Goal: Information Seeking & Learning: Learn about a topic

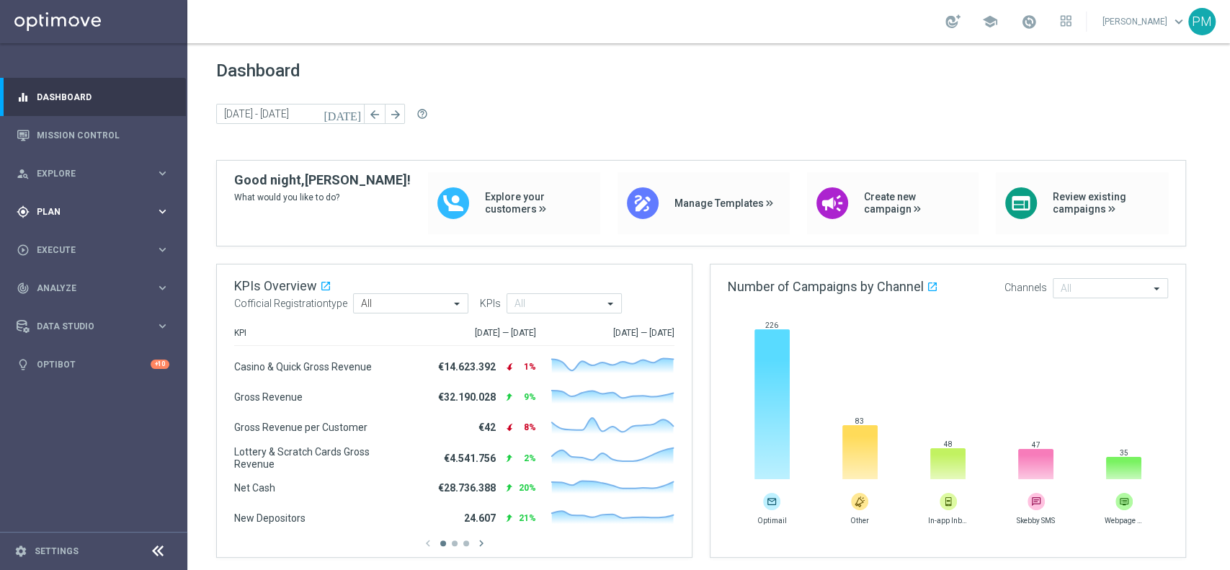
click at [50, 208] on span "Plan" at bounding box center [96, 212] width 119 height 9
click at [63, 242] on link "Target Groups" at bounding box center [93, 242] width 112 height 12
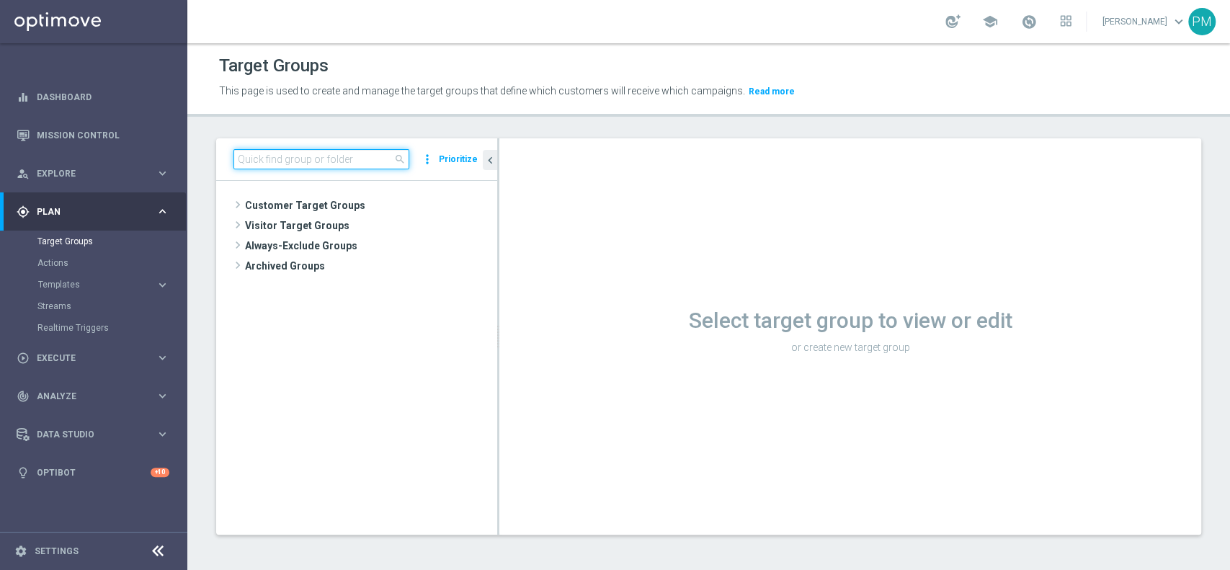
click at [319, 155] on input at bounding box center [321, 159] width 176 height 20
paste input "Talent 1st betting mpp lm ggr casino l3m > 0"
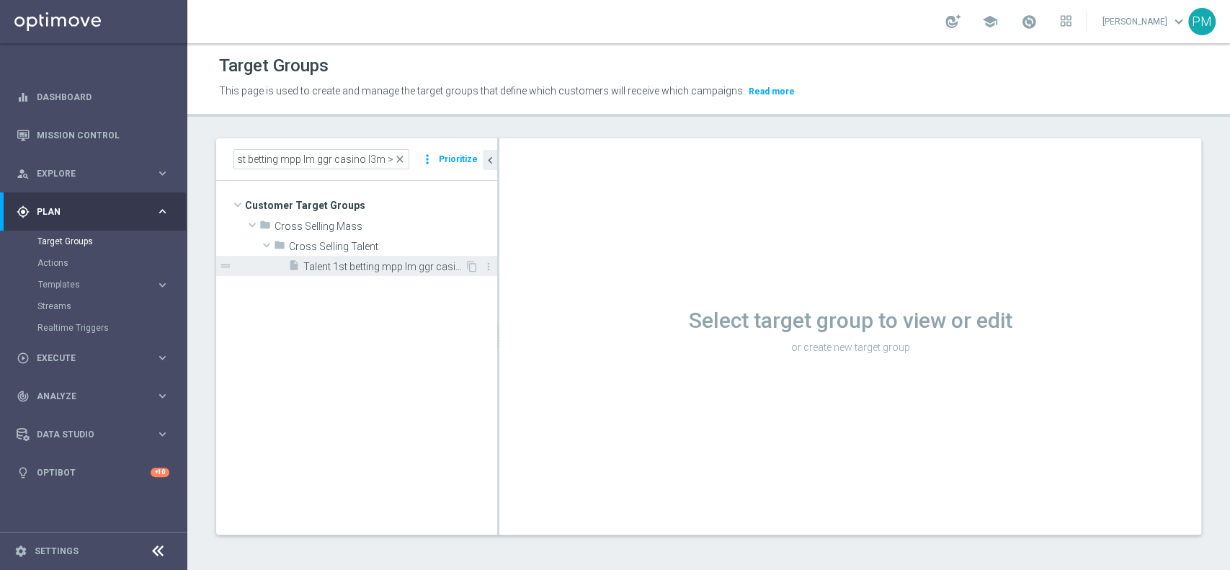
click at [352, 262] on span "Talent 1st betting mpp lm ggr casino l3m > 0" at bounding box center [383, 267] width 161 height 12
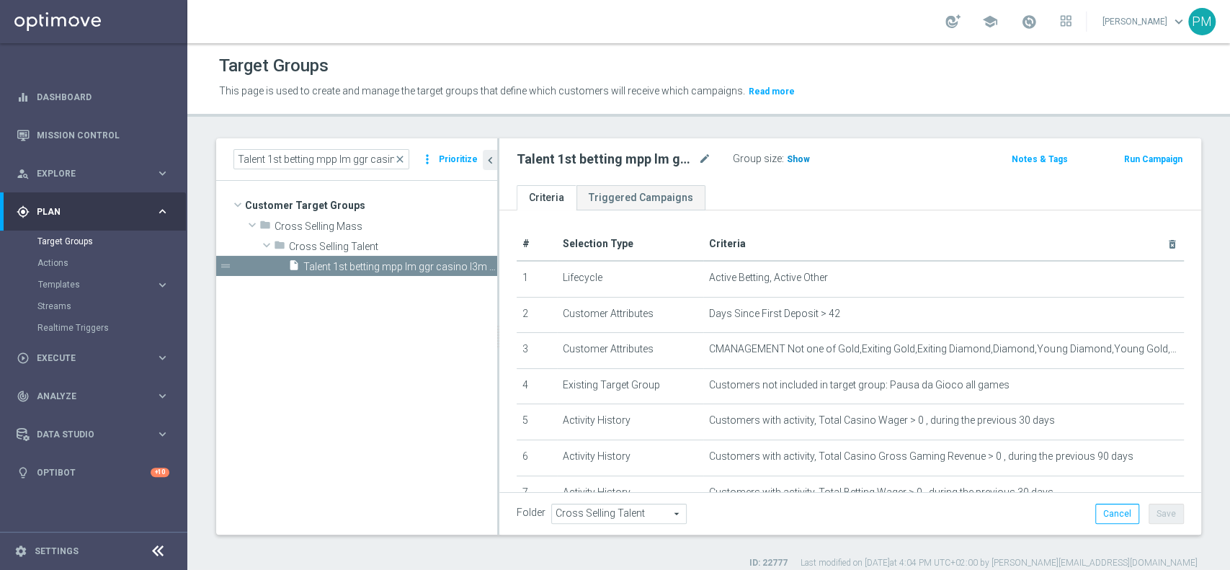
click at [798, 162] on span "Show" at bounding box center [798, 159] width 23 height 10
click at [342, 162] on input "Talent 1st betting mpp lm ggr casino l3m > 0" at bounding box center [321, 159] width 176 height 20
paste input "lotteries & other mpp lm"
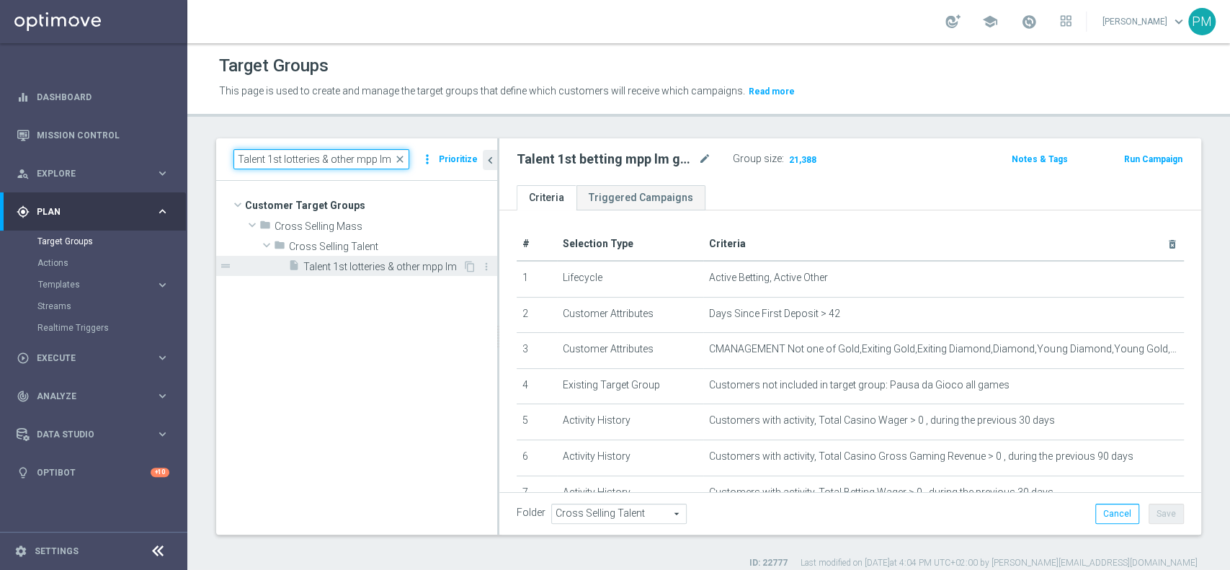
type input "Talent 1st lotteries & other mpp lm"
click at [373, 272] on span "Talent 1st lotteries & other mpp lm" at bounding box center [382, 267] width 159 height 12
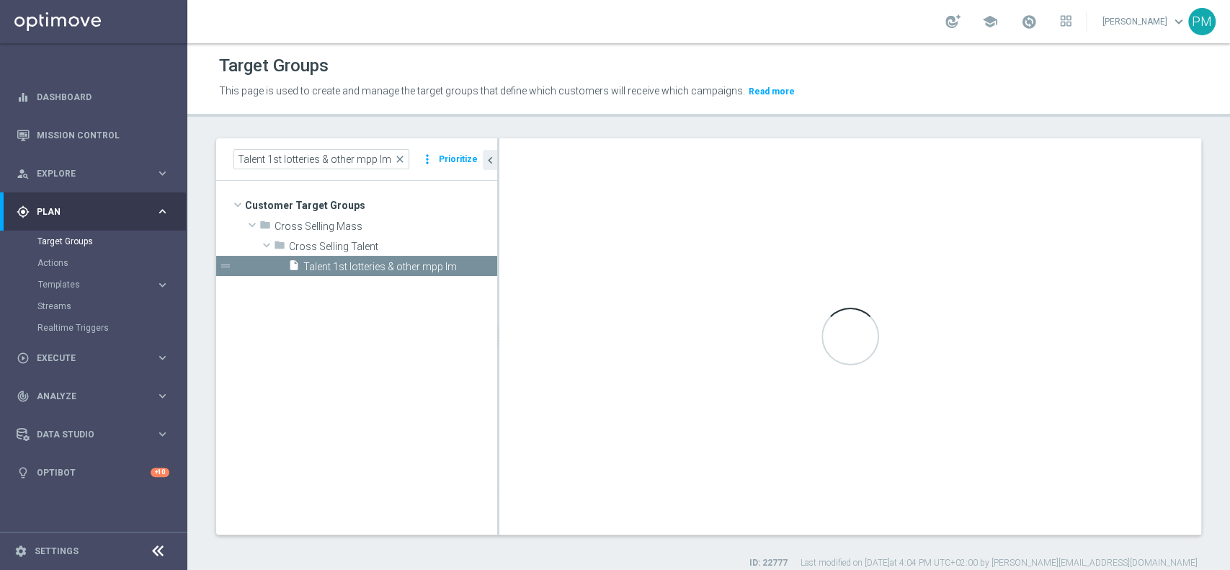
type textarea "1 and 2 and 3 and 4 and 5 and (6 or 7) and 8 and 9 and 10 and 11 and 12 and 13 …"
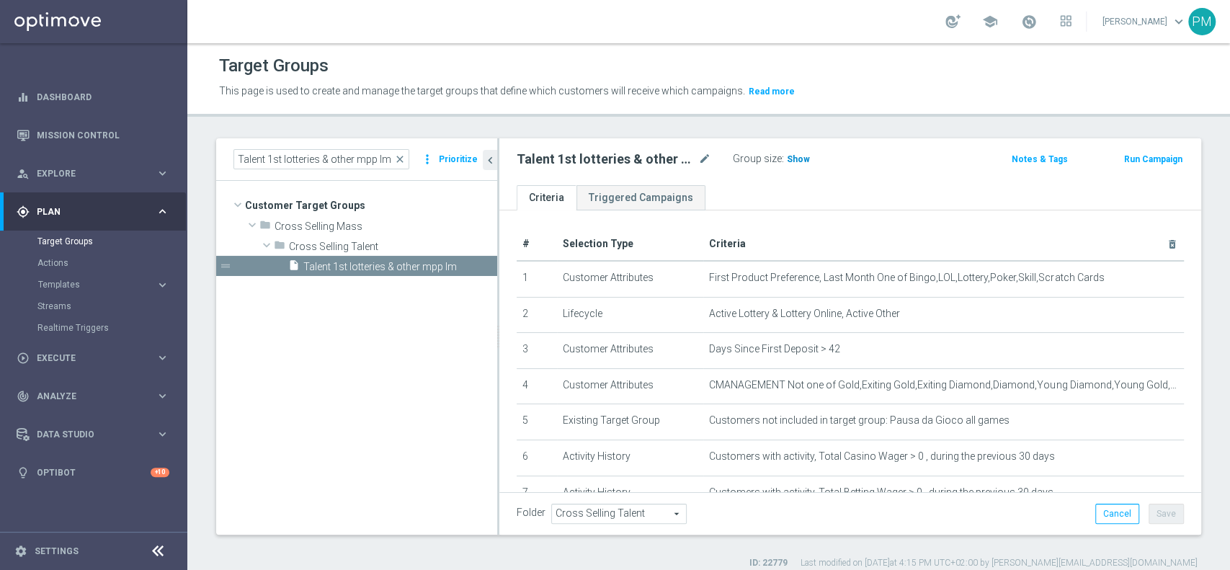
click at [795, 151] on h3 "Show" at bounding box center [798, 159] width 26 height 16
click at [303, 156] on input "Talent 1st lotteries & other mpp lm" at bounding box center [321, 159] width 176 height 20
paste input "casino mpp lm ggr betting l3m > 0"
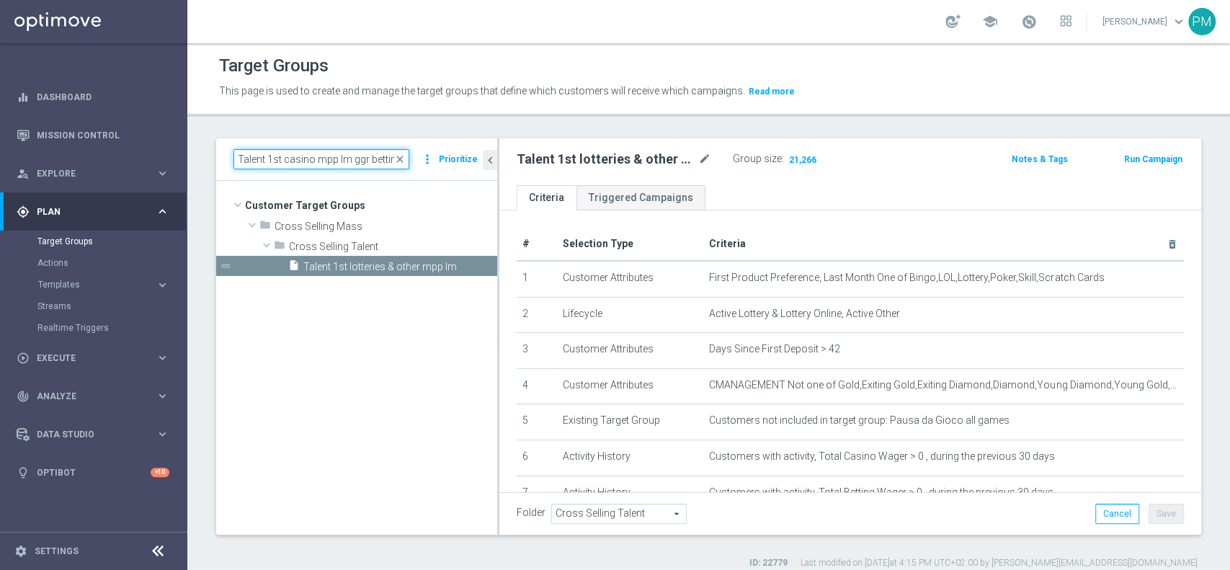
scroll to position [0, 36]
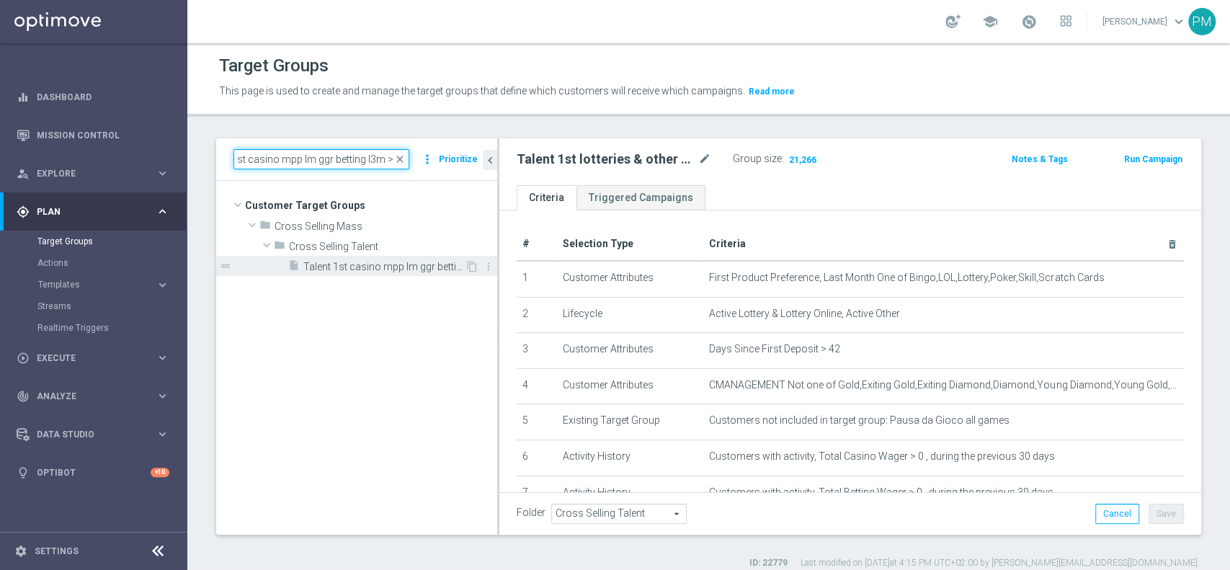
type input "Talent 1st casino mpp lm ggr betting l3m > 0"
click at [346, 262] on span "Talent 1st casino mpp lm ggr betting l3m > 0" at bounding box center [383, 267] width 161 height 12
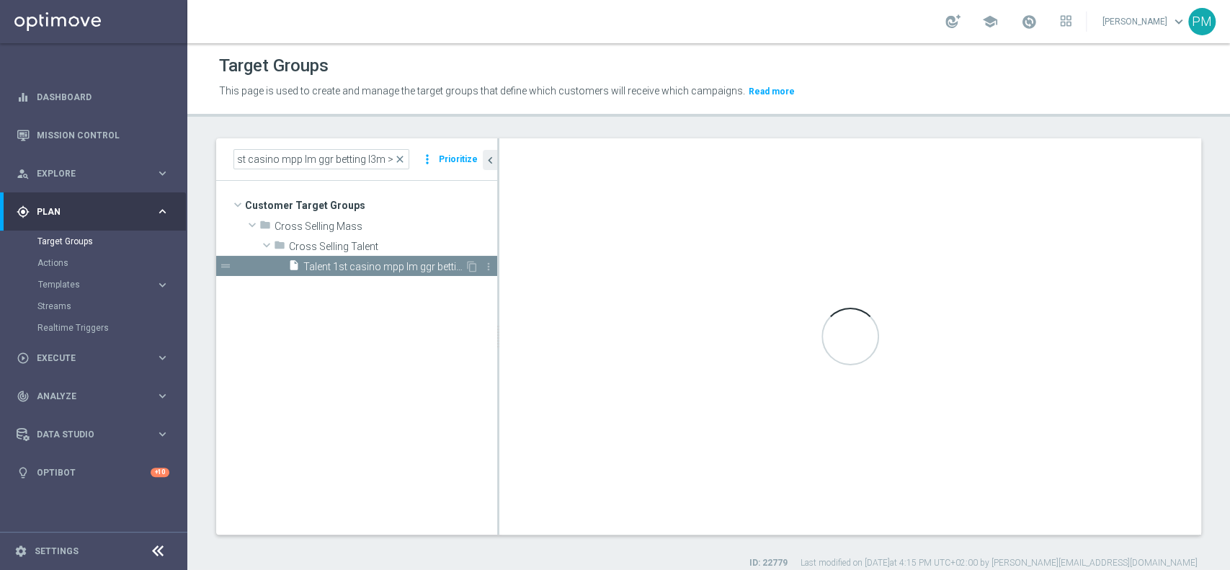
scroll to position [0, 0]
checkbox input "false"
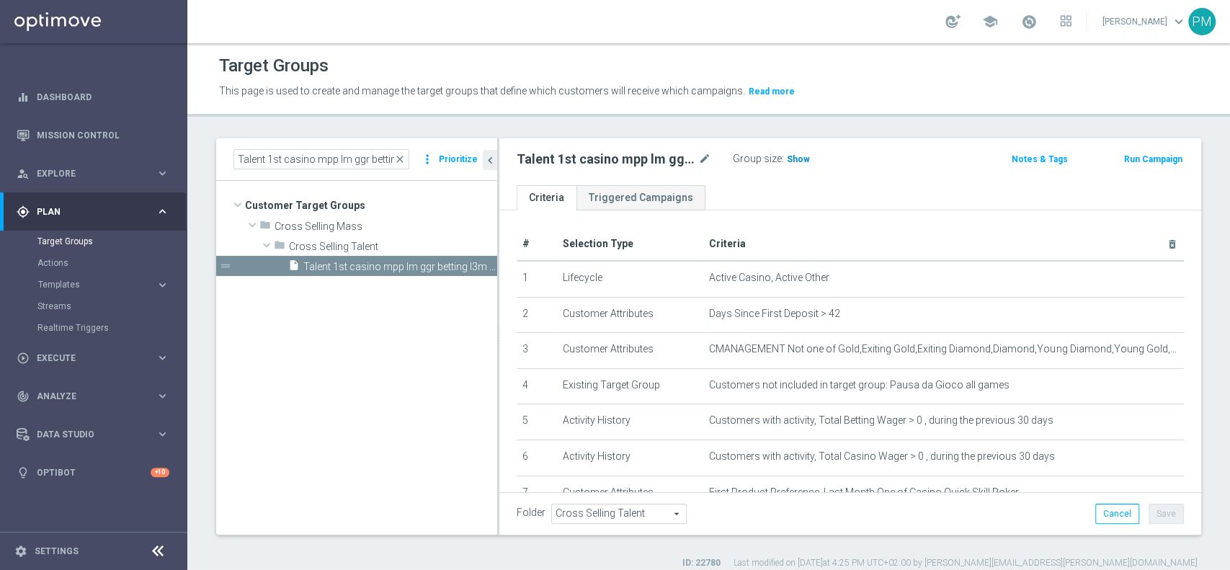
click at [796, 153] on h3 "Show" at bounding box center [798, 159] width 26 height 16
click at [366, 159] on input "Talent 1st casino mpp lm ggr betting l3m > 0" at bounding box center [321, 159] width 176 height 20
paste input "Master Low 1st betting mpp lm"
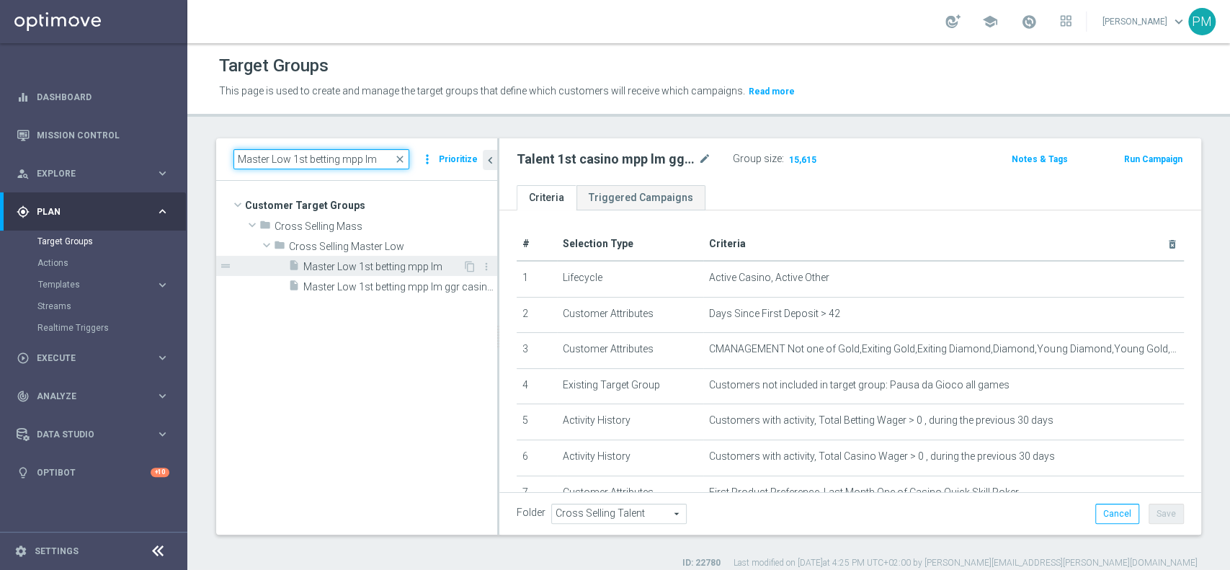
type input "Master Low 1st betting mpp lm"
click at [395, 267] on span "Master Low 1st betting mpp lm" at bounding box center [382, 267] width 159 height 12
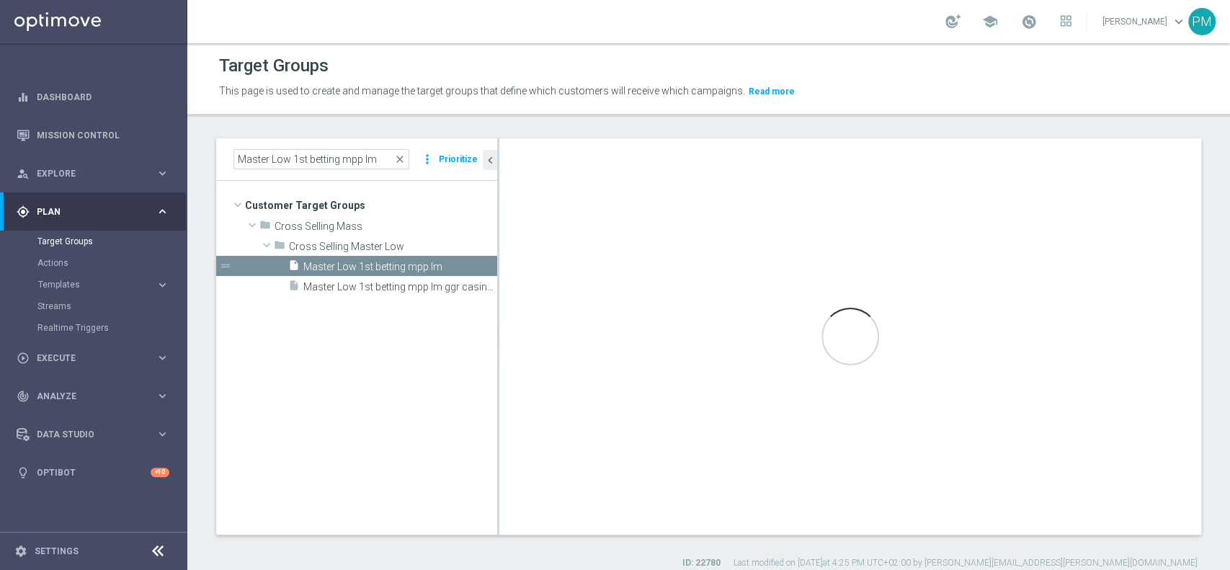
type input "Cross Selling Master Low"
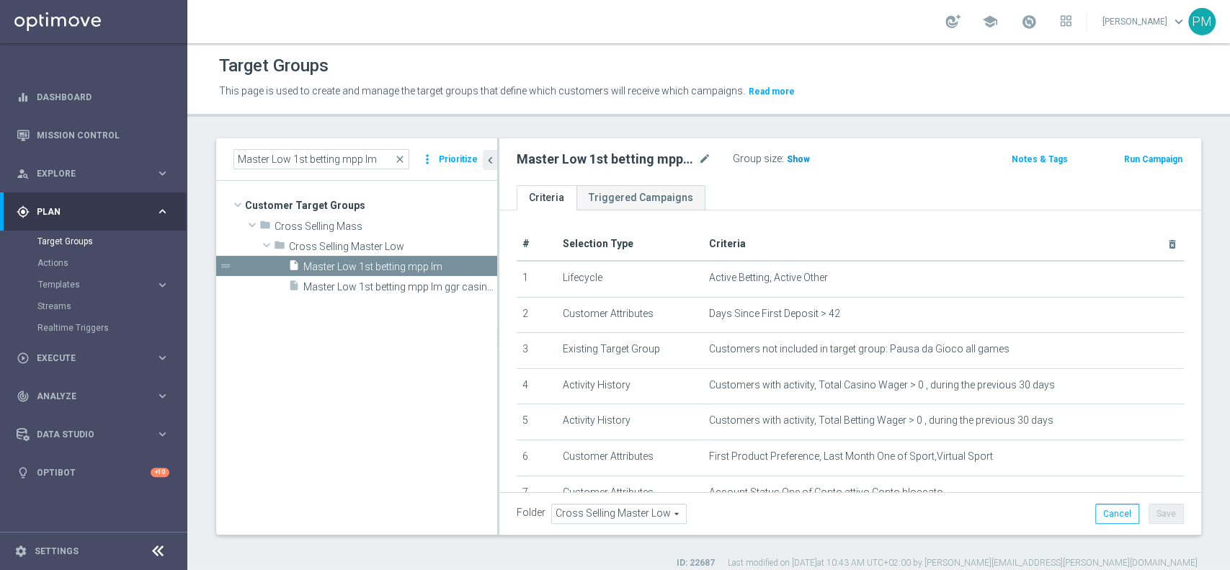
click at [797, 156] on span "Show" at bounding box center [798, 159] width 23 height 10
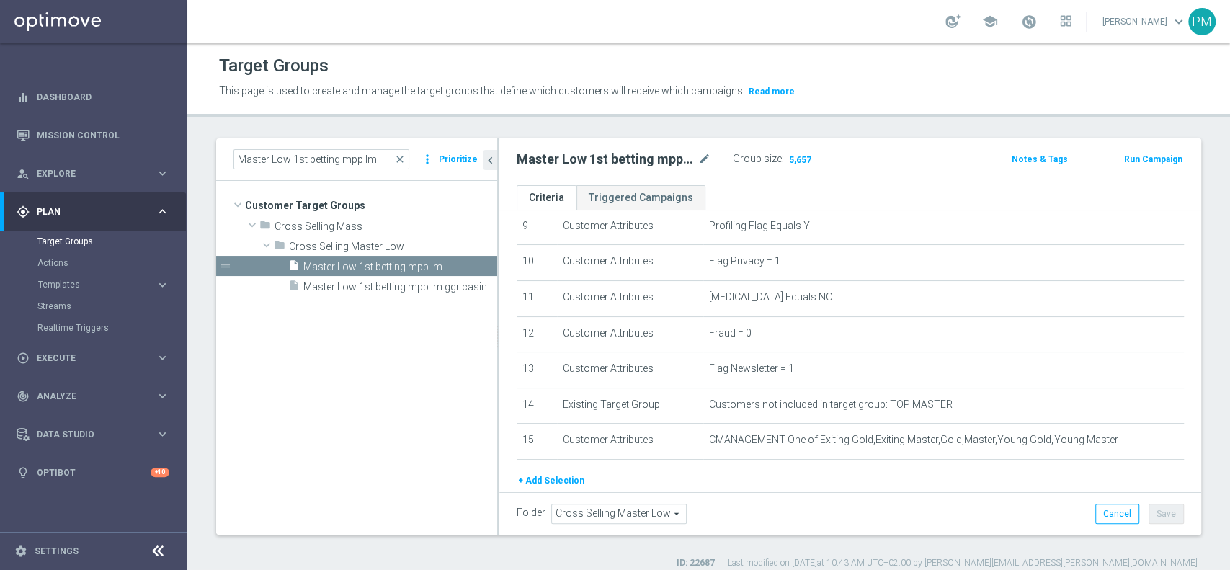
scroll to position [391, 0]
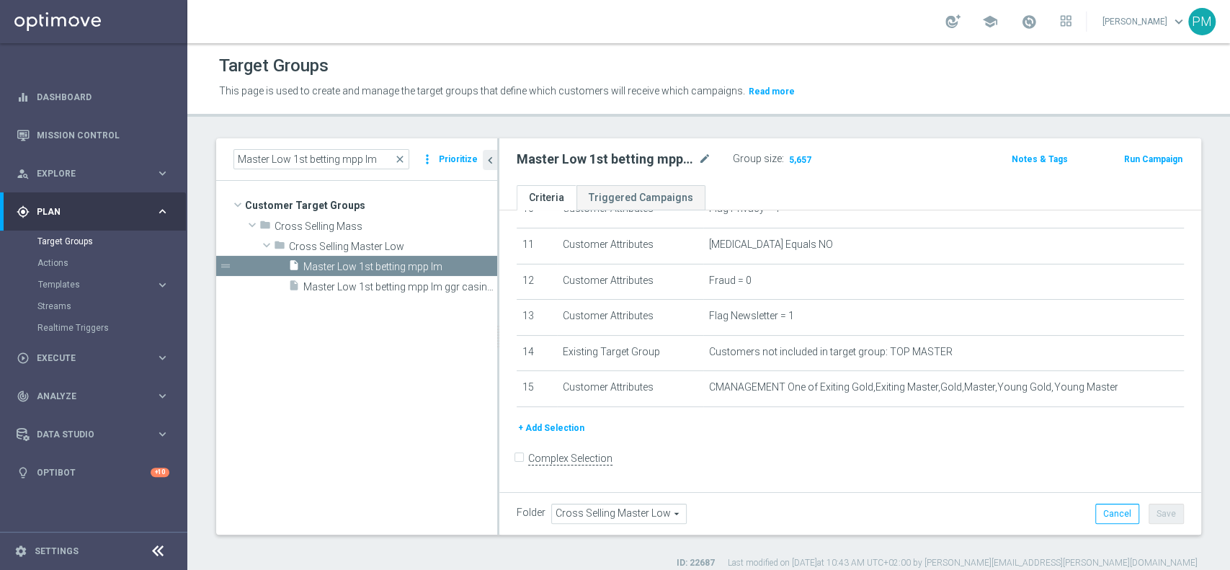
click at [551, 424] on button "+ Add Selection" at bounding box center [551, 428] width 69 height 16
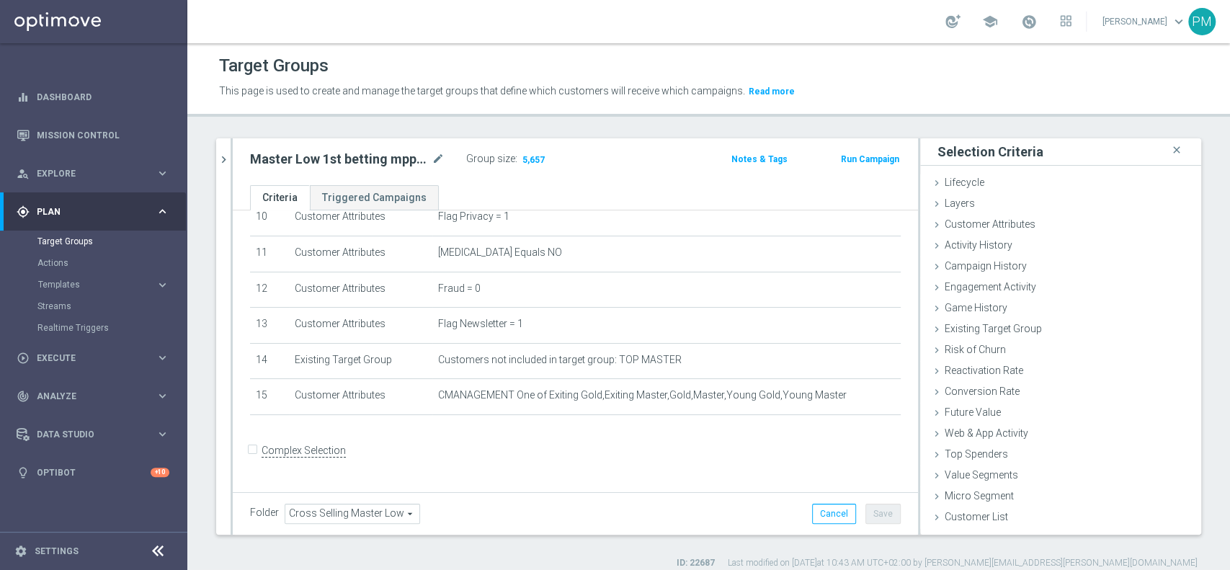
scroll to position [375, 0]
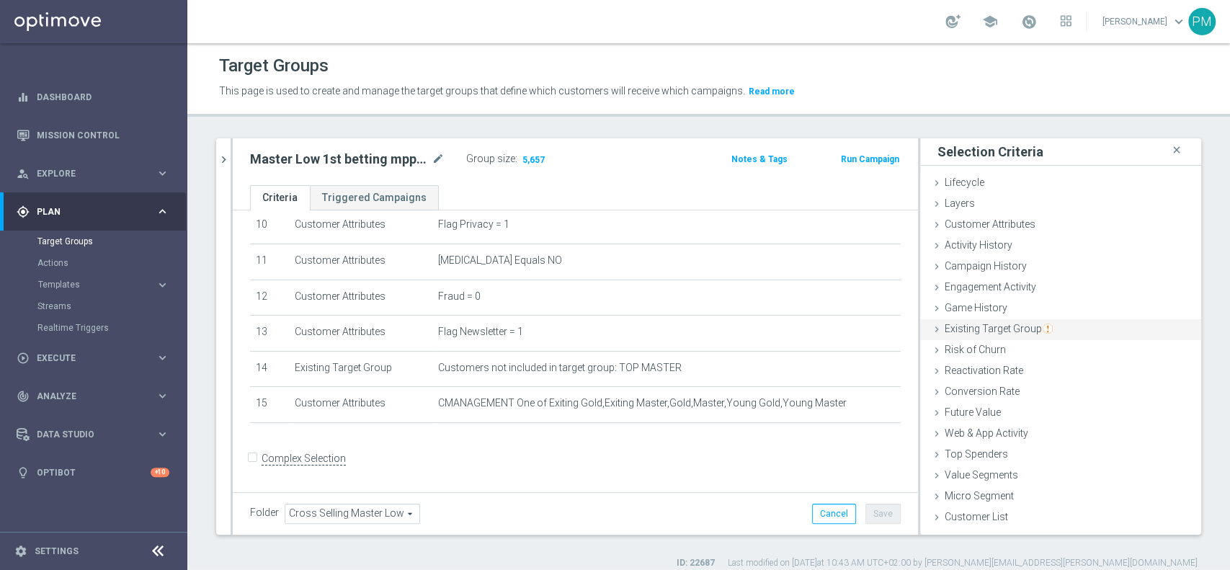
click at [990, 327] on span "Existing Target Group" at bounding box center [999, 329] width 108 height 12
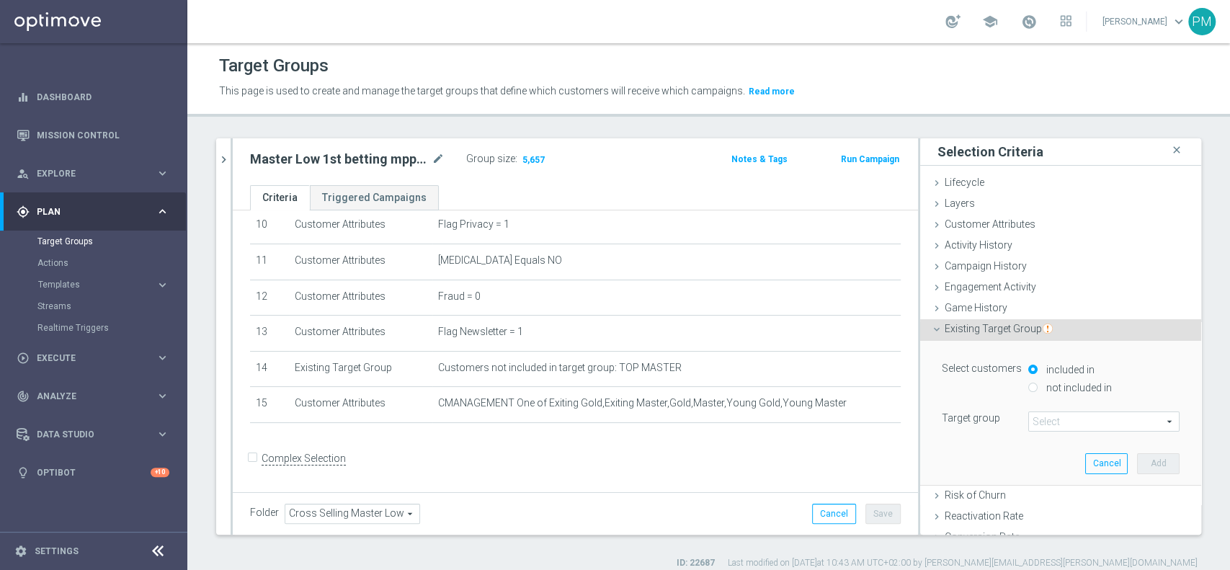
drag, startPoint x: 1015, startPoint y: 385, endPoint x: 1026, endPoint y: 405, distance: 22.9
click at [1028, 386] on input "not included in" at bounding box center [1032, 387] width 9 height 9
radio input "true"
click at [1032, 413] on span at bounding box center [1104, 421] width 150 height 19
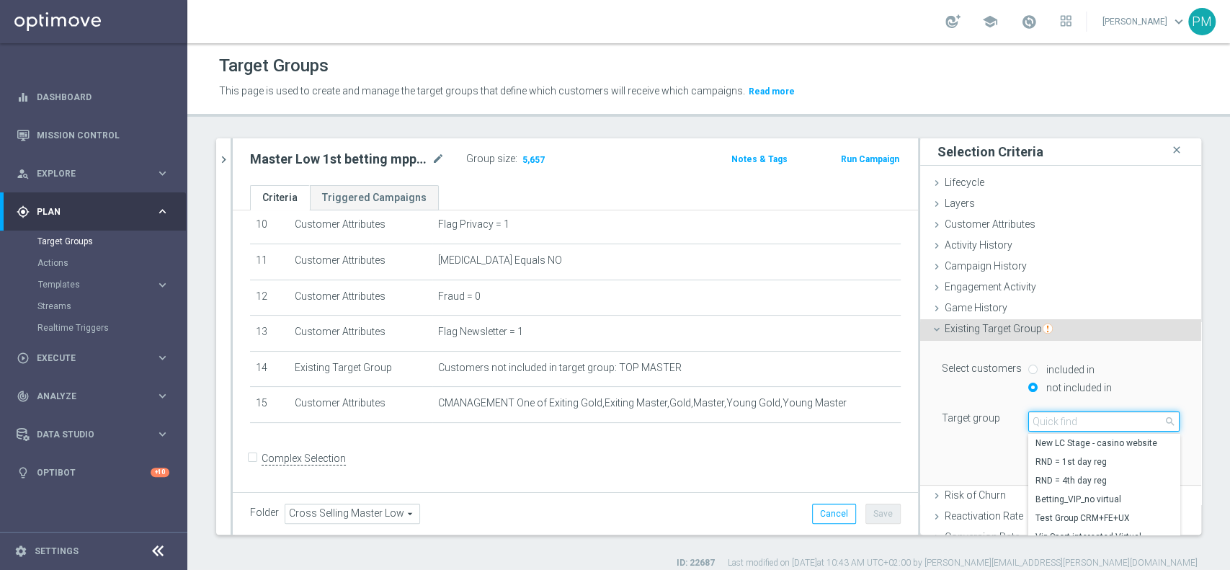
click at [1034, 415] on input "search" at bounding box center [1103, 421] width 151 height 20
click at [1035, 416] on input "search" at bounding box center [1103, 421] width 151 height 20
type input "black li"
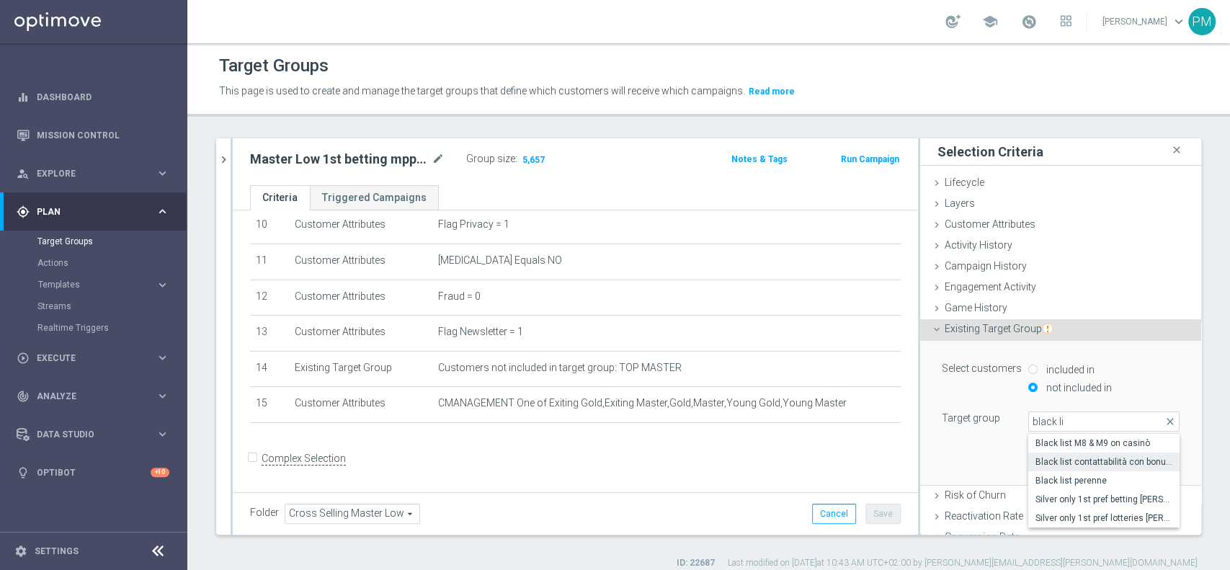
click at [1056, 460] on span "Black list contattabilità con bonus free" at bounding box center [1104, 462] width 137 height 12
type input "Black list contattabilità con bonus free"
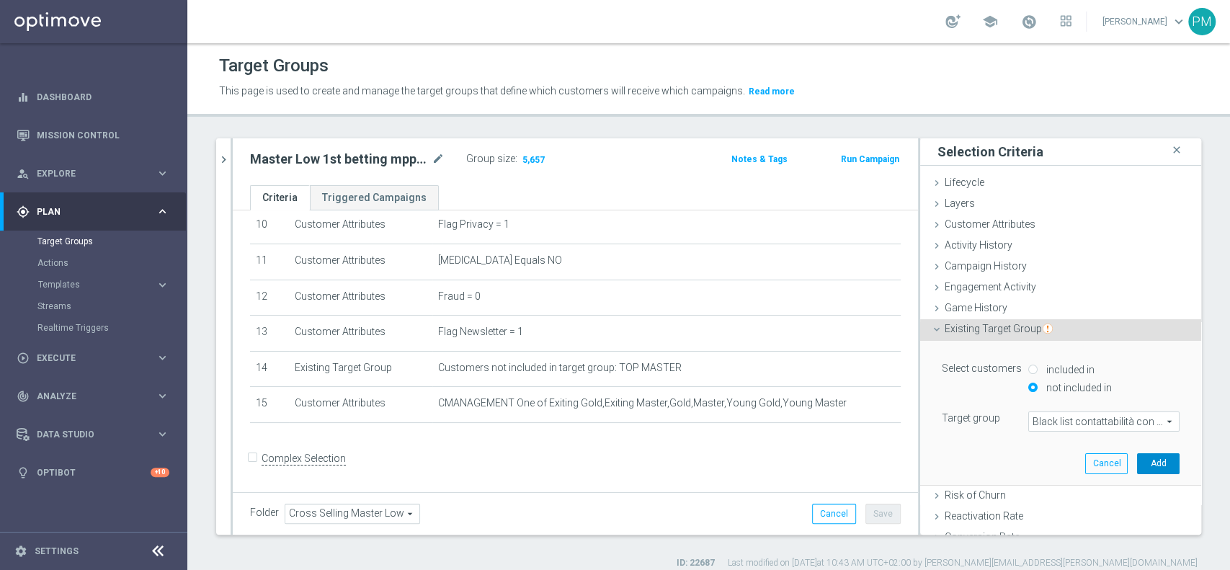
click at [1137, 461] on button "Add" at bounding box center [1158, 463] width 43 height 20
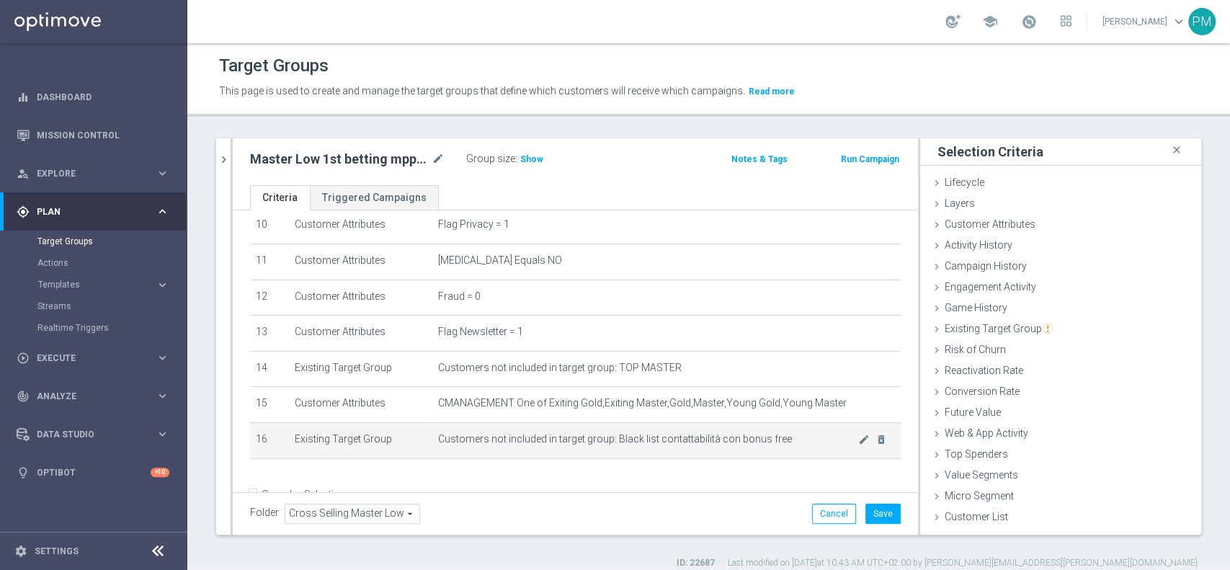
scroll to position [411, 0]
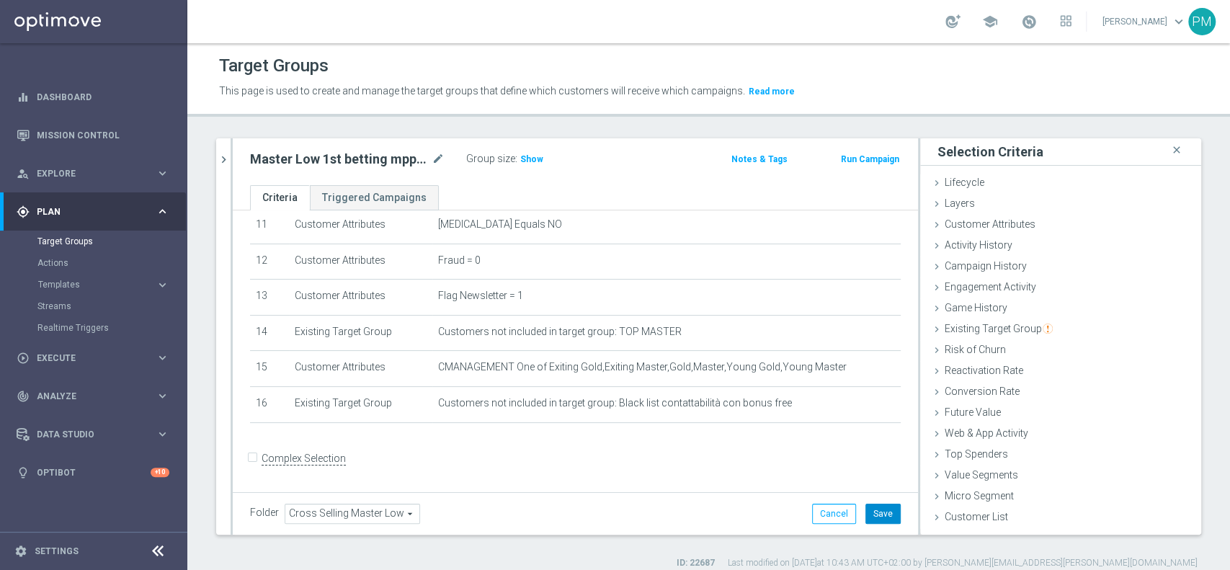
click at [865, 509] on button "Save" at bounding box center [882, 514] width 35 height 20
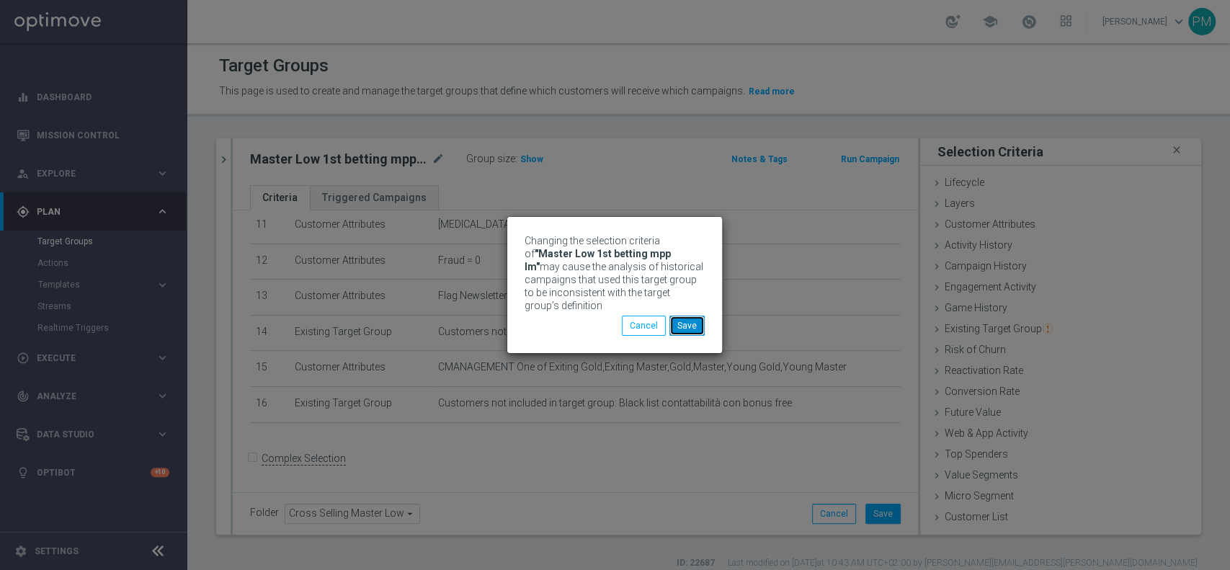
click at [685, 325] on button "Save" at bounding box center [686, 326] width 35 height 20
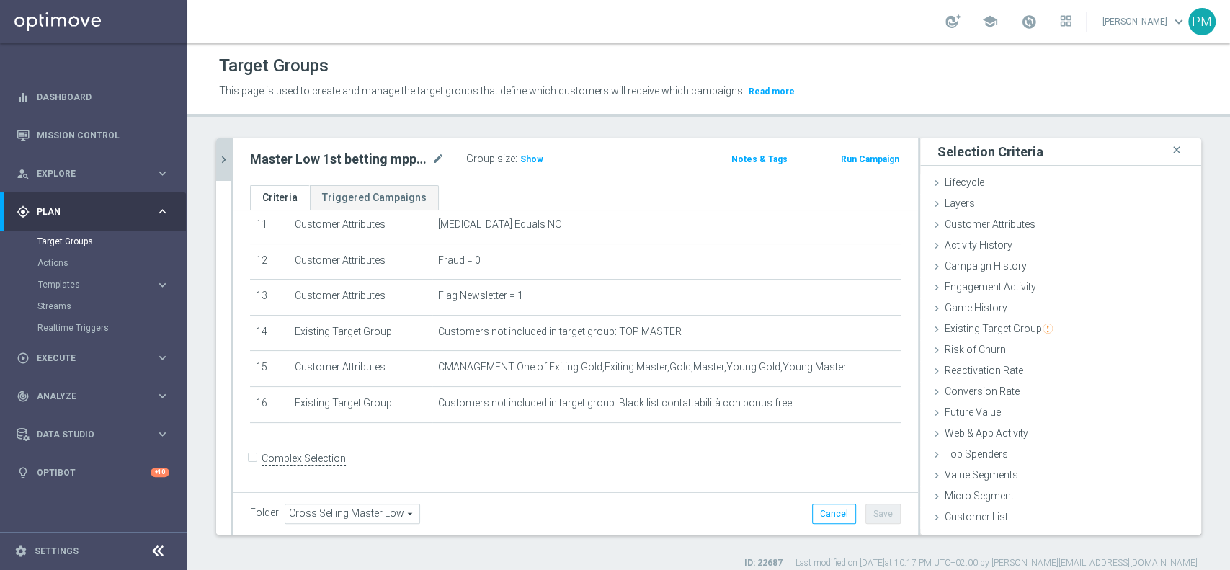
click at [226, 159] on icon "chevron_right" at bounding box center [224, 160] width 14 height 14
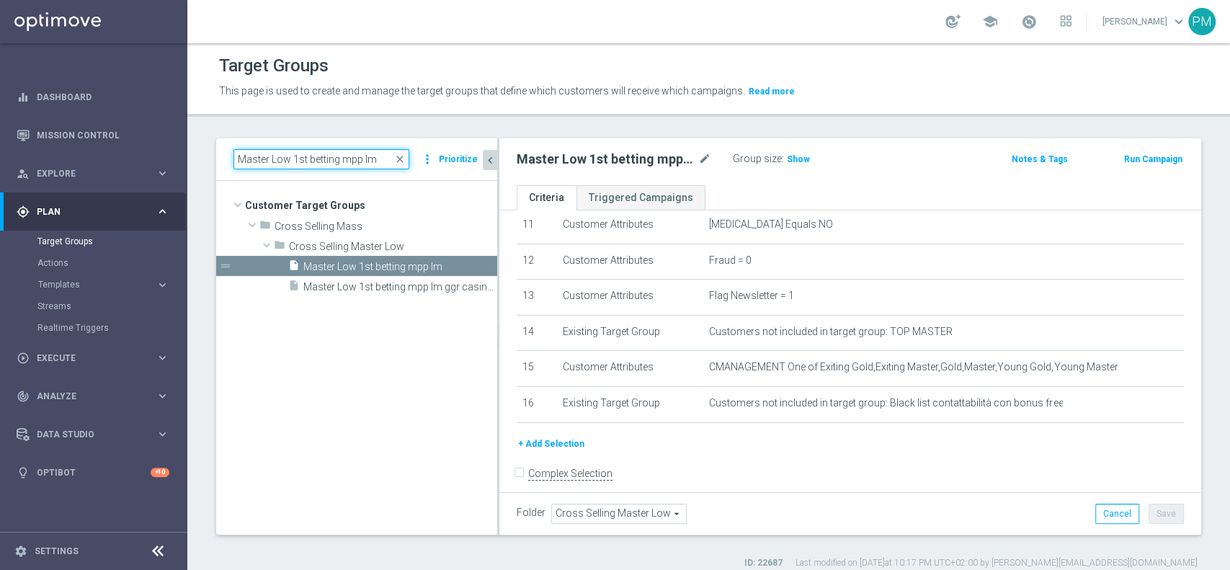
click at [361, 164] on input "Master Low 1st betting mpp lm" at bounding box center [321, 159] width 176 height 20
paste input "lotteries & other"
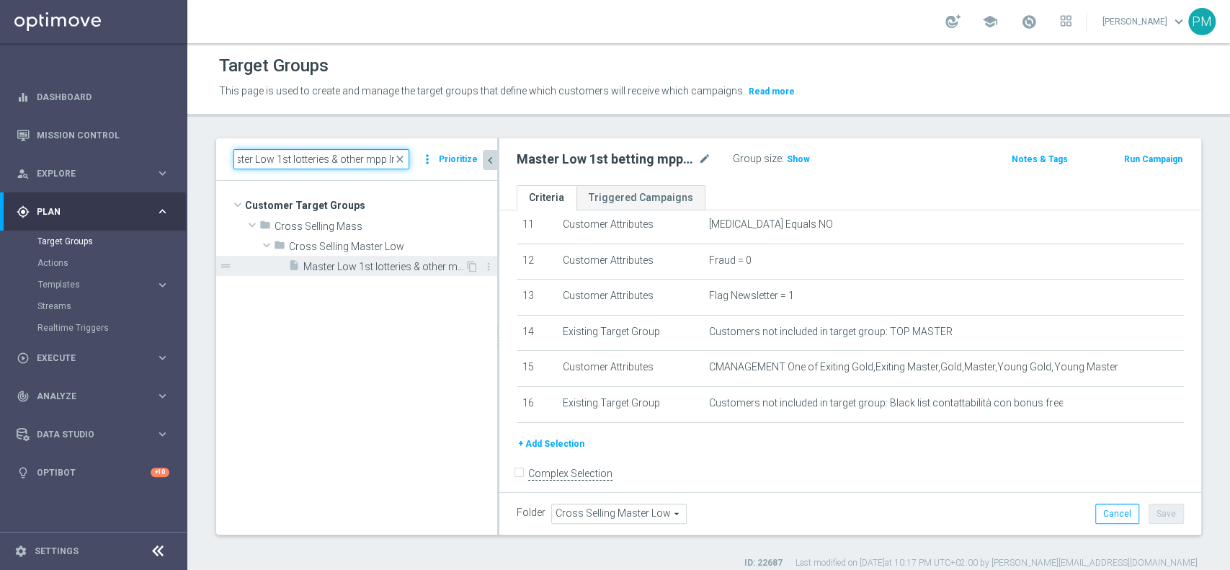
type input "Master Low 1st lotteries & other mpp lm"
click at [386, 269] on span "Master Low 1st lotteries & other mpp lm" at bounding box center [383, 267] width 161 height 12
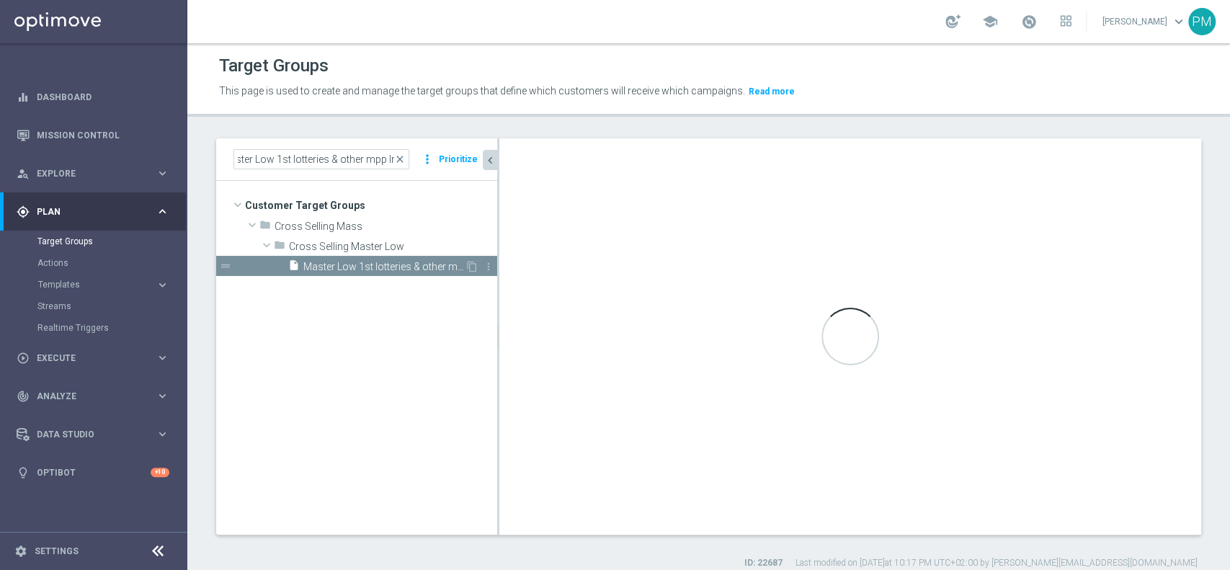
scroll to position [0, 0]
checkbox input "true"
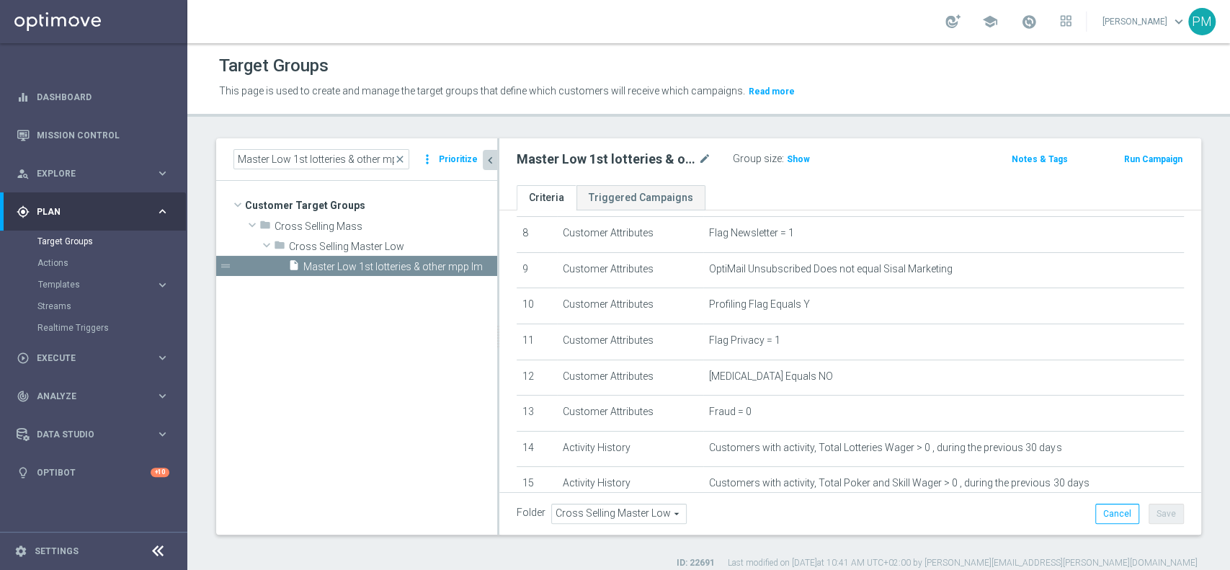
scroll to position [501, 0]
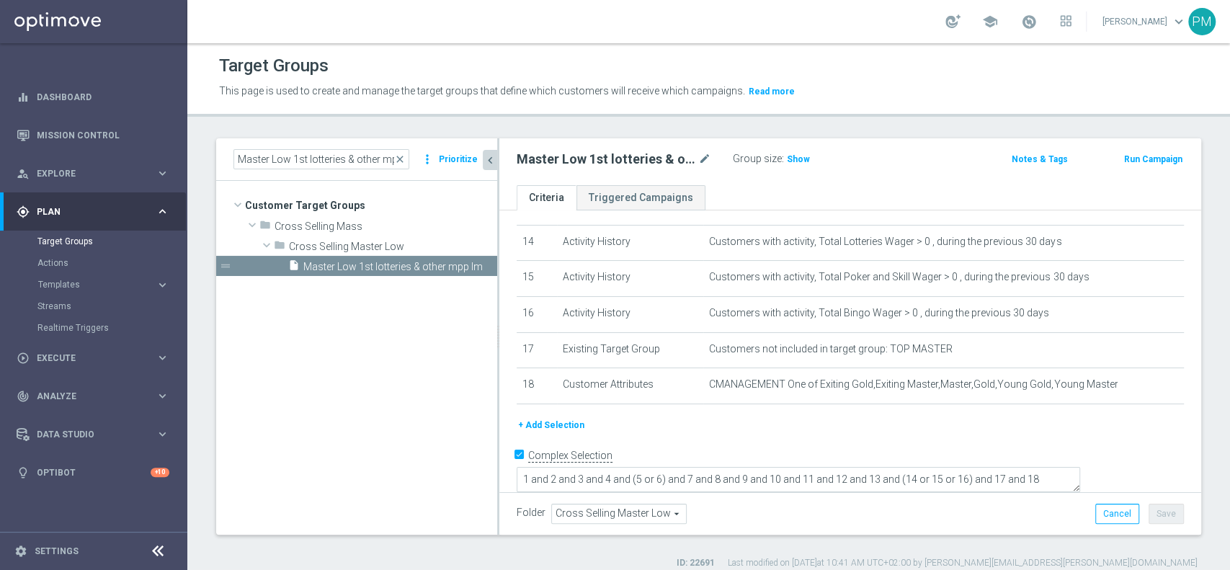
click at [553, 430] on button "+ Add Selection" at bounding box center [551, 425] width 69 height 16
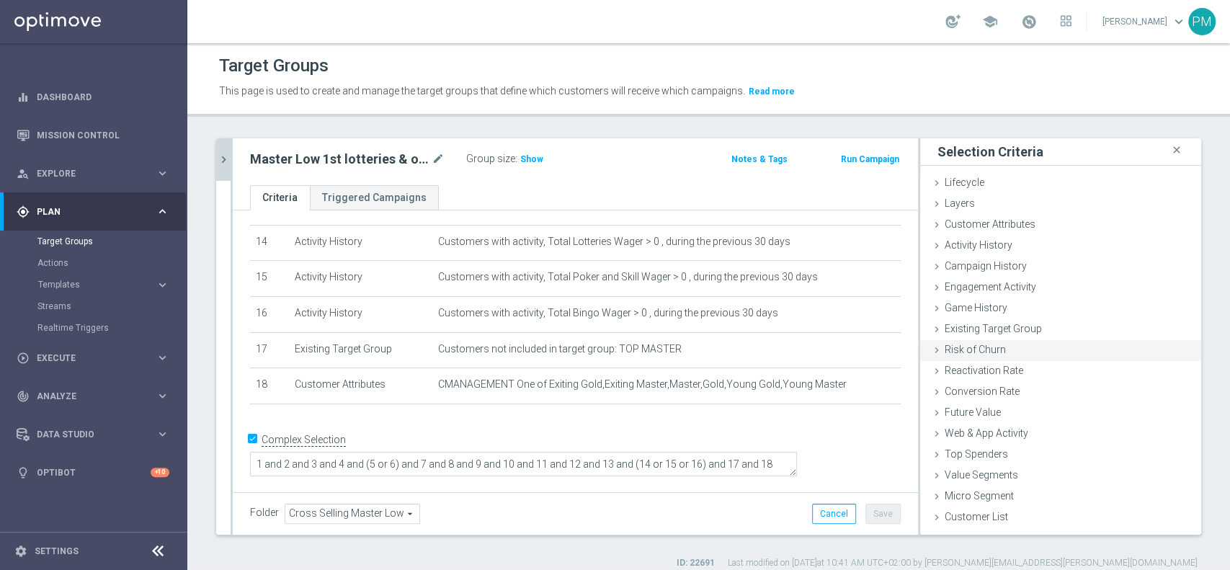
scroll to position [485, 0]
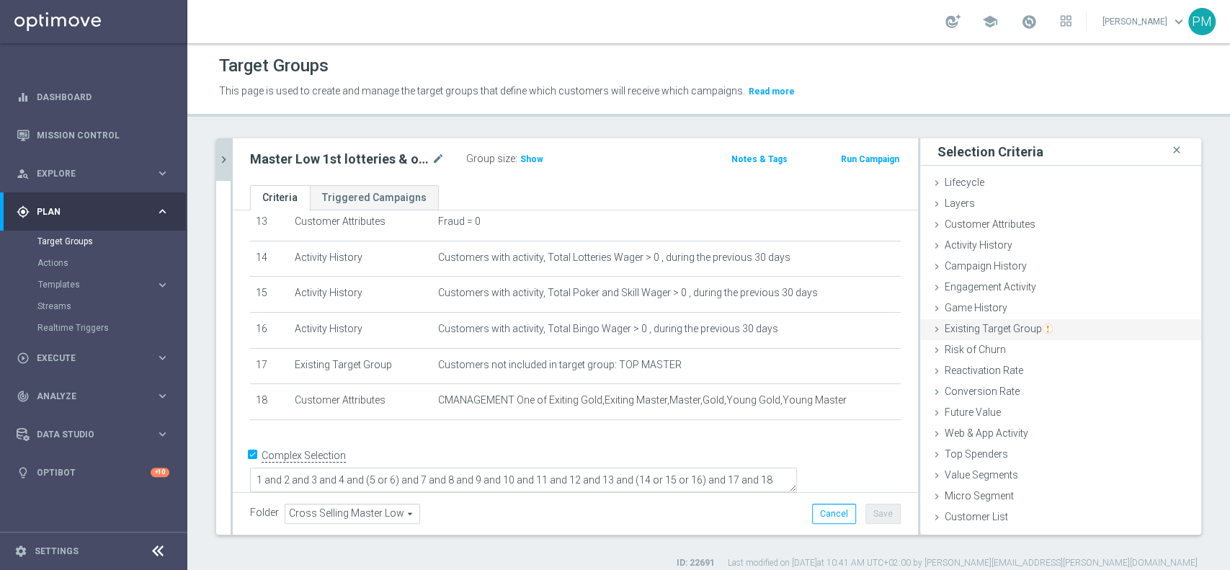
click at [995, 331] on span "Existing Target Group" at bounding box center [999, 329] width 108 height 12
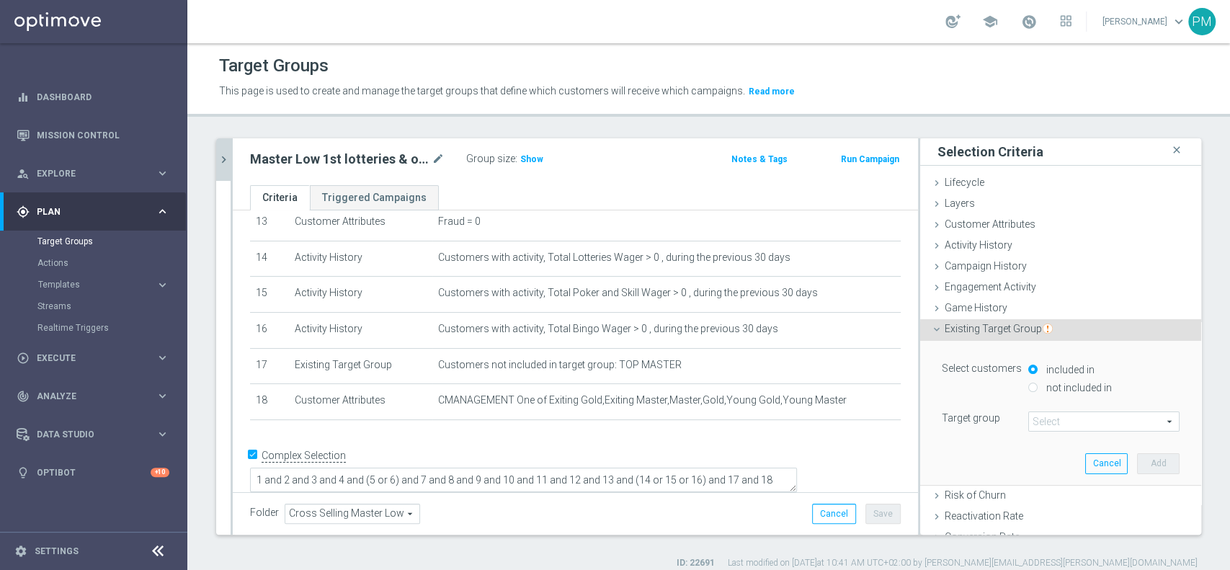
click at [1028, 387] on input "not included in" at bounding box center [1032, 387] width 9 height 9
radio input "true"
click at [1036, 422] on span at bounding box center [1104, 421] width 150 height 19
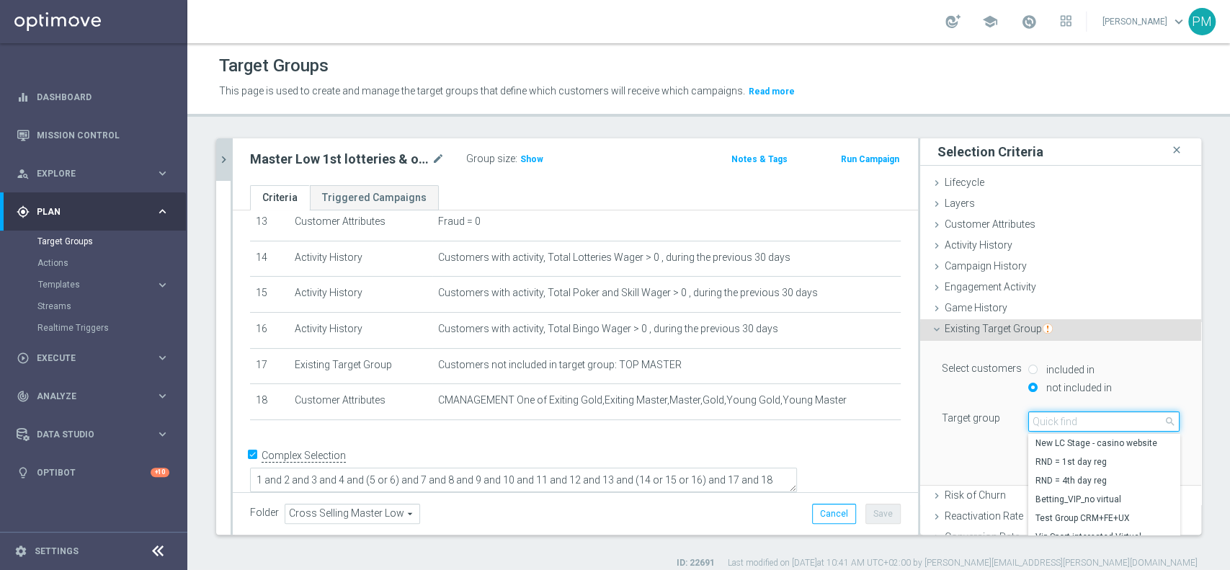
click at [1036, 422] on input "search" at bounding box center [1103, 421] width 151 height 20
type input "black li"
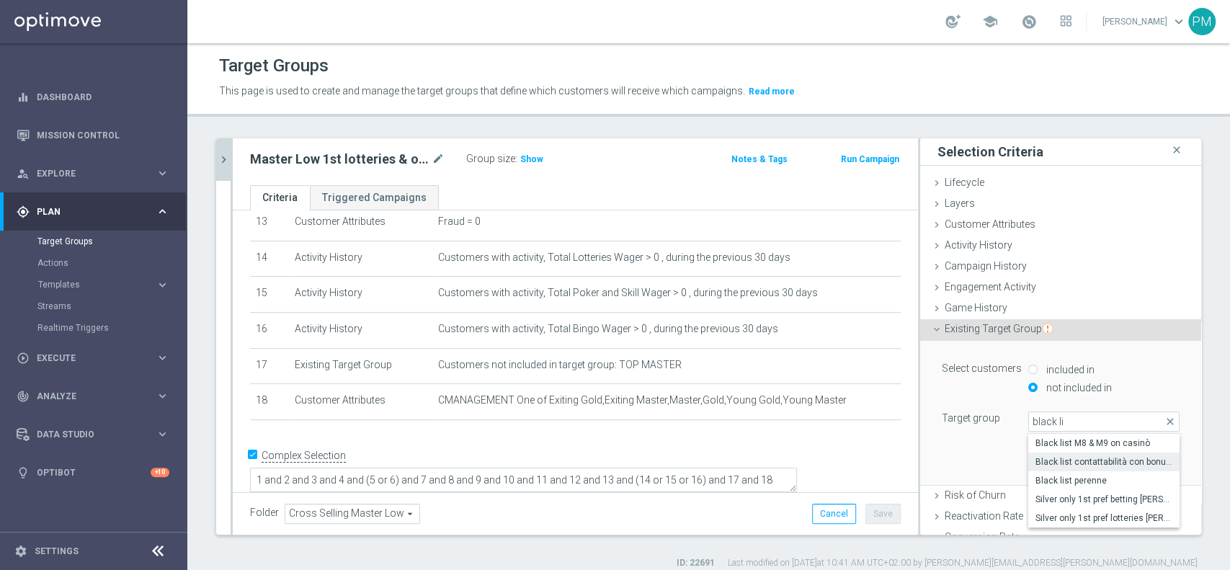
click at [1072, 460] on span "Black list contattabilità con bonus free" at bounding box center [1104, 462] width 137 height 12
type input "Black list contattabilità con bonus free"
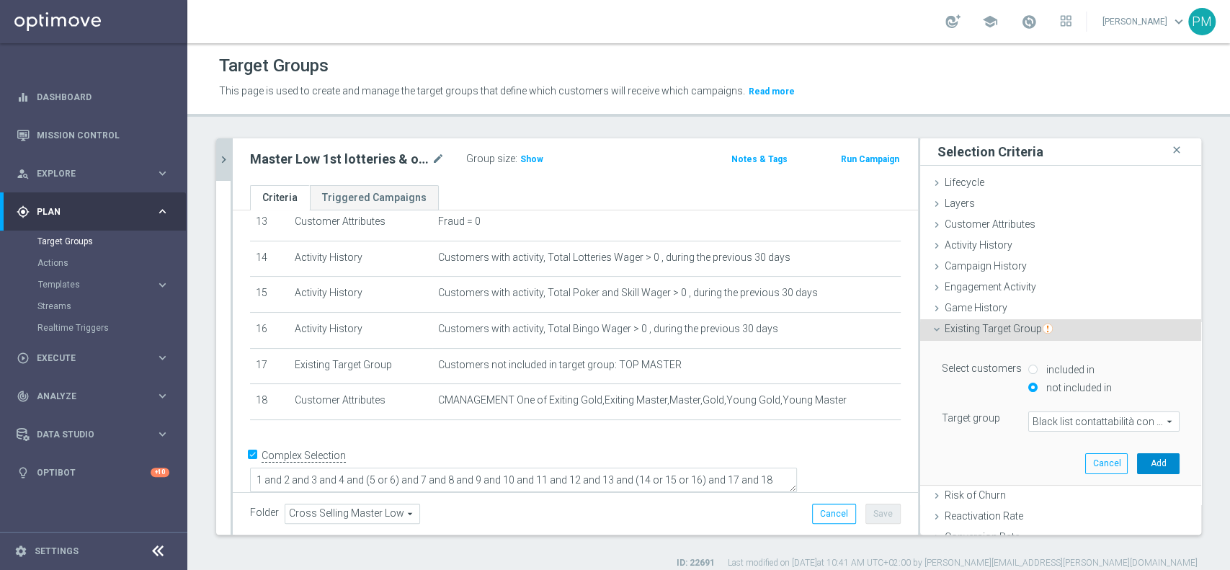
click at [1137, 469] on button "Add" at bounding box center [1158, 463] width 43 height 20
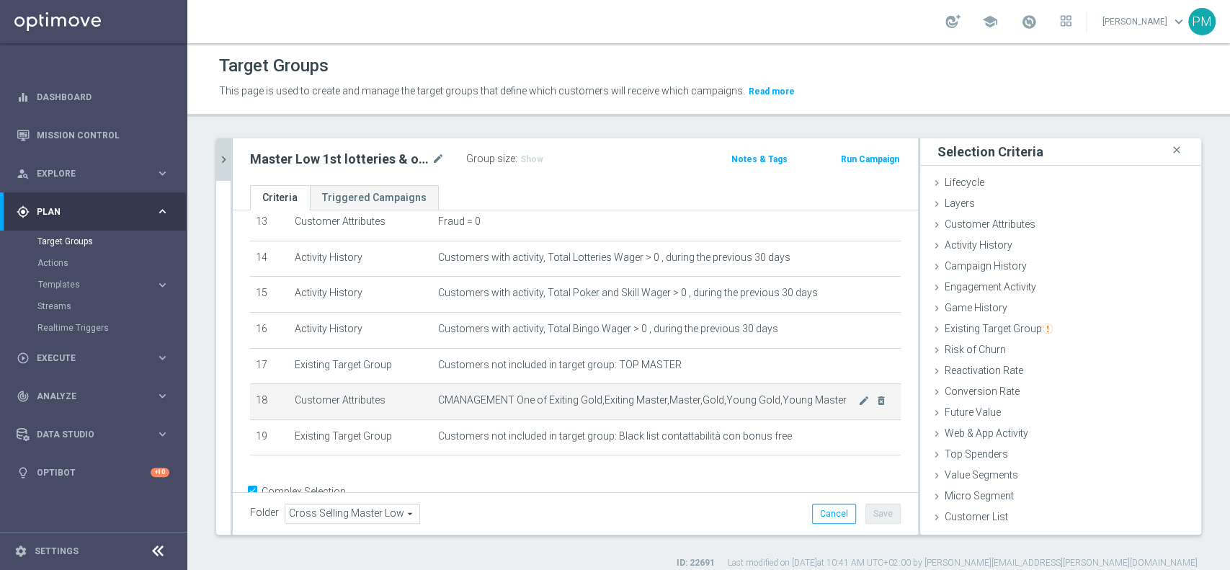
scroll to position [523, 0]
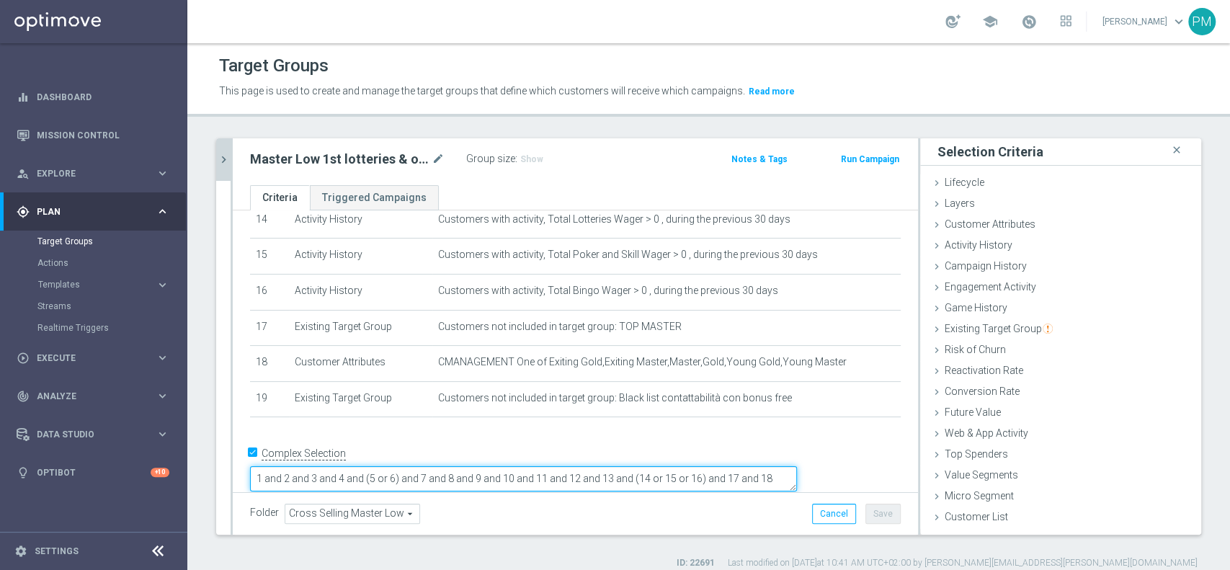
click at [398, 472] on textarea "1 and 2 and 3 and 4 and (5 or 6) and 7 and 8 and 9 and 10 and 11 and 12 and 13 …" at bounding box center [523, 478] width 547 height 25
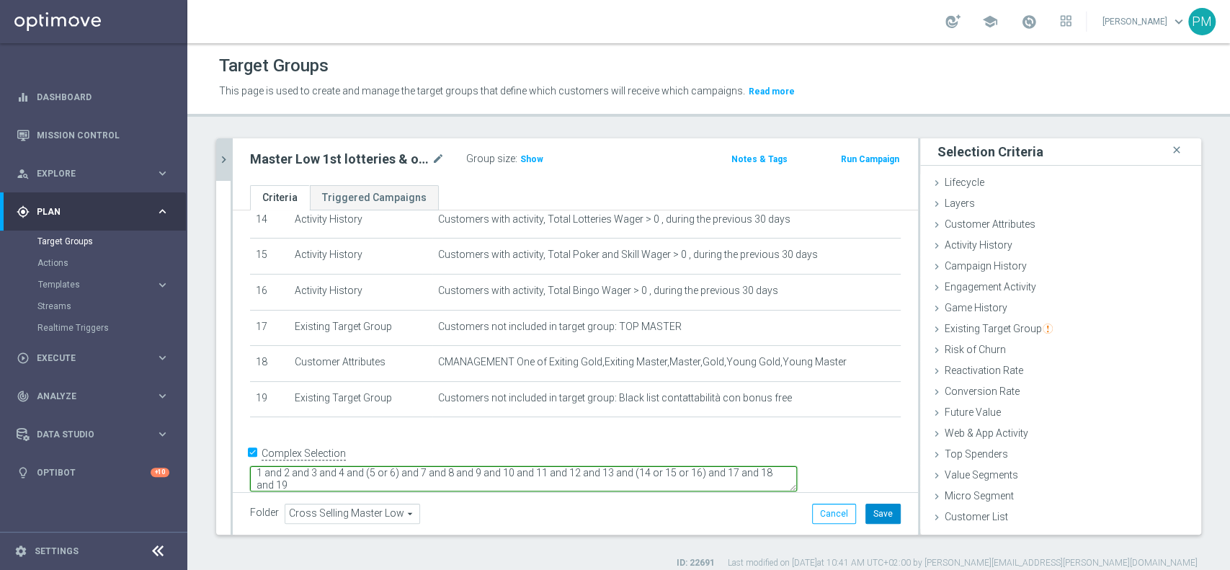
type textarea "1 and 2 and 3 and 4 and (5 or 6) and 7 and 8 and 9 and 10 and 11 and 12 and 13 …"
click at [877, 504] on button "Save" at bounding box center [882, 514] width 35 height 20
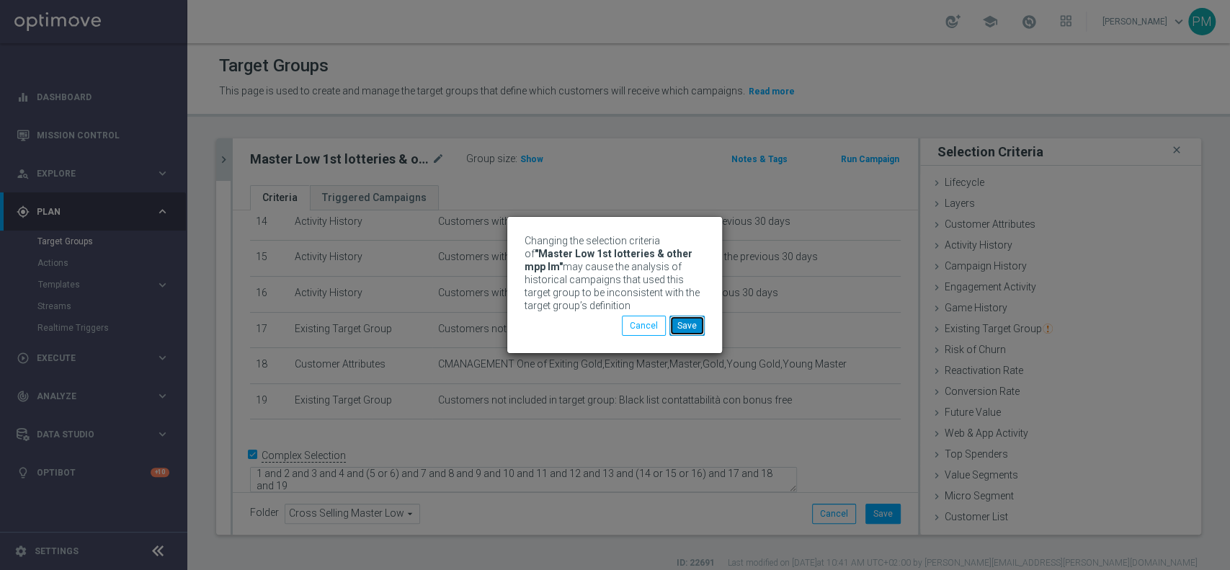
click at [685, 320] on button "Save" at bounding box center [686, 326] width 35 height 20
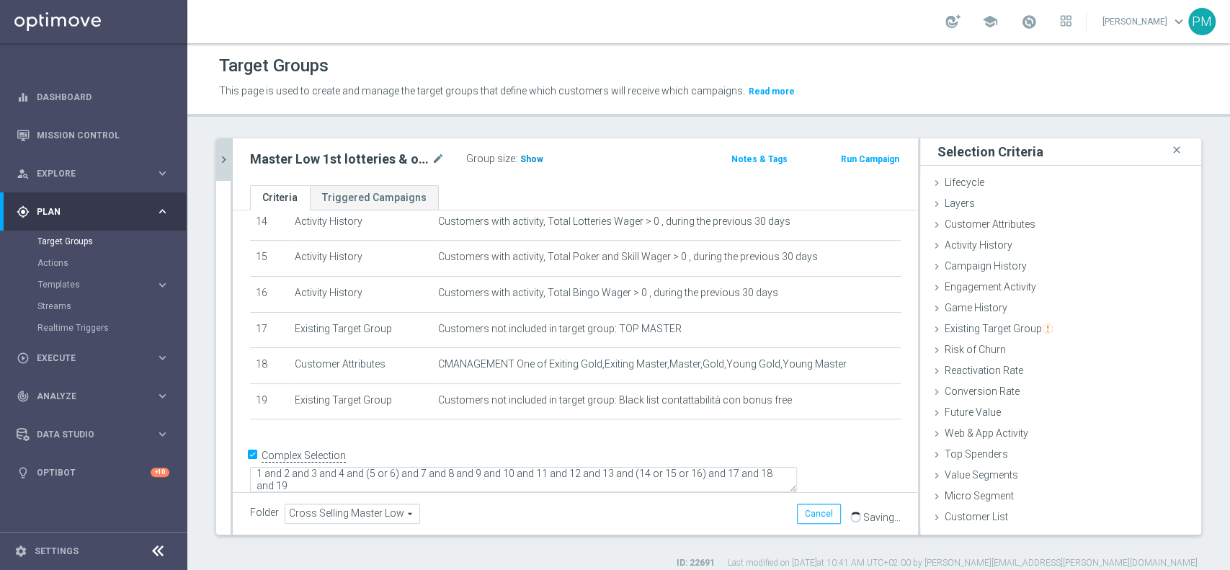
click at [537, 152] on h3 "Show" at bounding box center [532, 159] width 26 height 16
click at [219, 153] on icon "chevron_right" at bounding box center [224, 160] width 14 height 14
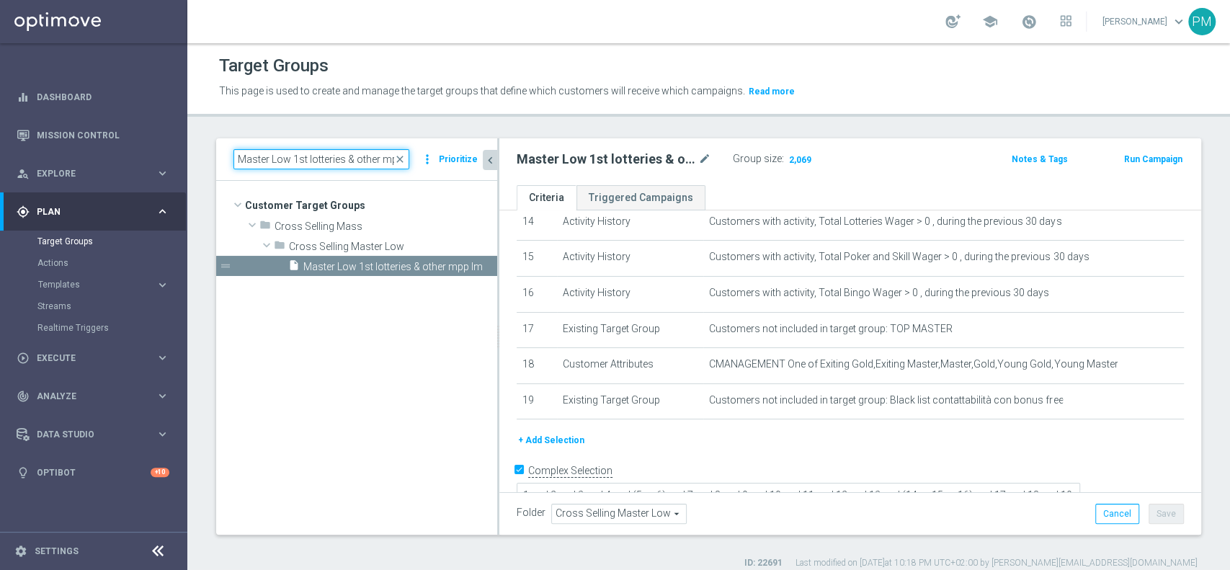
click at [363, 160] on input "Master Low 1st lotteries & other mpp lm" at bounding box center [321, 159] width 176 height 20
paste input "casino"
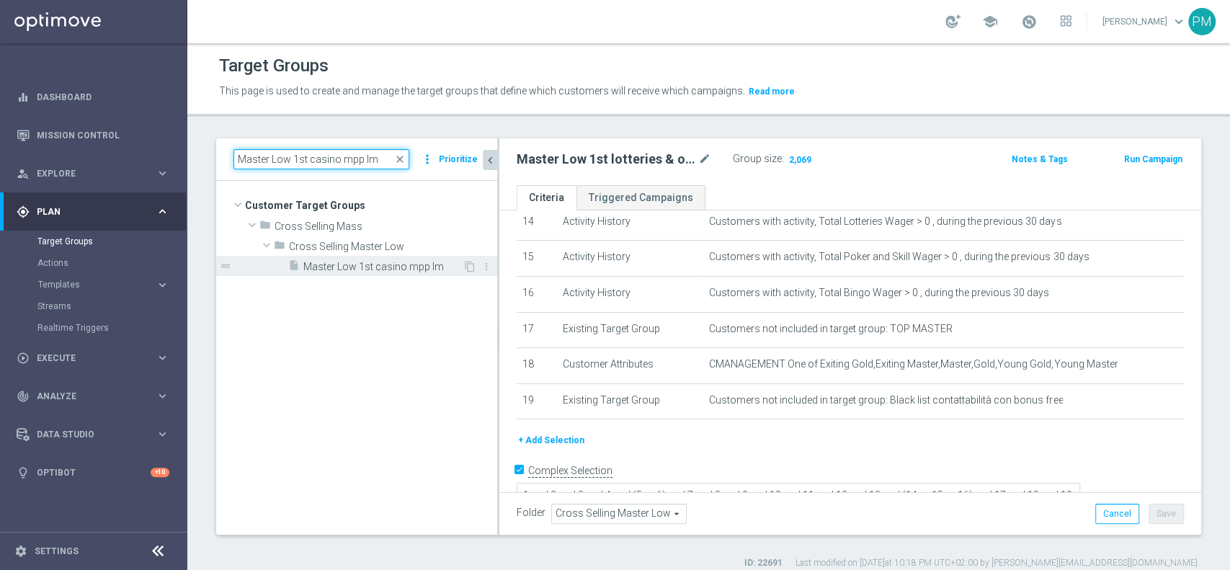
type input "Master Low 1st casino mpp lm"
click at [378, 264] on span "Master Low 1st casino mpp lm" at bounding box center [382, 267] width 159 height 12
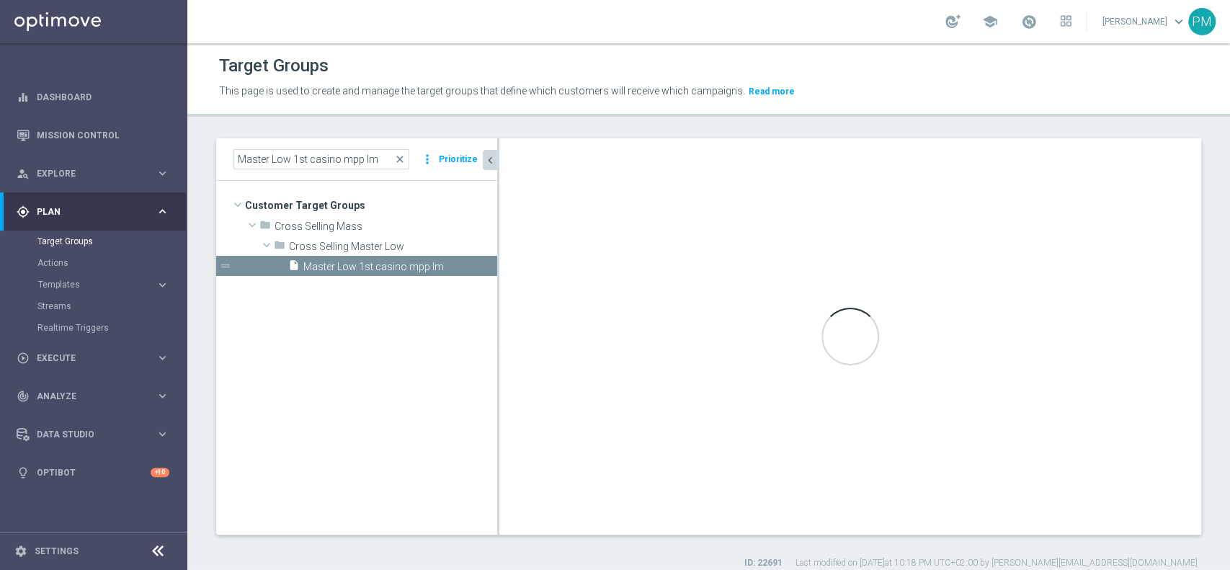
checkbox input "false"
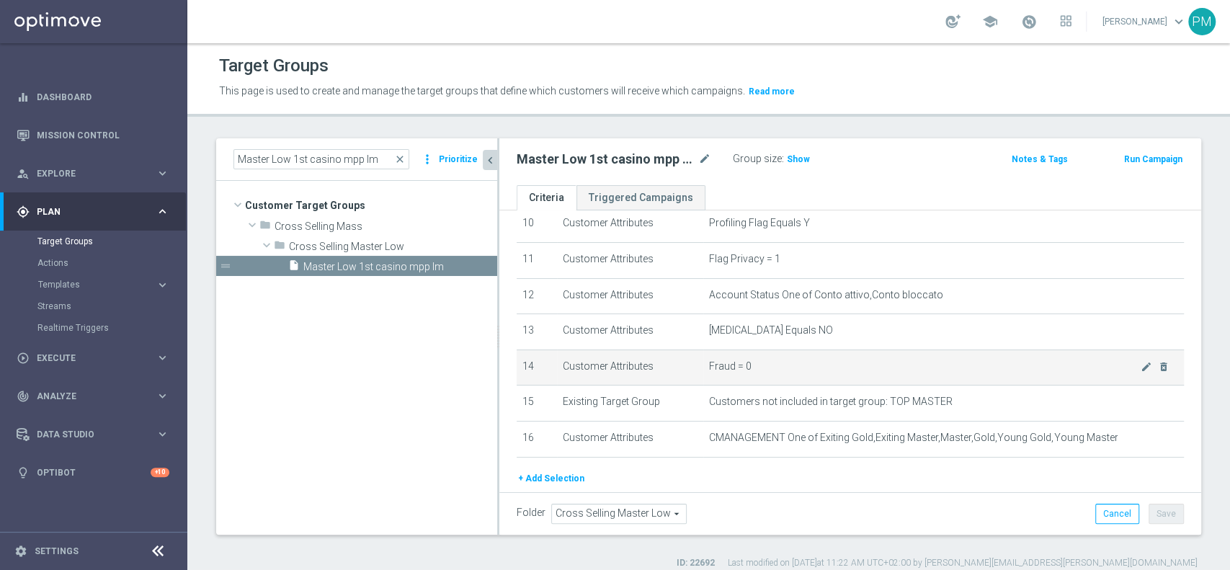
scroll to position [427, 0]
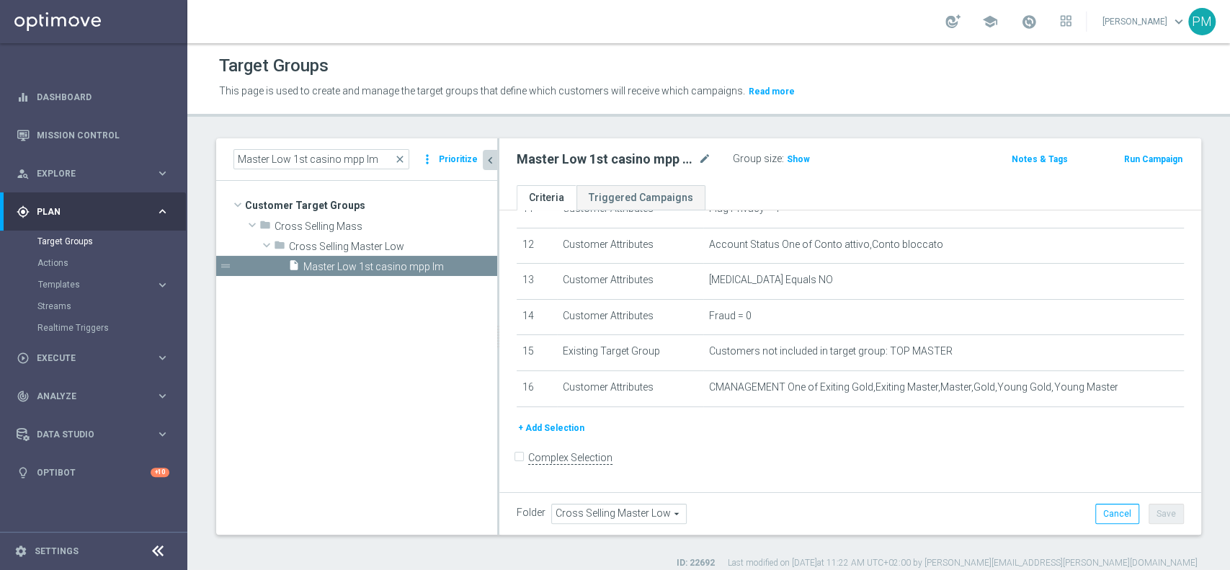
click at [563, 429] on button "+ Add Selection" at bounding box center [551, 428] width 69 height 16
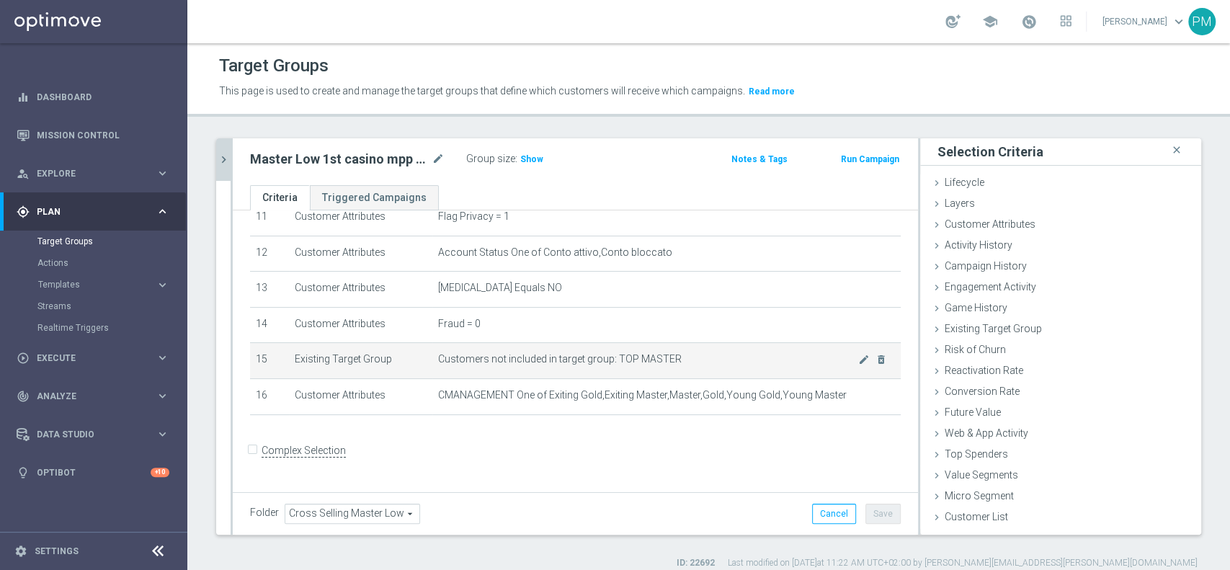
scroll to position [411, 0]
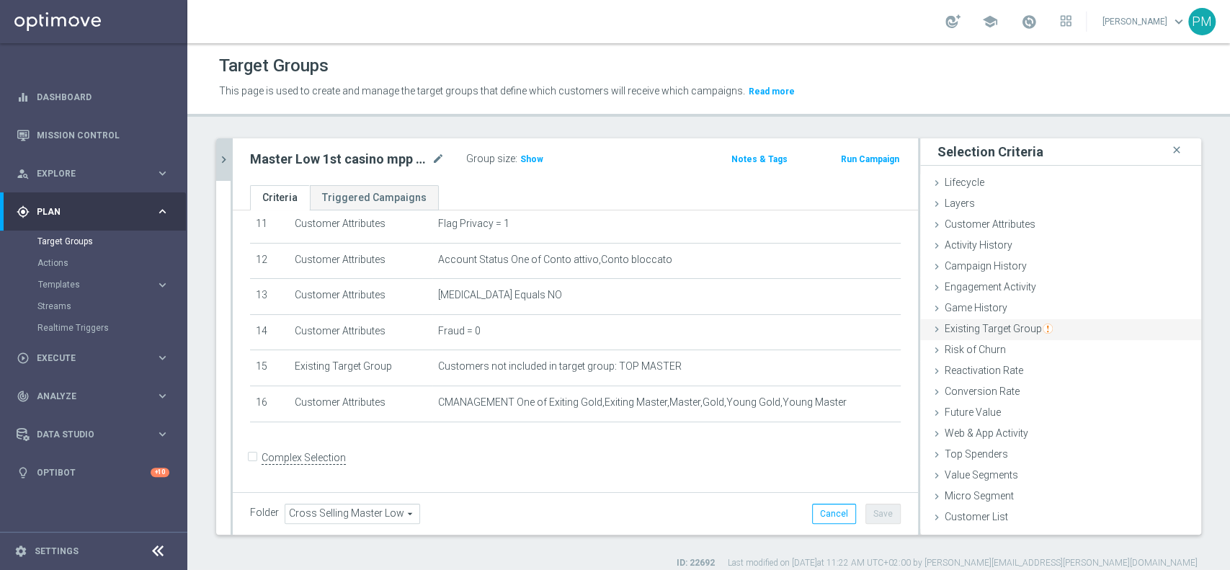
click at [988, 324] on span "Existing Target Group" at bounding box center [999, 329] width 108 height 12
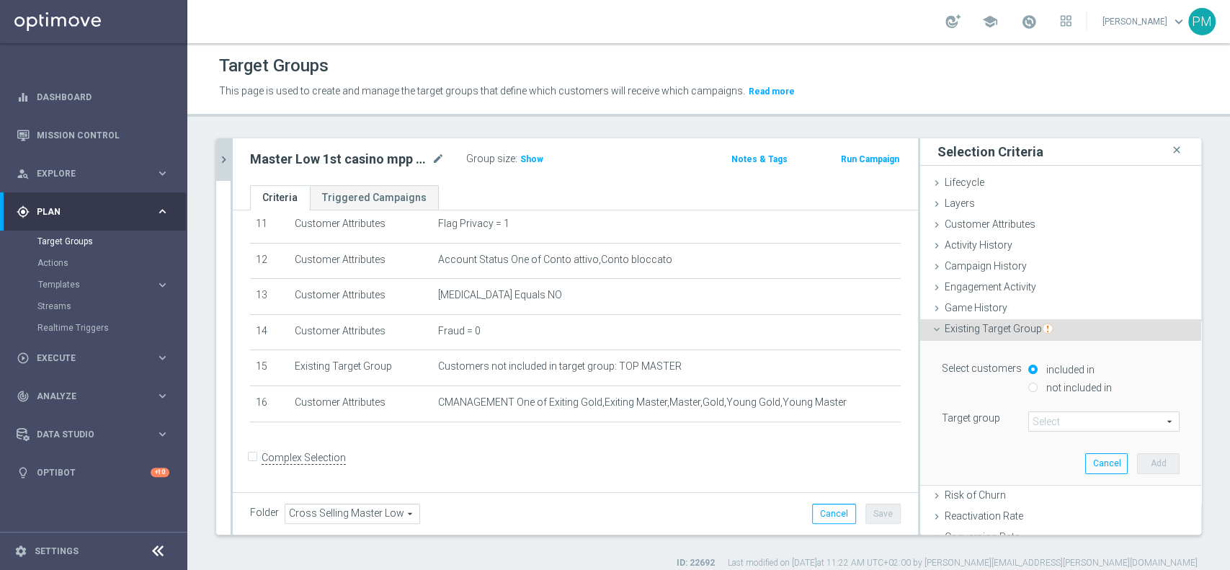
click at [1043, 381] on label "not included in" at bounding box center [1077, 387] width 69 height 13
click at [1036, 383] on input "not included in" at bounding box center [1032, 387] width 9 height 9
radio input "true"
click at [1038, 416] on span at bounding box center [1104, 421] width 150 height 19
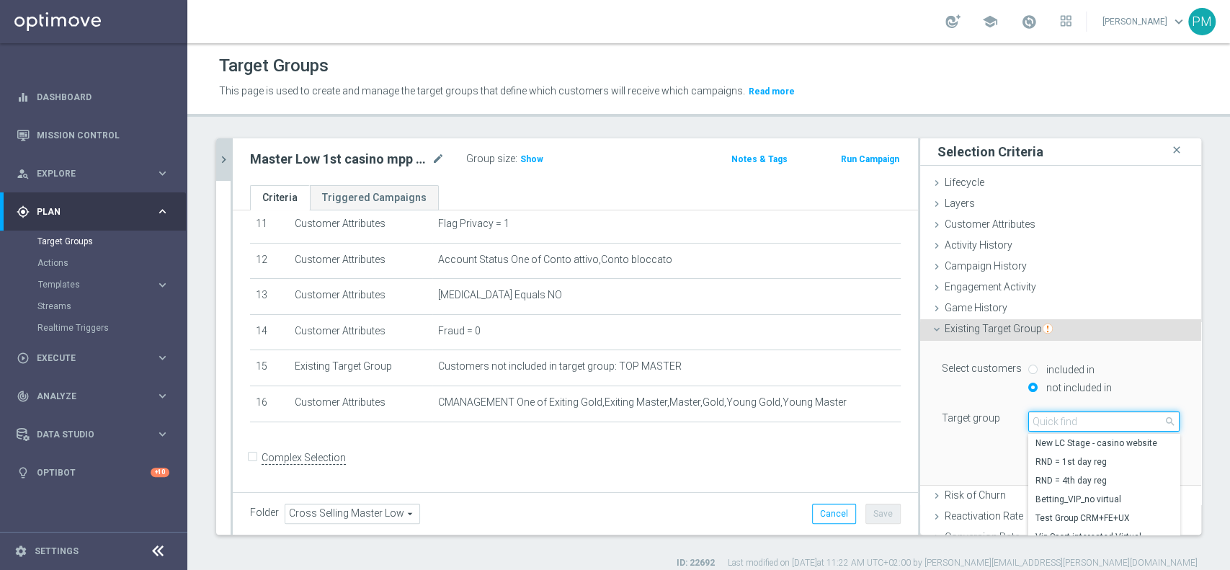
click at [1038, 416] on input "search" at bounding box center [1103, 421] width 151 height 20
type input "black l"
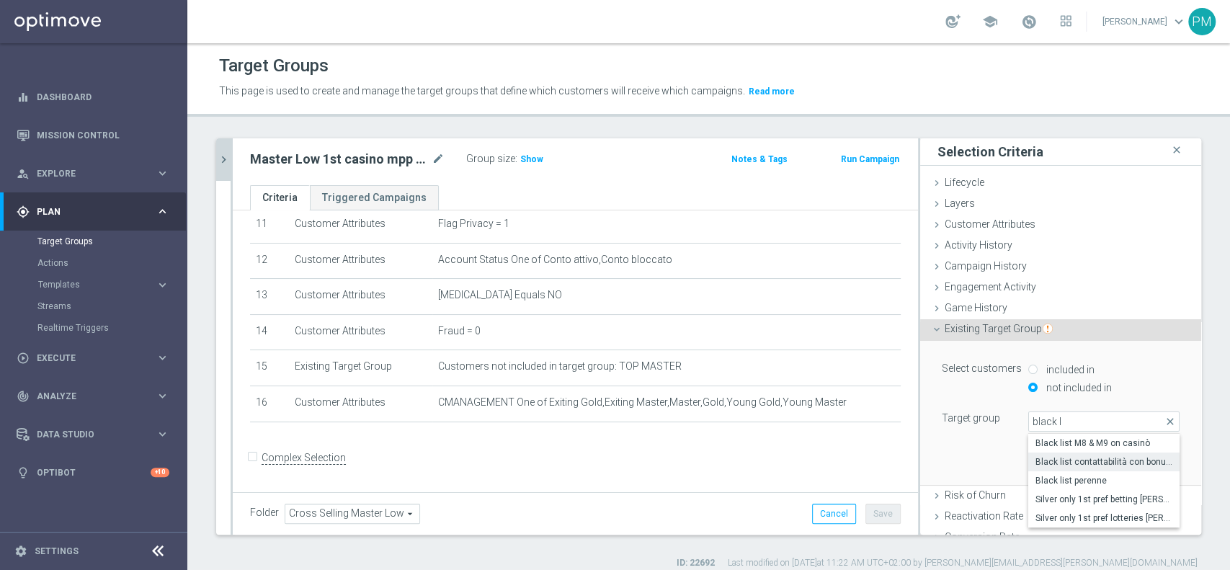
click at [1070, 460] on span "Black list contattabilità con bonus free" at bounding box center [1104, 462] width 137 height 12
type input "Black list contattabilità con bonus free"
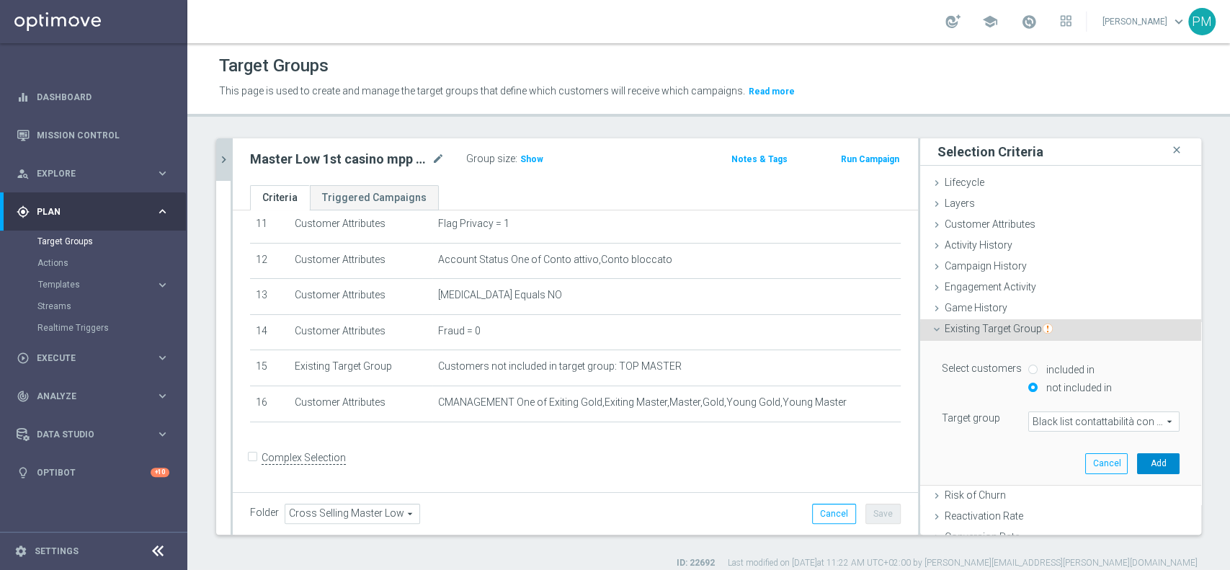
click at [1137, 463] on button "Add" at bounding box center [1158, 463] width 43 height 20
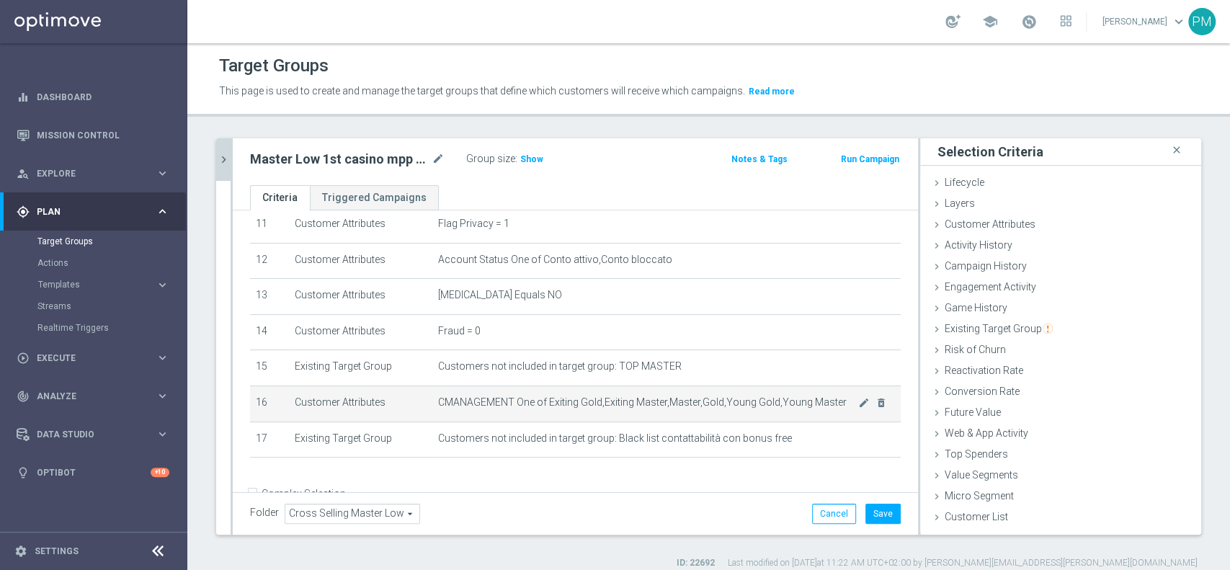
scroll to position [448, 0]
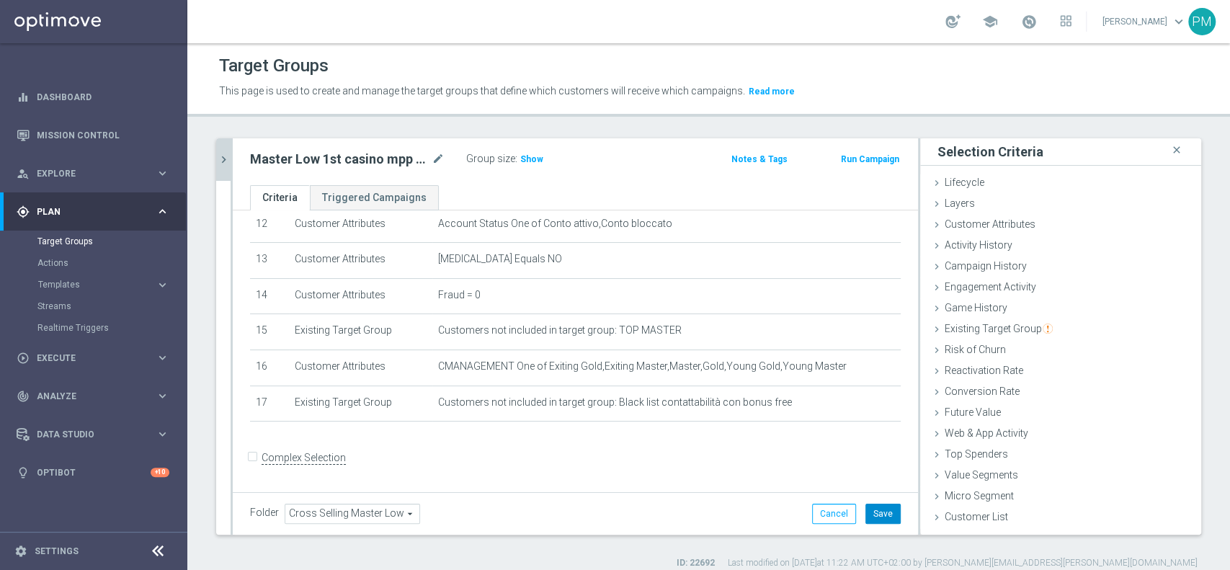
click at [865, 517] on button "Save" at bounding box center [882, 514] width 35 height 20
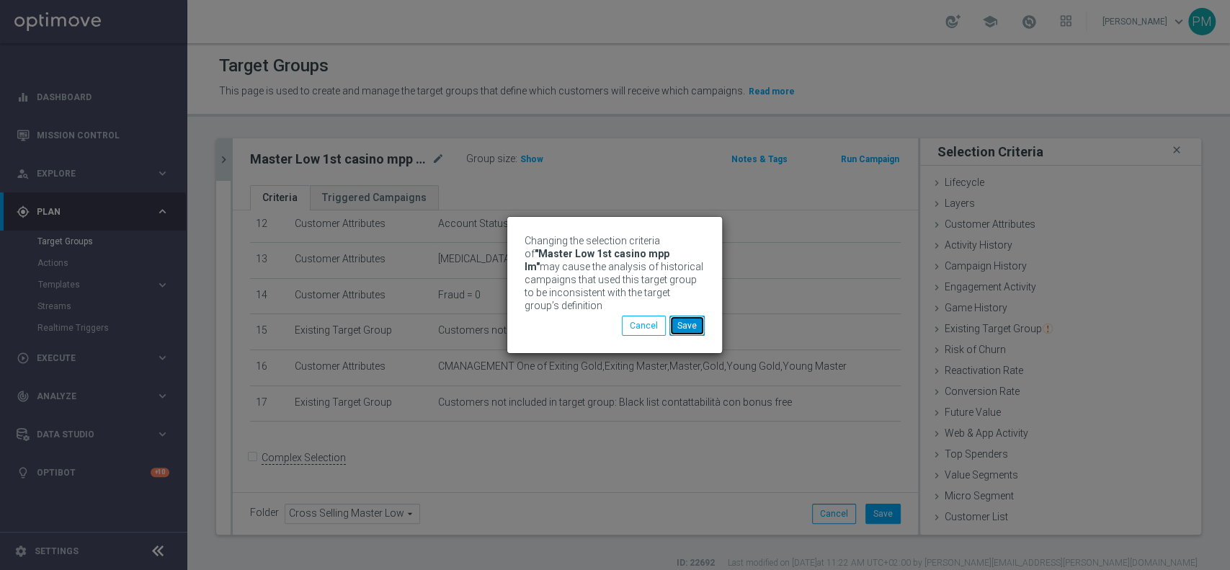
click at [686, 316] on button "Save" at bounding box center [686, 326] width 35 height 20
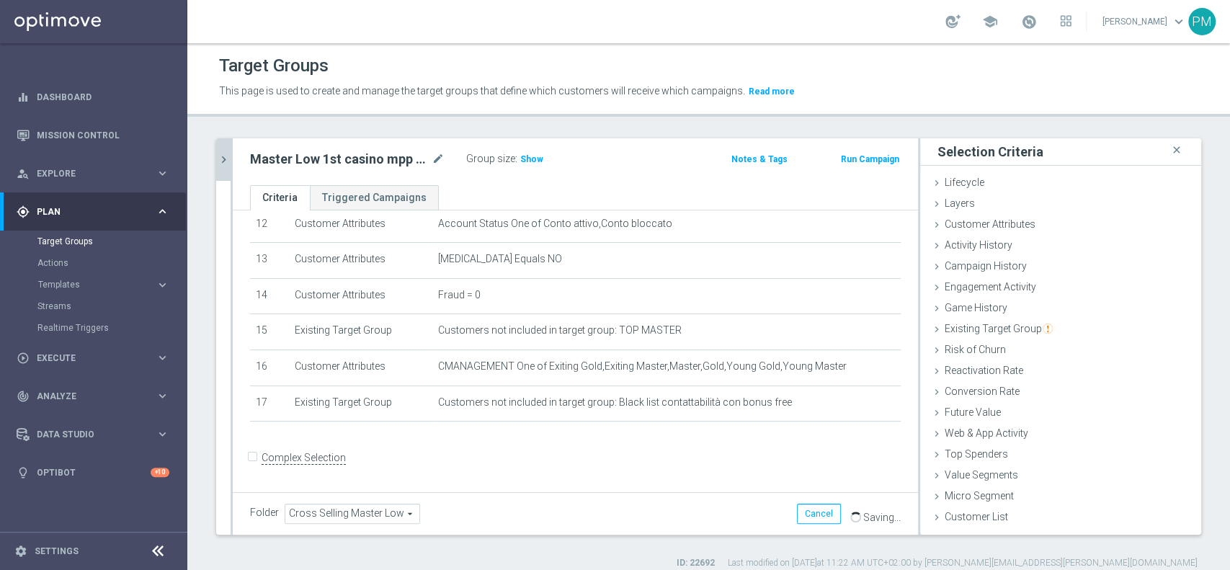
click at [527, 149] on div "Group size : Show" at bounding box center [538, 157] width 144 height 17
click at [530, 156] on span "Show" at bounding box center [531, 159] width 23 height 10
click at [231, 166] on as-split "Master Low 1st casino mpp lm close more_vert Prioritize Customer Target Groups …" at bounding box center [708, 336] width 985 height 396
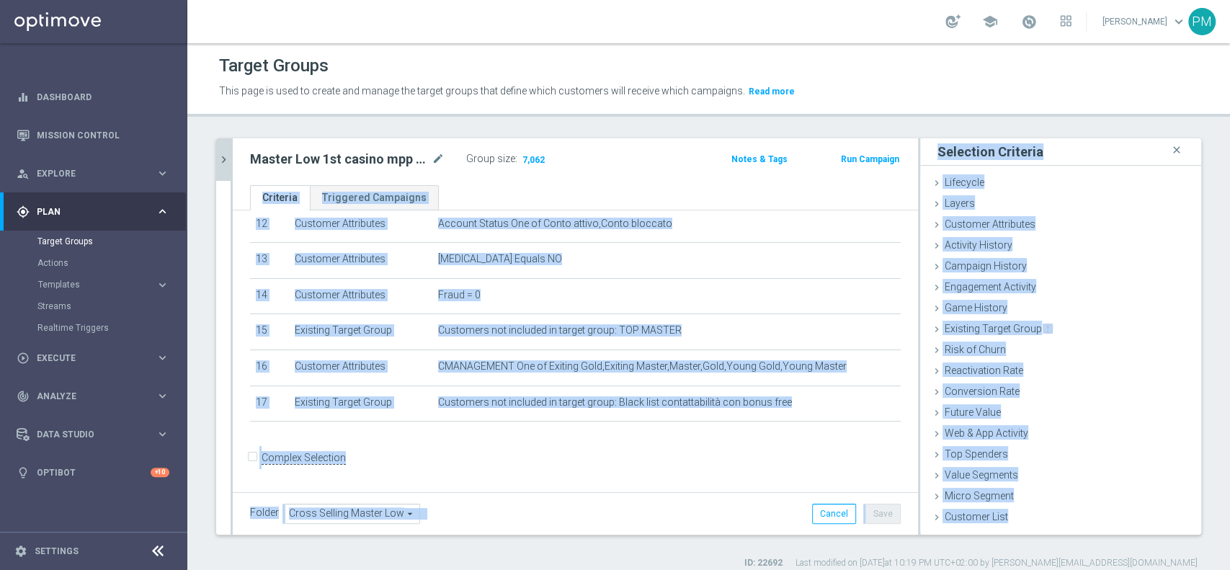
click at [225, 162] on icon "chevron_right" at bounding box center [224, 160] width 14 height 14
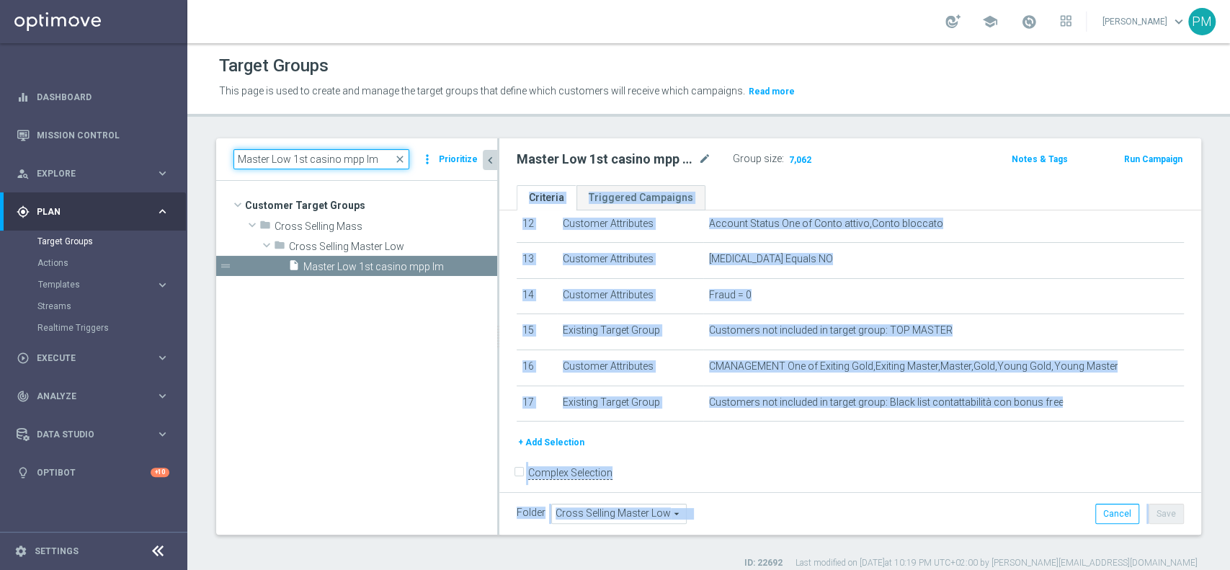
click at [302, 159] on input "Master Low 1st casino mpp lm" at bounding box center [321, 159] width 176 height 20
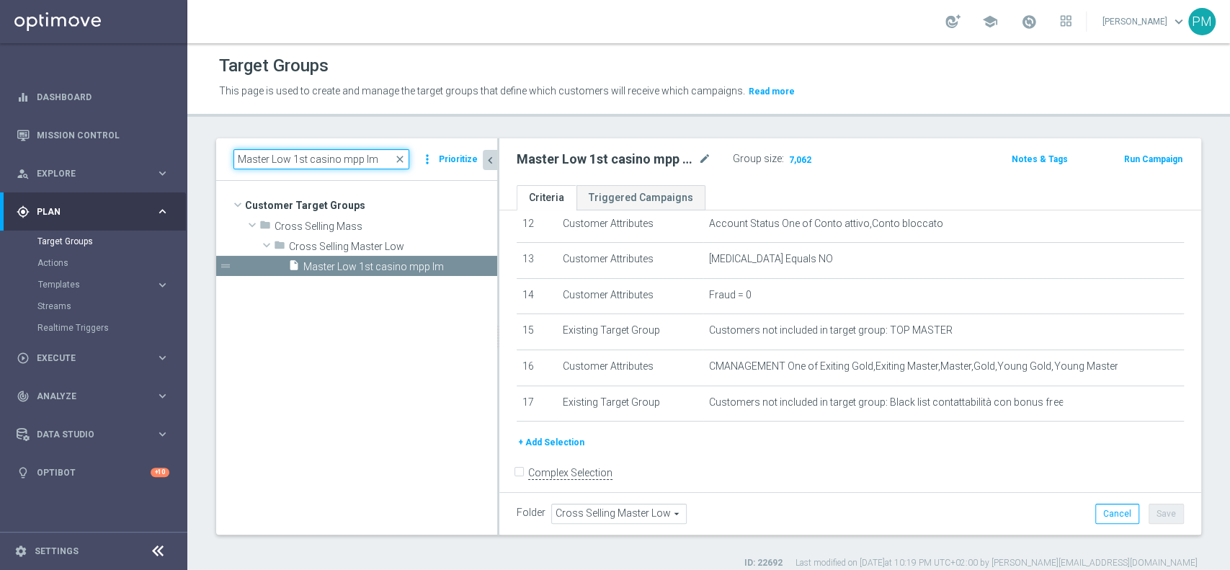
click at [302, 159] on input "Master Low 1st casino mpp lm" at bounding box center [321, 159] width 176 height 20
paste input "lotteries & other"
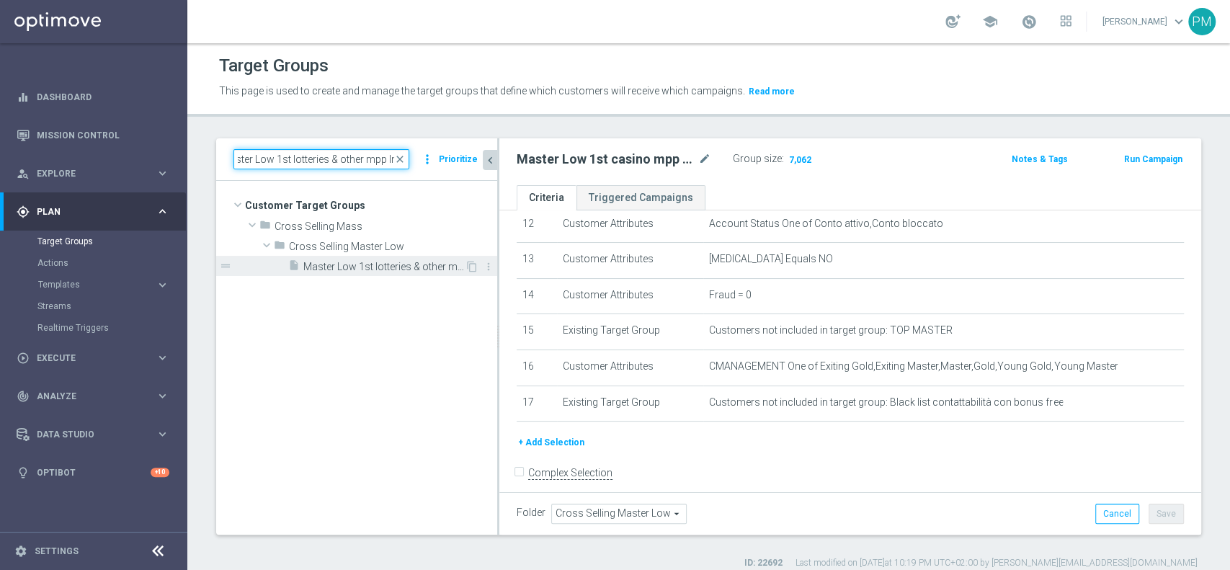
type input "Master Low 1st lotteries & other mpp lm"
click at [382, 261] on span "Master Low 1st lotteries & other mpp lm" at bounding box center [383, 267] width 161 height 12
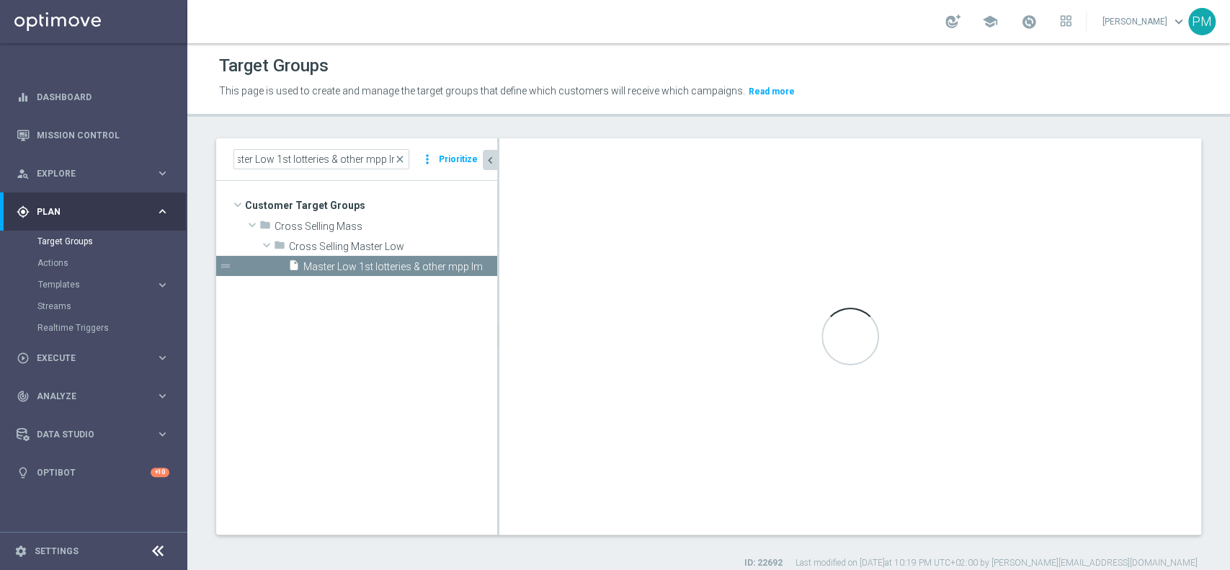
scroll to position [0, 0]
checkbox input "true"
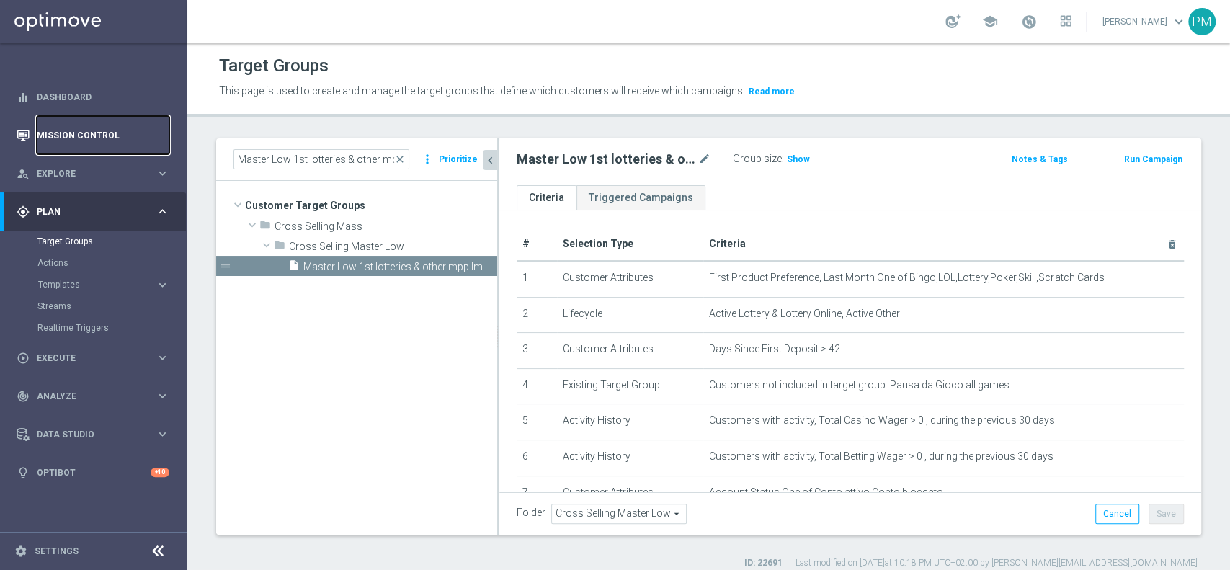
click at [92, 135] on link "Mission Control" at bounding box center [103, 135] width 133 height 38
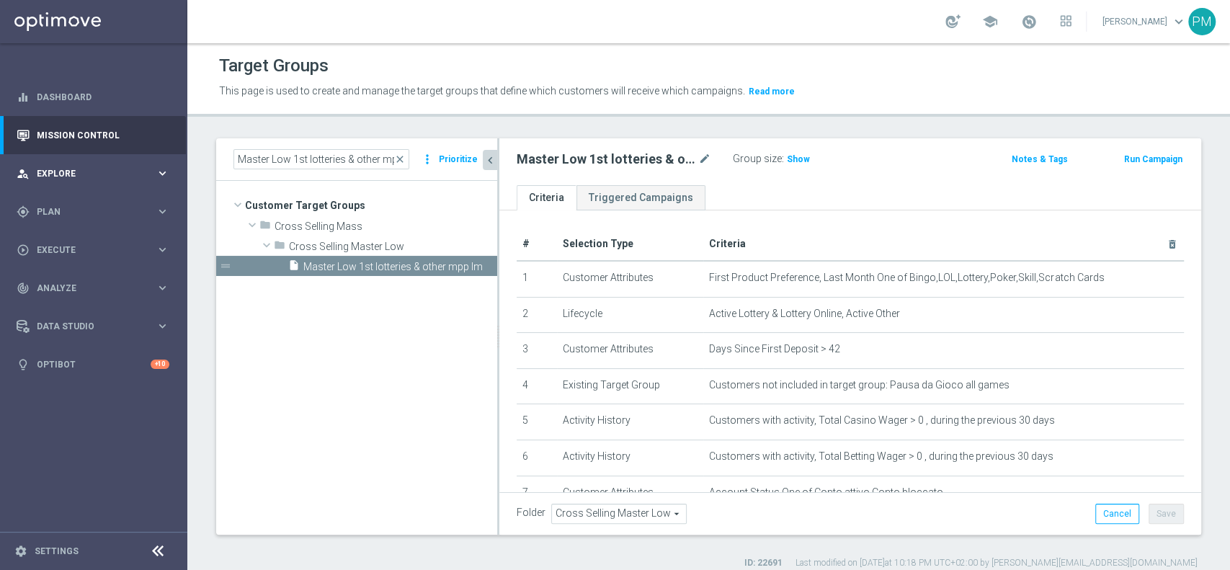
click at [72, 173] on span "Explore" at bounding box center [96, 173] width 119 height 9
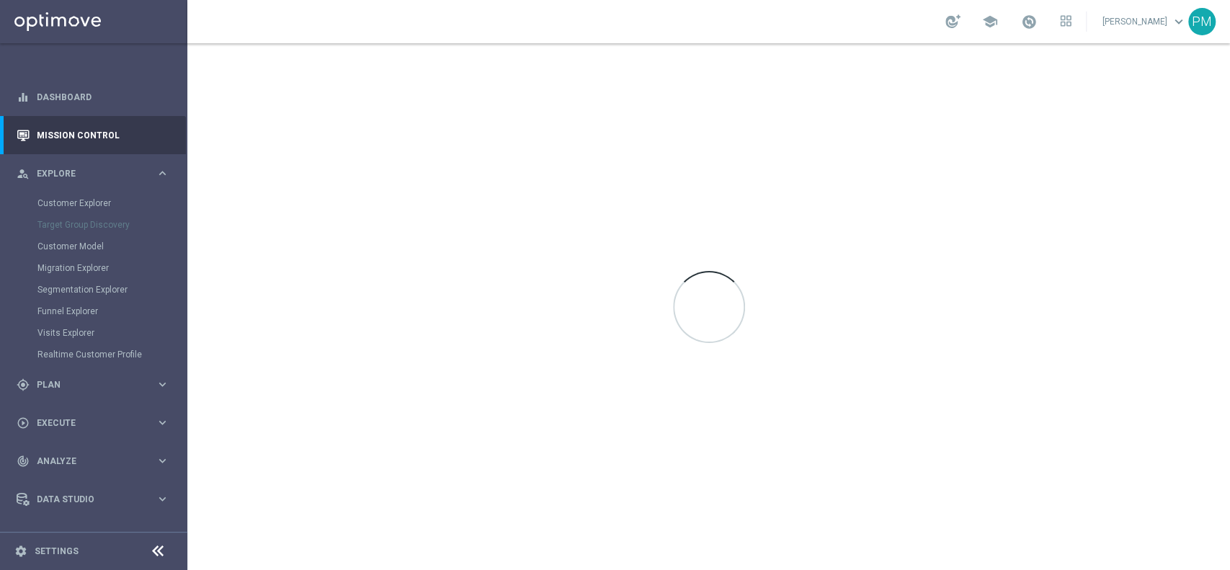
click at [78, 252] on div "Customer Model" at bounding box center [111, 247] width 148 height 22
click at [81, 245] on link "Customer Model" at bounding box center [93, 247] width 112 height 12
click at [75, 246] on link "Customer Model" at bounding box center [93, 247] width 112 height 12
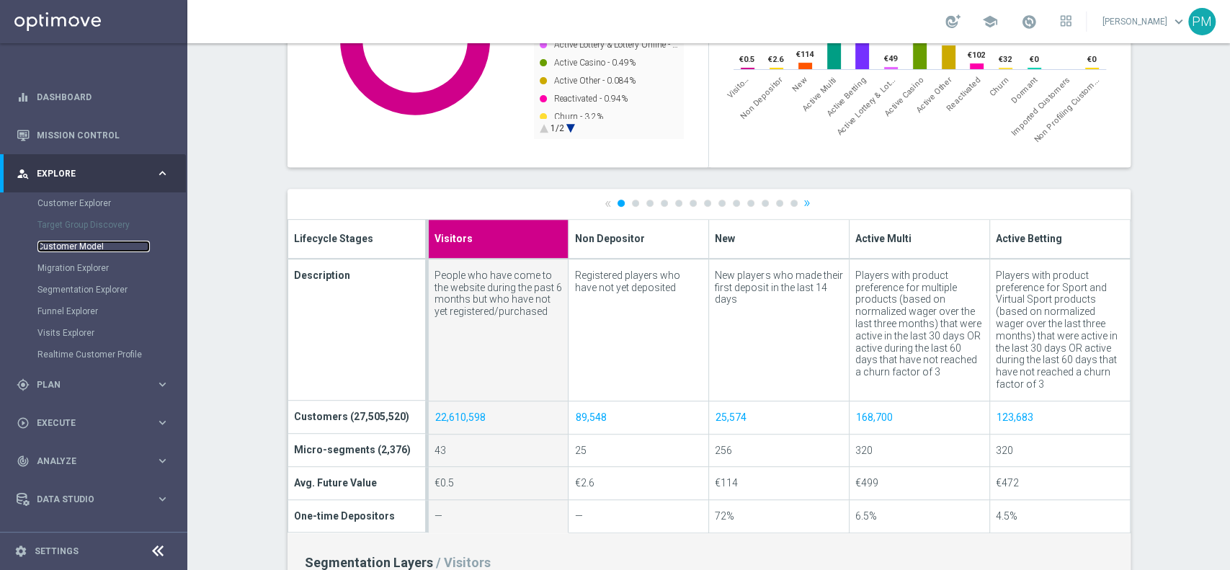
scroll to position [407, 0]
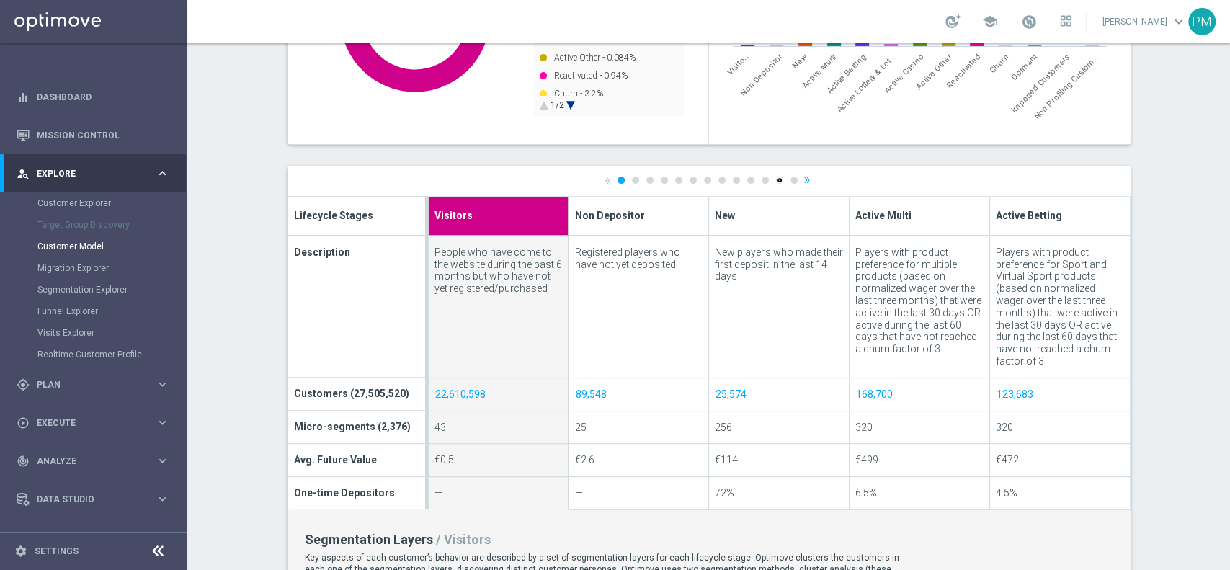
click at [776, 179] on link "12" at bounding box center [779, 180] width 7 height 7
type input "Imported Customers"
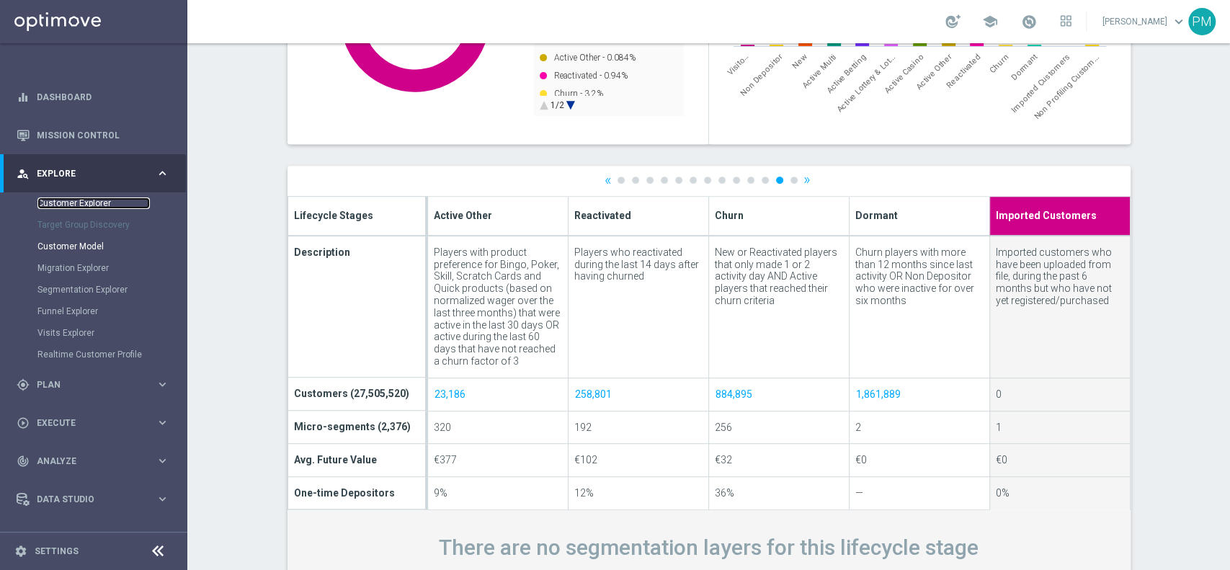
click at [68, 200] on link "Customer Explorer" at bounding box center [93, 203] width 112 height 12
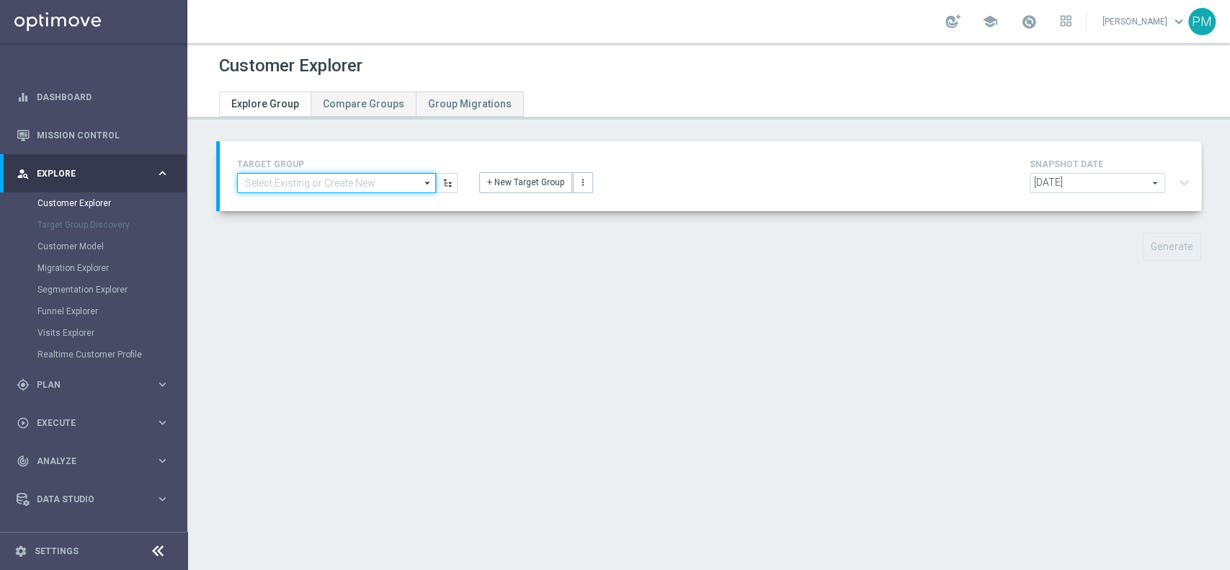
click at [387, 176] on input at bounding box center [336, 183] width 199 height 20
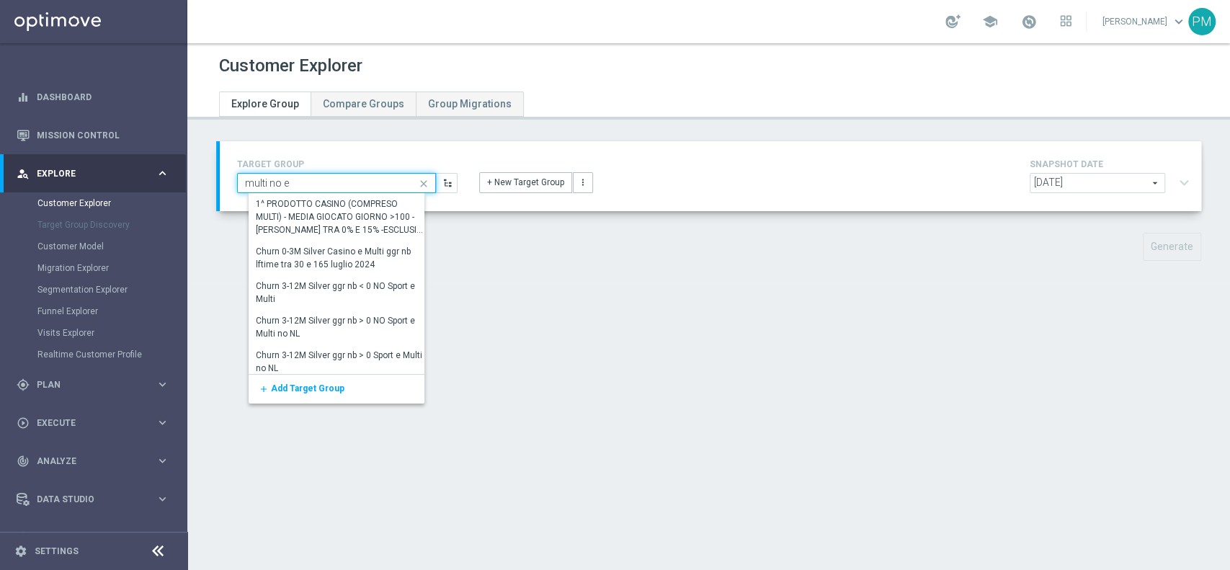
type input "multi no el"
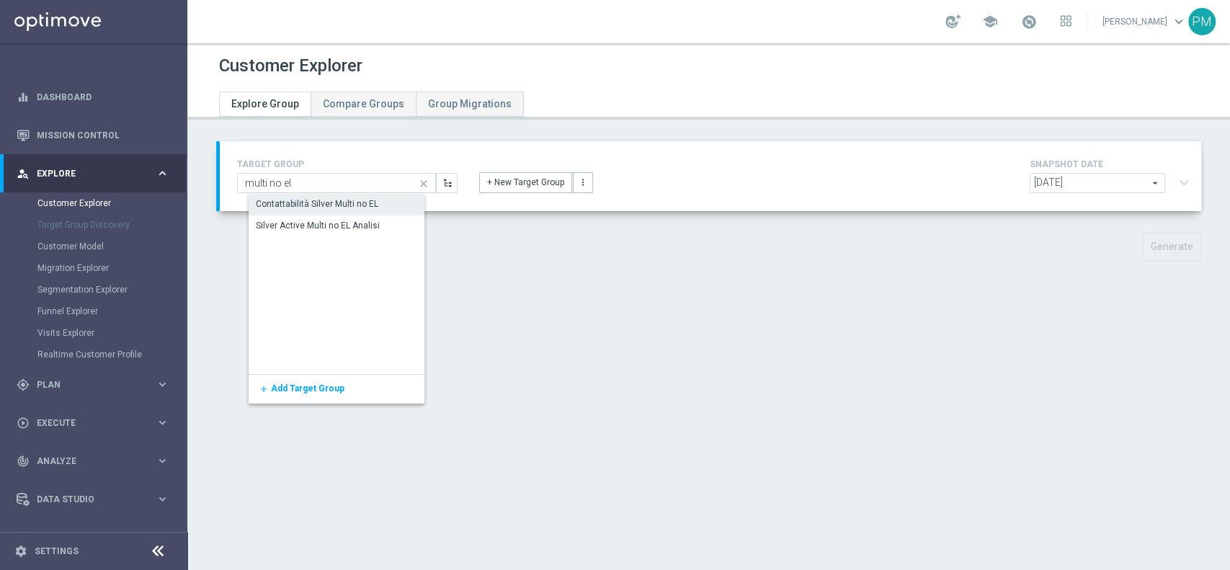
click at [317, 222] on div "Silver Active Multi no EL Analisi" at bounding box center [318, 225] width 124 height 13
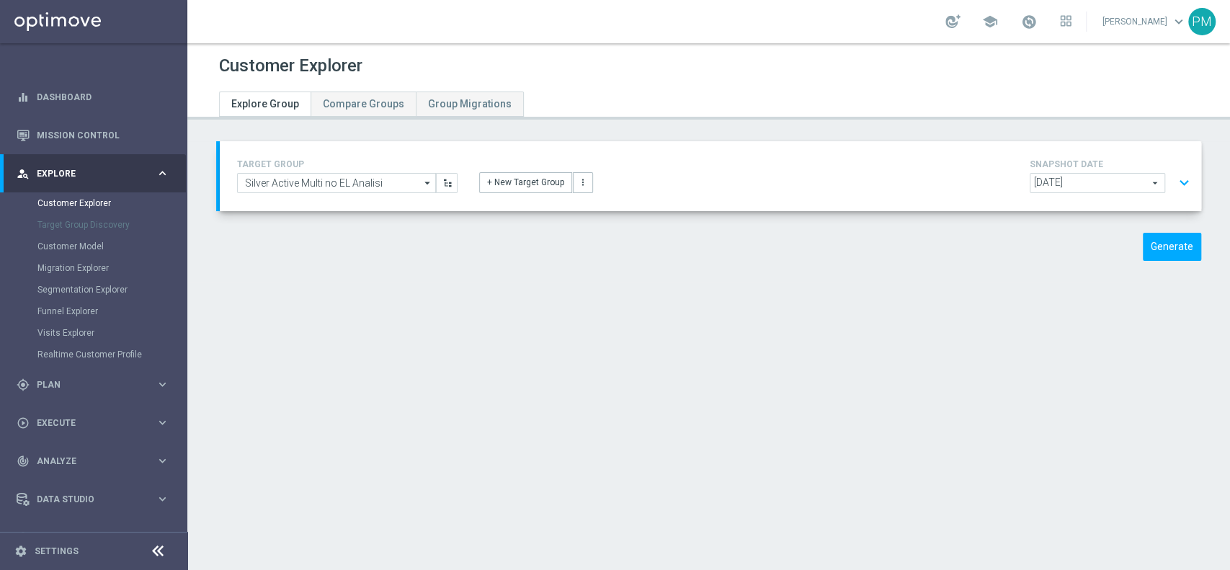
click at [1175, 181] on button "expand_more" at bounding box center [1184, 182] width 21 height 27
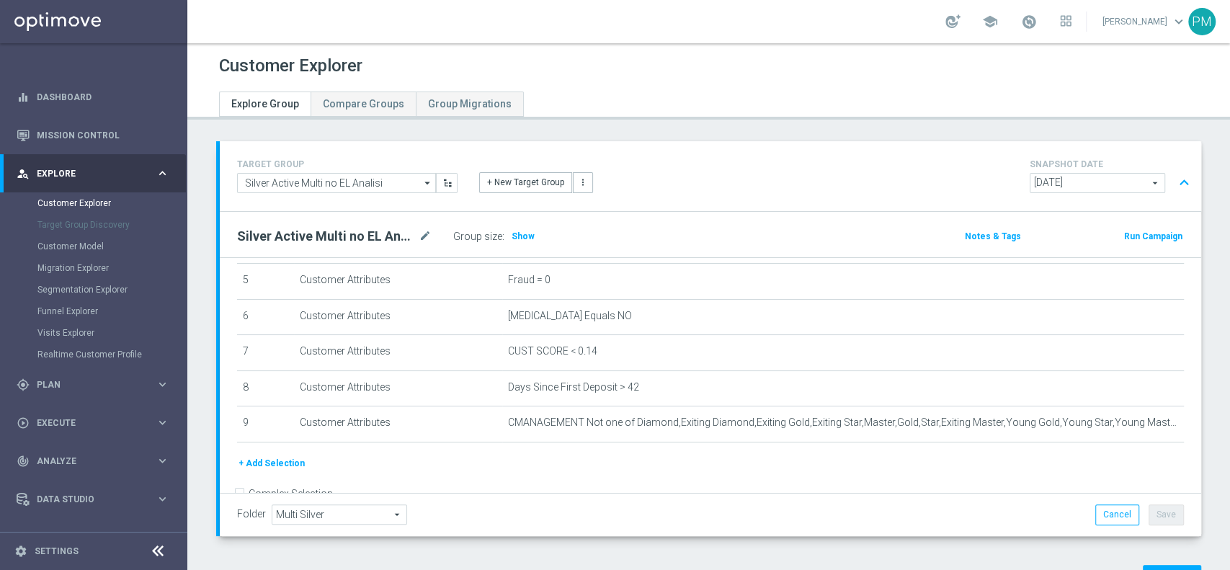
scroll to position [190, 0]
click at [1174, 184] on button "expand_less" at bounding box center [1184, 182] width 21 height 27
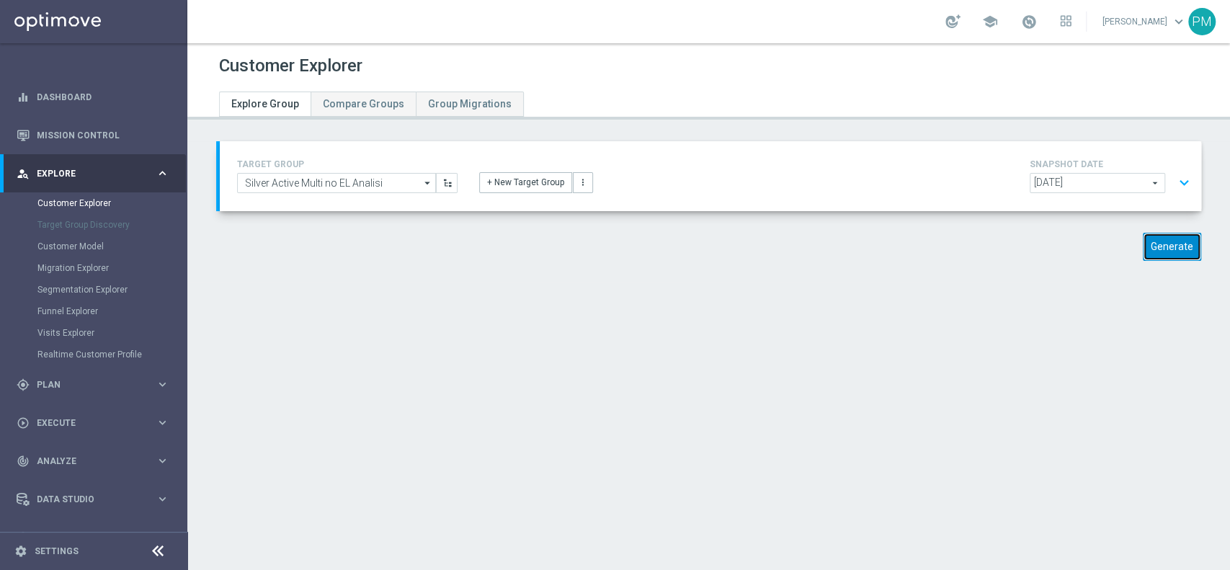
click at [1147, 241] on button "Generate" at bounding box center [1172, 247] width 58 height 28
drag, startPoint x: 812, startPoint y: 95, endPoint x: 823, endPoint y: 95, distance: 10.8
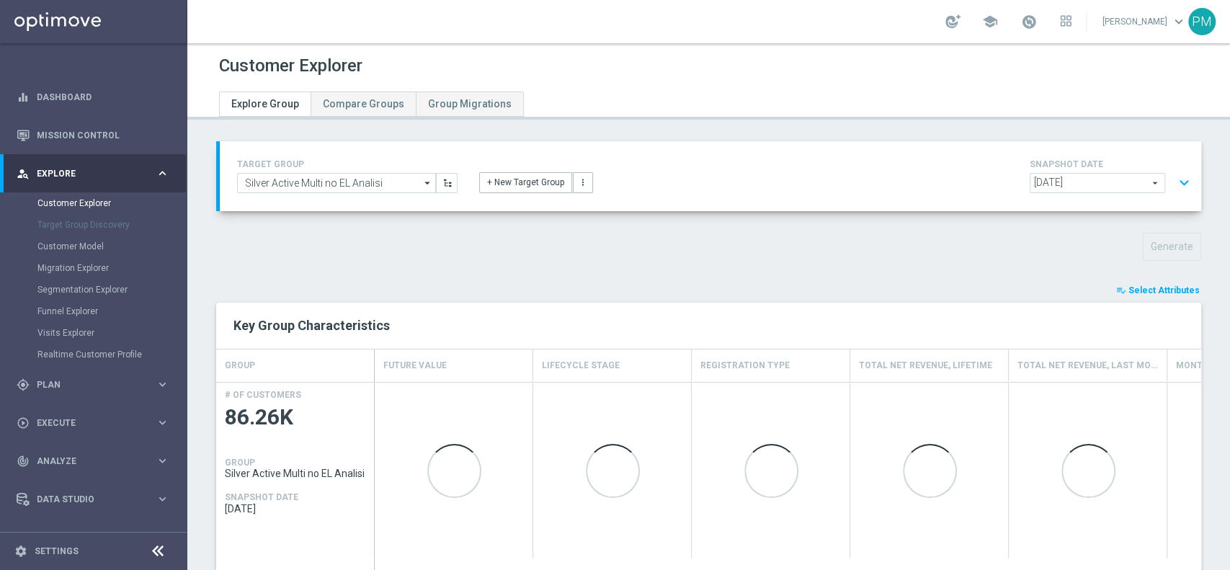
drag, startPoint x: 823, startPoint y: 95, endPoint x: 907, endPoint y: 144, distance: 97.5
click at [744, 156] on div "+ New Target Group more_vert" at bounding box center [710, 174] width 484 height 37
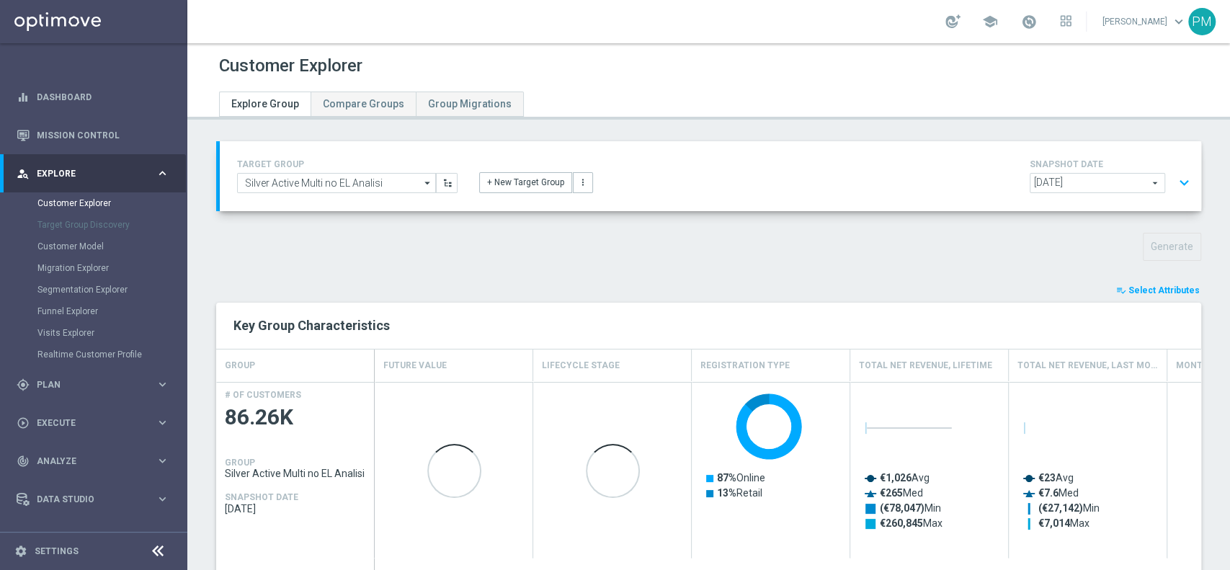
click at [1180, 177] on div "TARGET GROUP Silver Active Multi no EL Analisi Silver Active Multi no EL Analis…" at bounding box center [710, 176] width 981 height 70
click at [1174, 179] on button "expand_more" at bounding box center [1184, 182] width 21 height 27
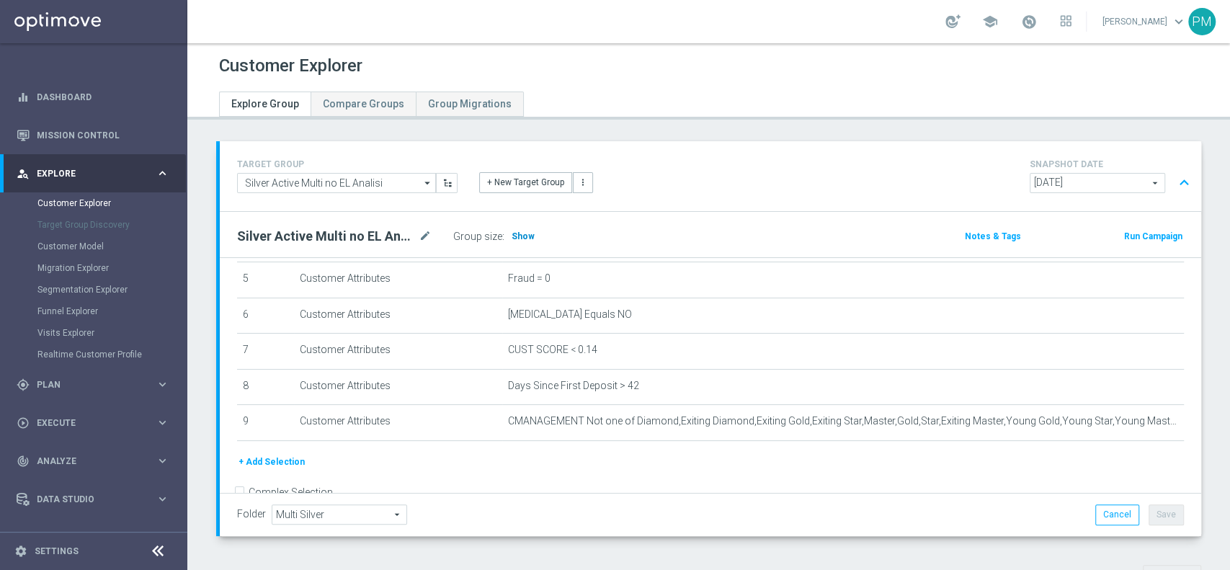
click at [530, 235] on span "Show" at bounding box center [523, 236] width 23 height 10
click at [1174, 182] on button "expand_less" at bounding box center [1184, 182] width 21 height 27
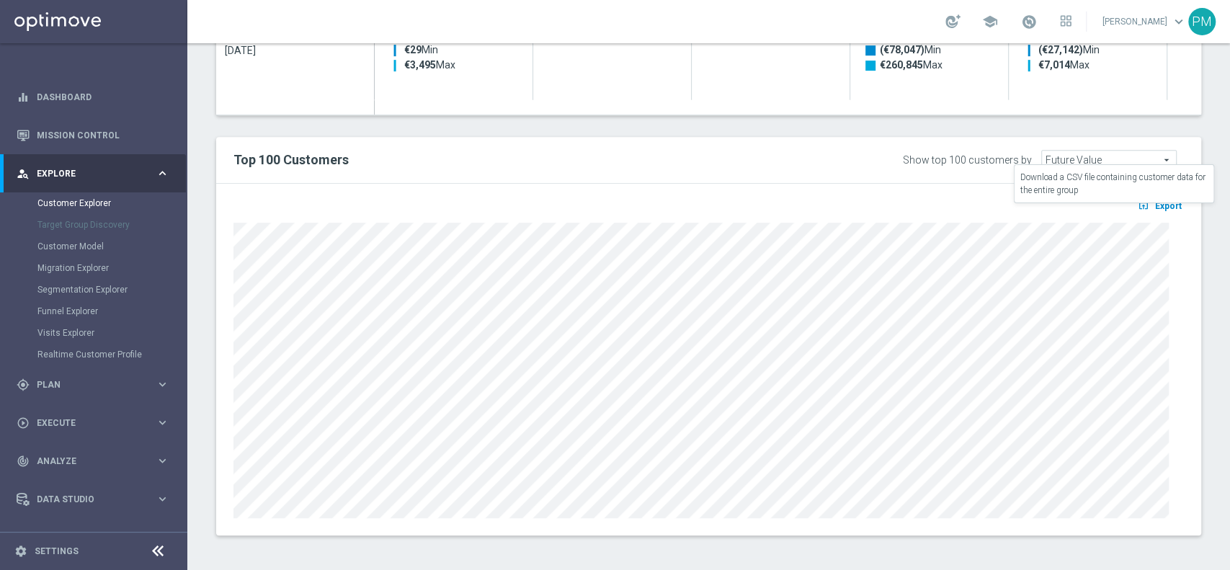
scroll to position [0, 0]
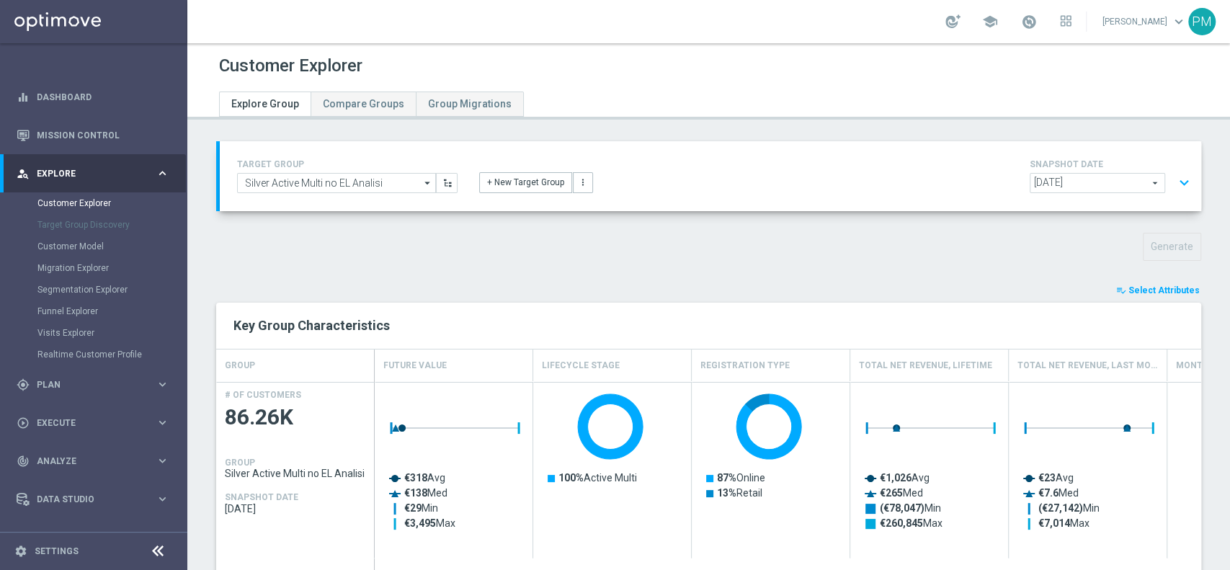
click at [1147, 282] on button "playlist_add_check Select Attributes" at bounding box center [1158, 290] width 86 height 16
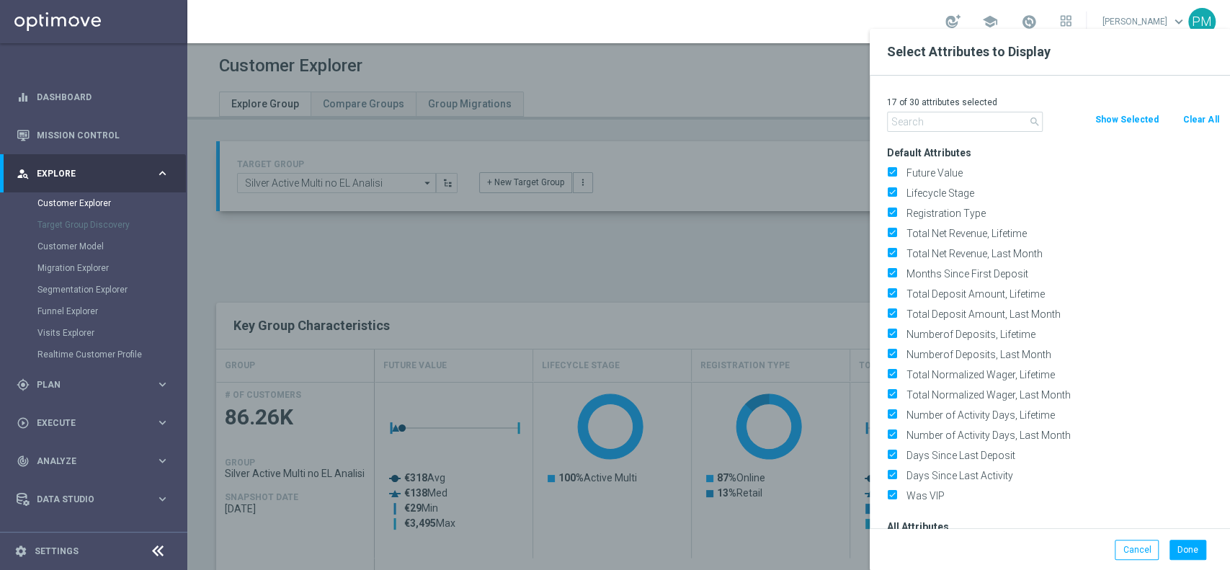
click at [1207, 123] on button "Clear All" at bounding box center [1201, 120] width 38 height 16
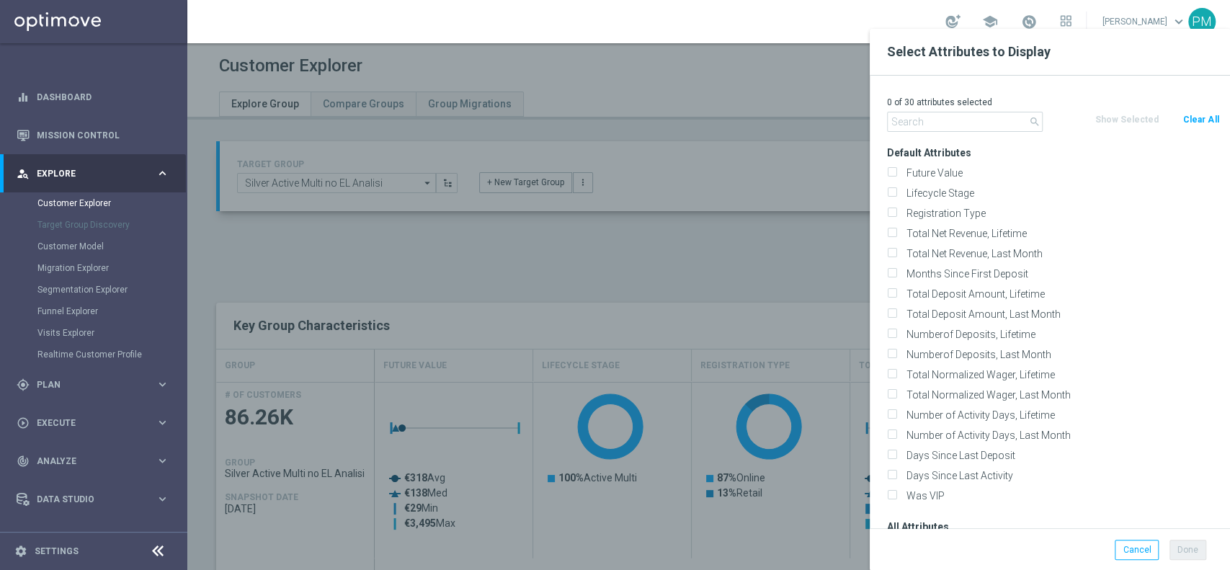
checkbox input "false"
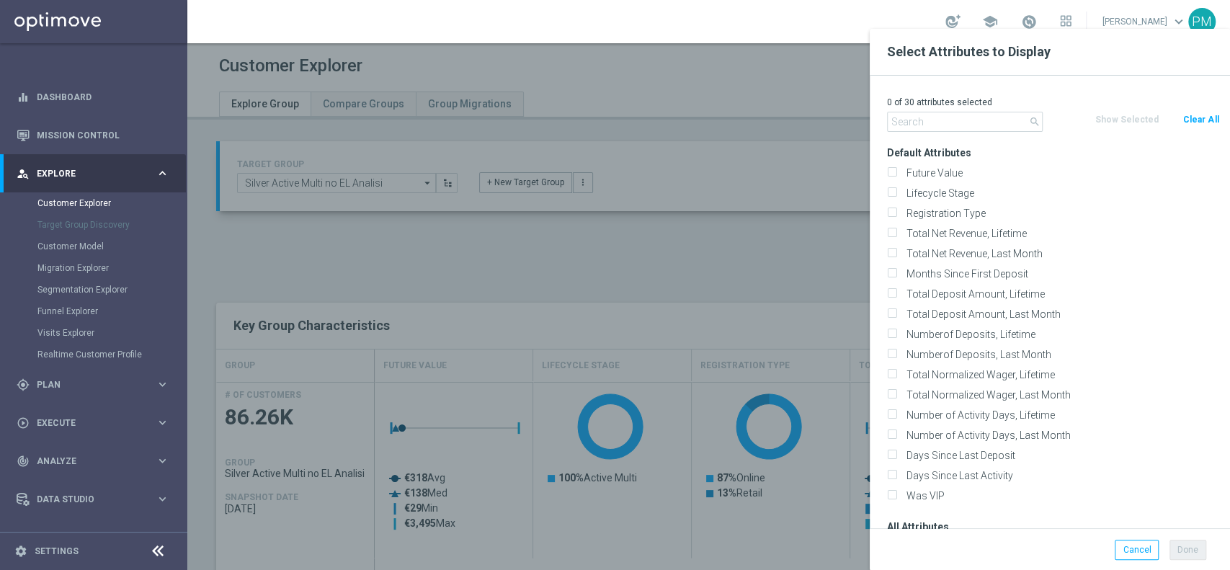
checkbox input "false"
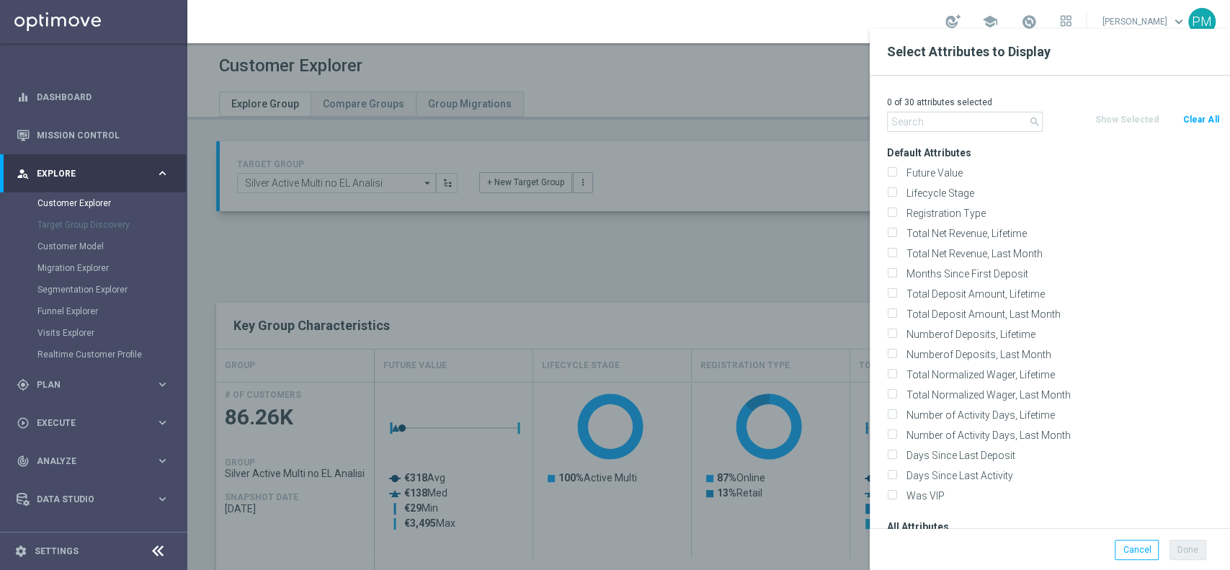
checkbox input "false"
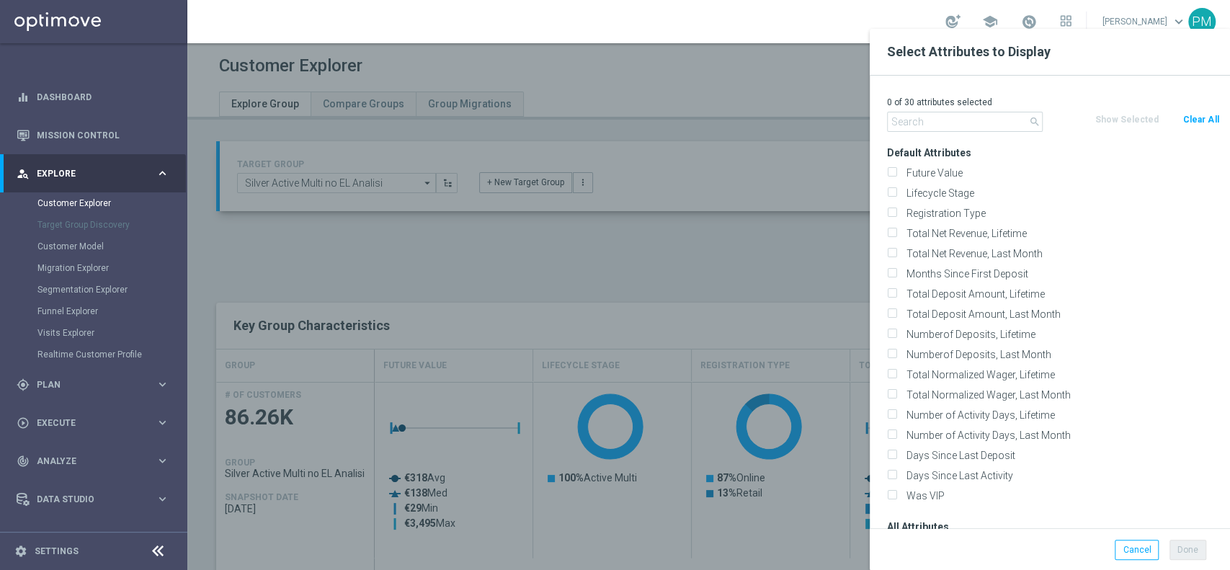
checkbox input "false"
click at [981, 123] on input "text" at bounding box center [965, 122] width 156 height 20
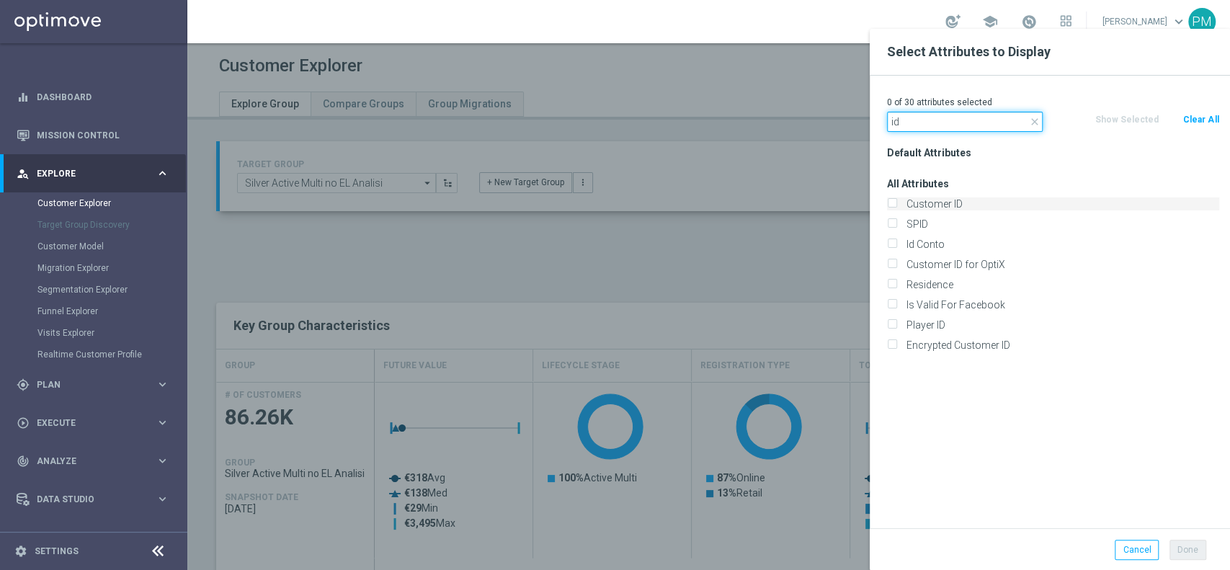
type input "id"
click at [951, 200] on label "Customer ID" at bounding box center [1060, 203] width 318 height 13
click at [896, 201] on input "Customer ID" at bounding box center [891, 205] width 9 height 9
checkbox input "true"
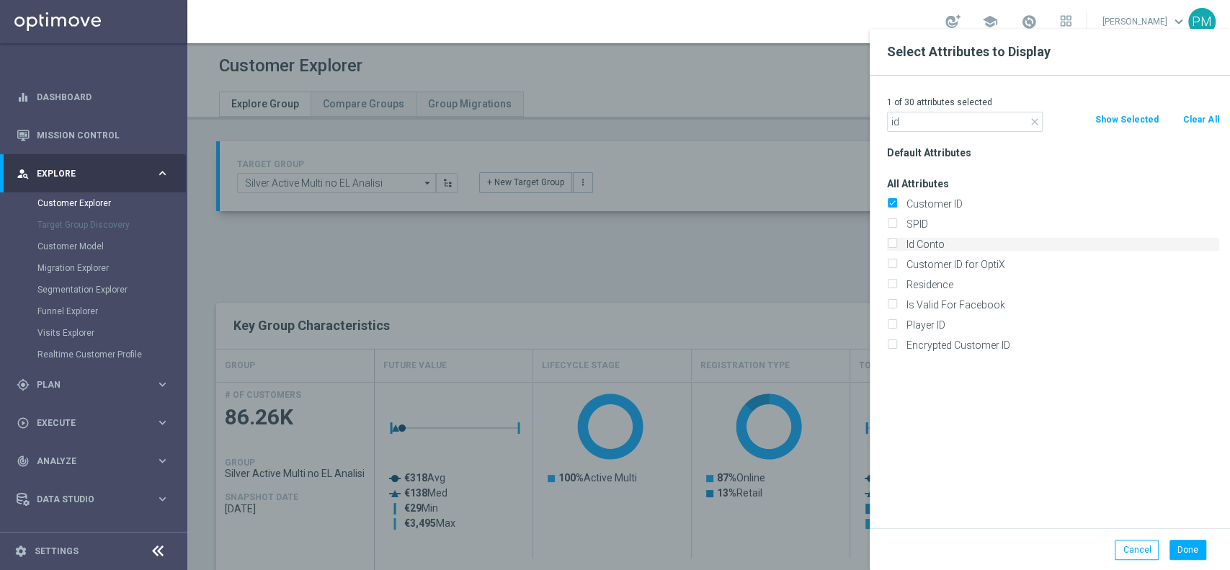
click at [937, 238] on label "Id Conto" at bounding box center [1060, 244] width 318 height 13
click at [896, 241] on input "Id Conto" at bounding box center [891, 245] width 9 height 9
checkbox input "true"
click at [942, 117] on input "id" at bounding box center [965, 122] width 156 height 20
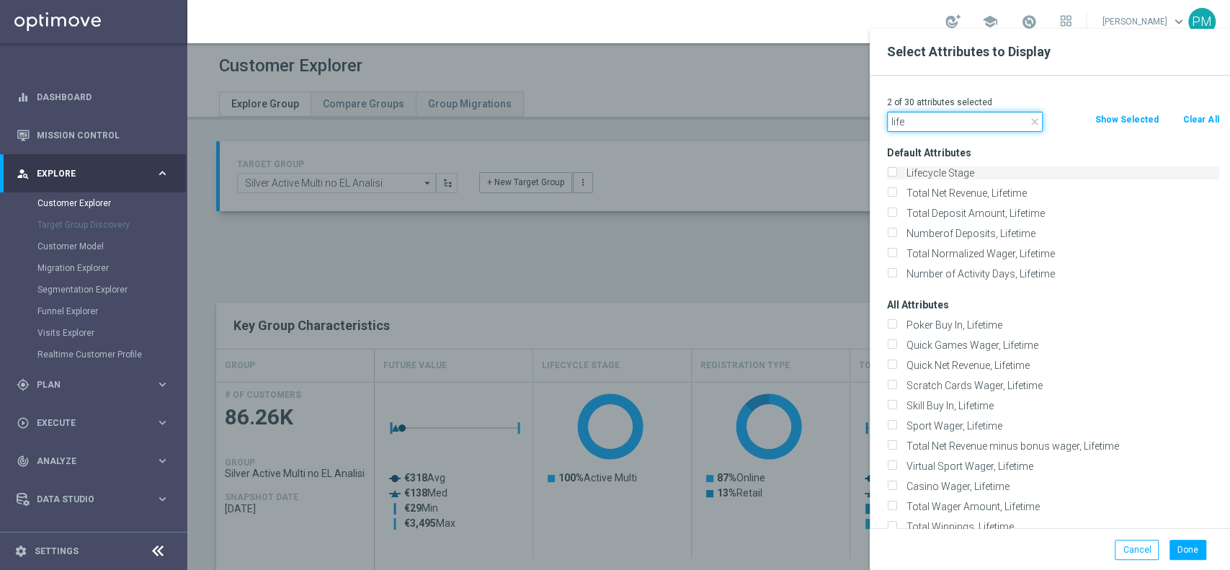
type input "life"
click at [941, 174] on label "Lifecycle Stage" at bounding box center [1060, 172] width 318 height 13
click at [896, 174] on input "Lifecycle Stage" at bounding box center [891, 174] width 9 height 9
checkbox input "true"
click at [1183, 547] on button "Done" at bounding box center [1188, 550] width 37 height 20
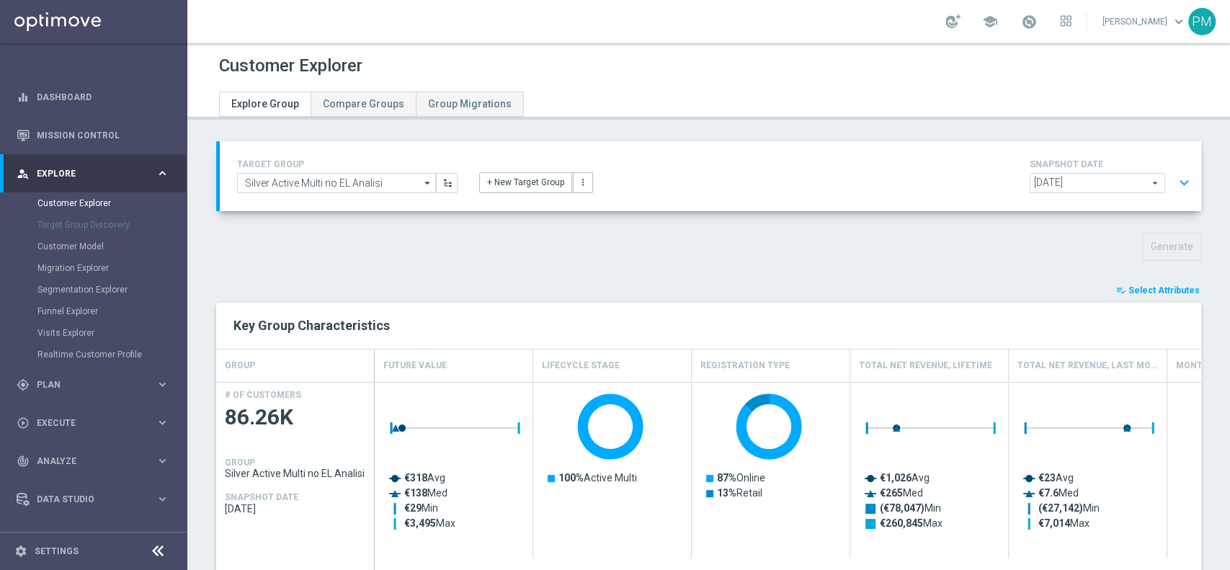
type input "Search"
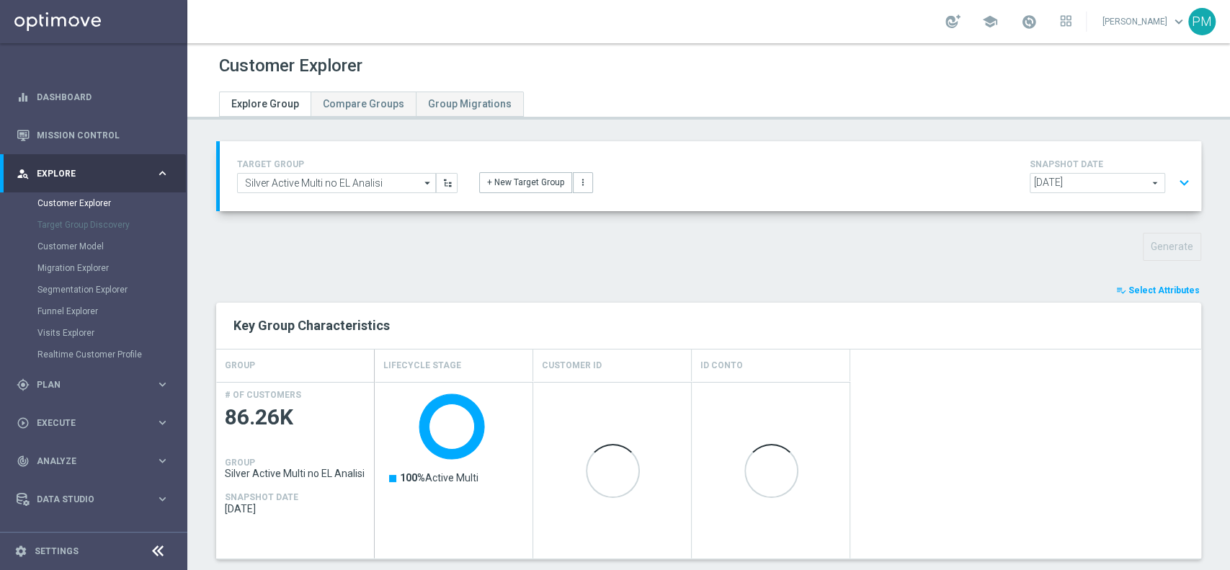
scroll to position [429, 0]
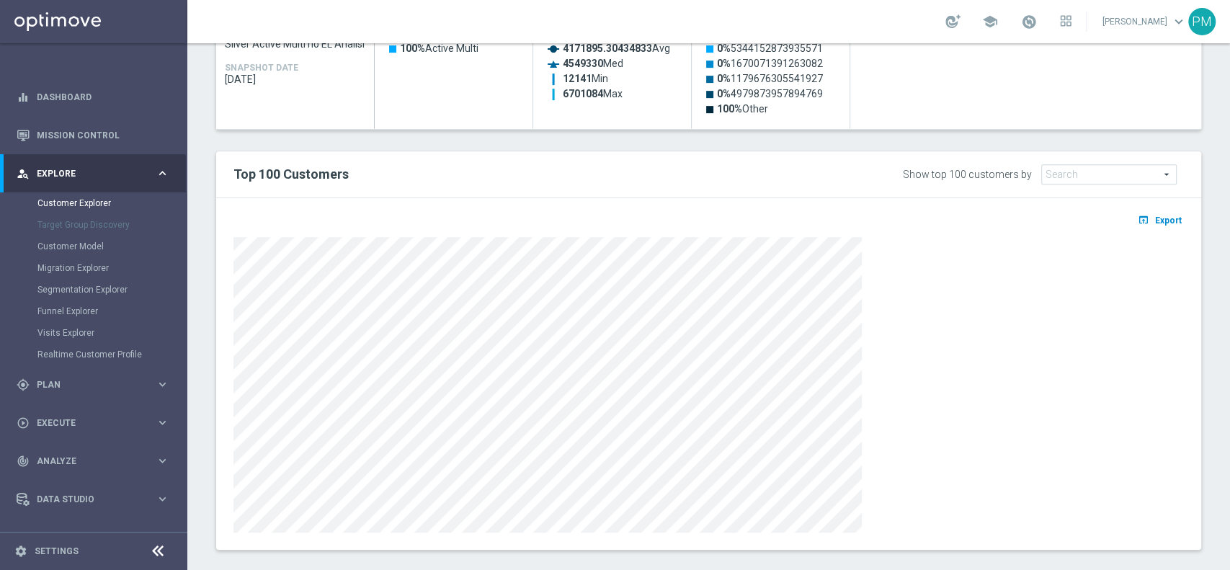
click at [1149, 208] on div "open_in_browser Export" at bounding box center [708, 374] width 985 height 352
click at [1155, 216] on span "Export" at bounding box center [1168, 220] width 27 height 10
click at [763, 164] on div "Top 100 Customers" at bounding box center [506, 174] width 567 height 25
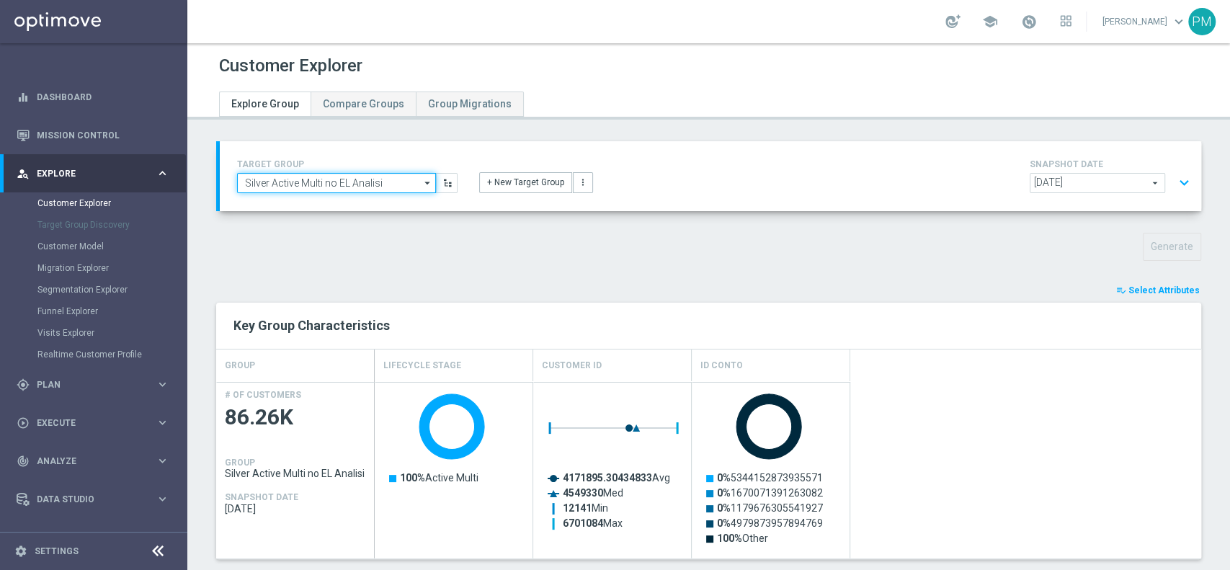
click at [342, 183] on input "Silver Active Multi no EL Analisi" at bounding box center [336, 183] width 199 height 20
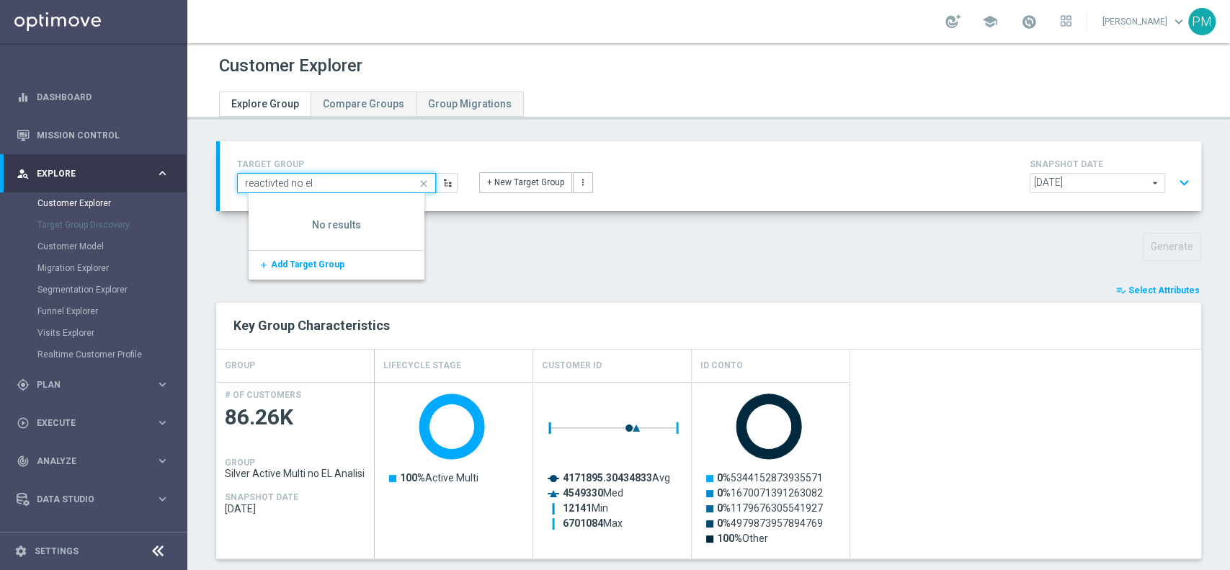
click at [273, 188] on input "reactivted no el" at bounding box center [336, 183] width 199 height 20
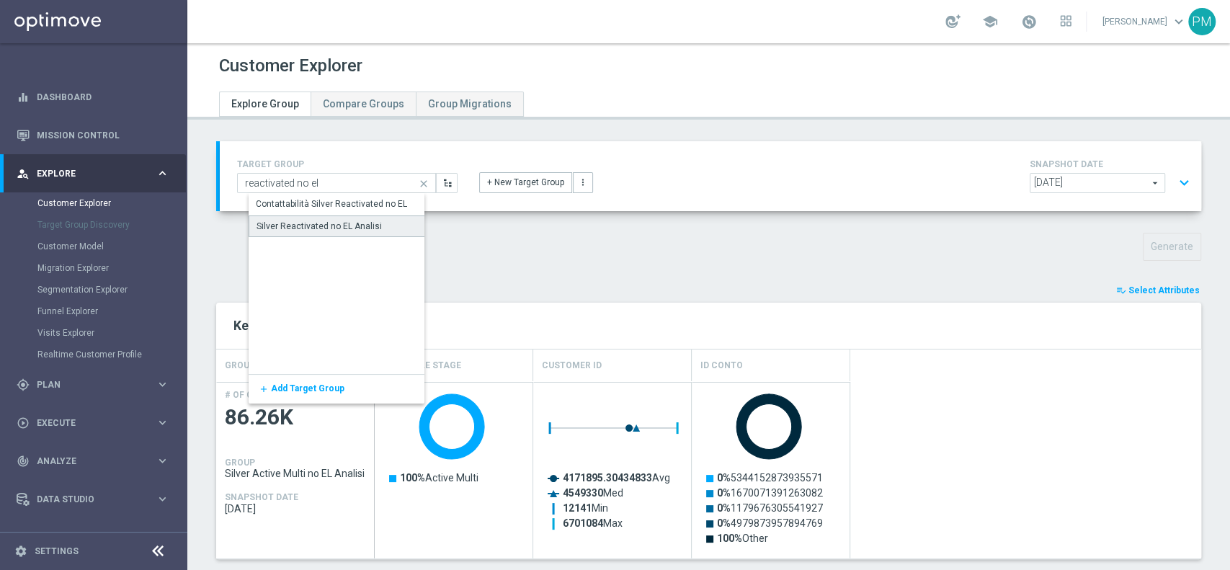
click at [327, 224] on div "Silver Reactivated no EL Analisi" at bounding box center [319, 226] width 125 height 13
type input "Silver Reactivated no EL Analisi"
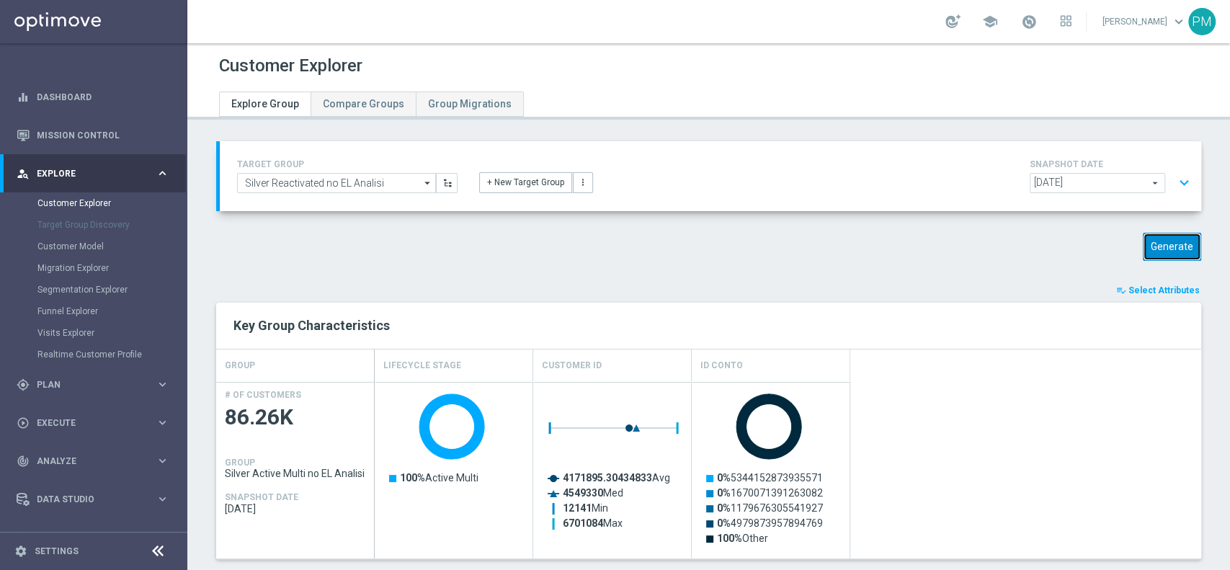
click at [1144, 238] on button "Generate" at bounding box center [1172, 247] width 58 height 28
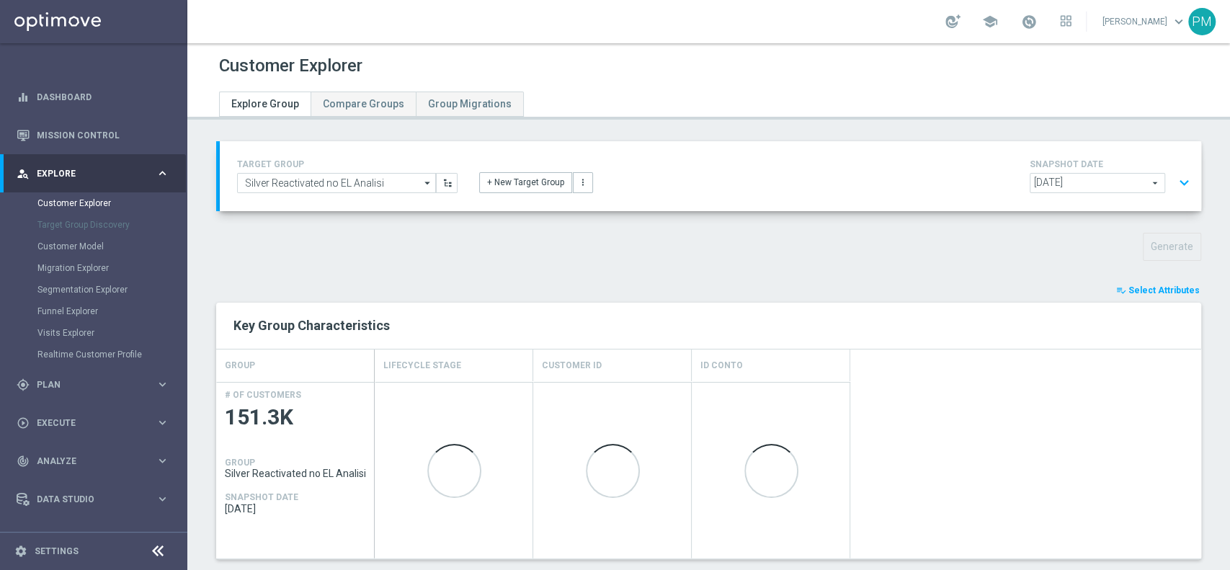
click at [1174, 179] on button "expand_more" at bounding box center [1184, 182] width 21 height 27
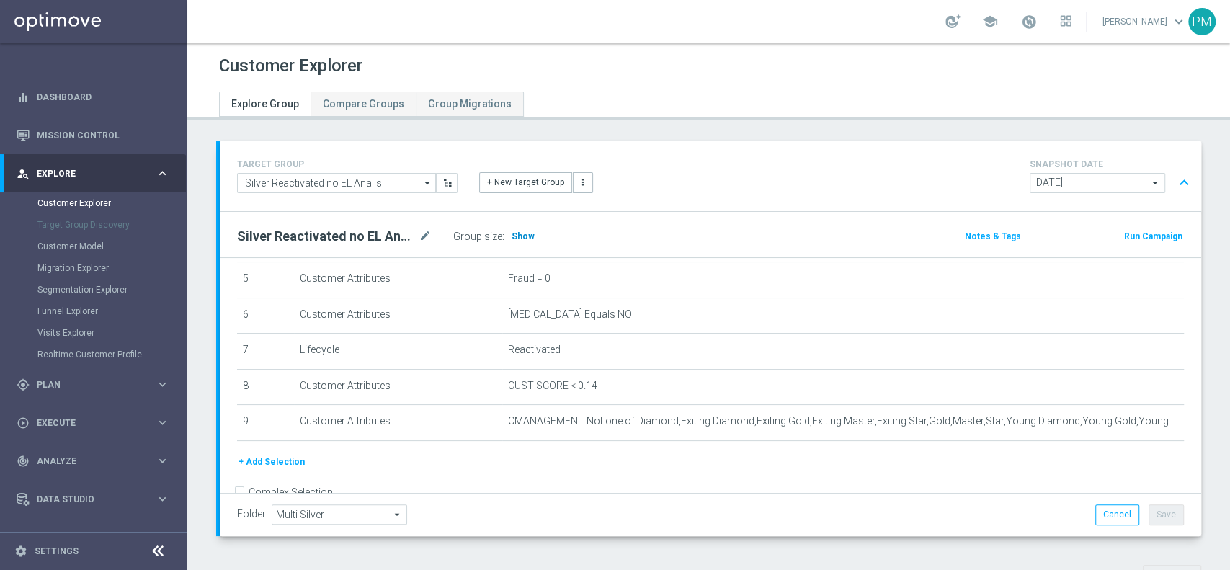
click at [519, 233] on span "Show" at bounding box center [523, 236] width 23 height 10
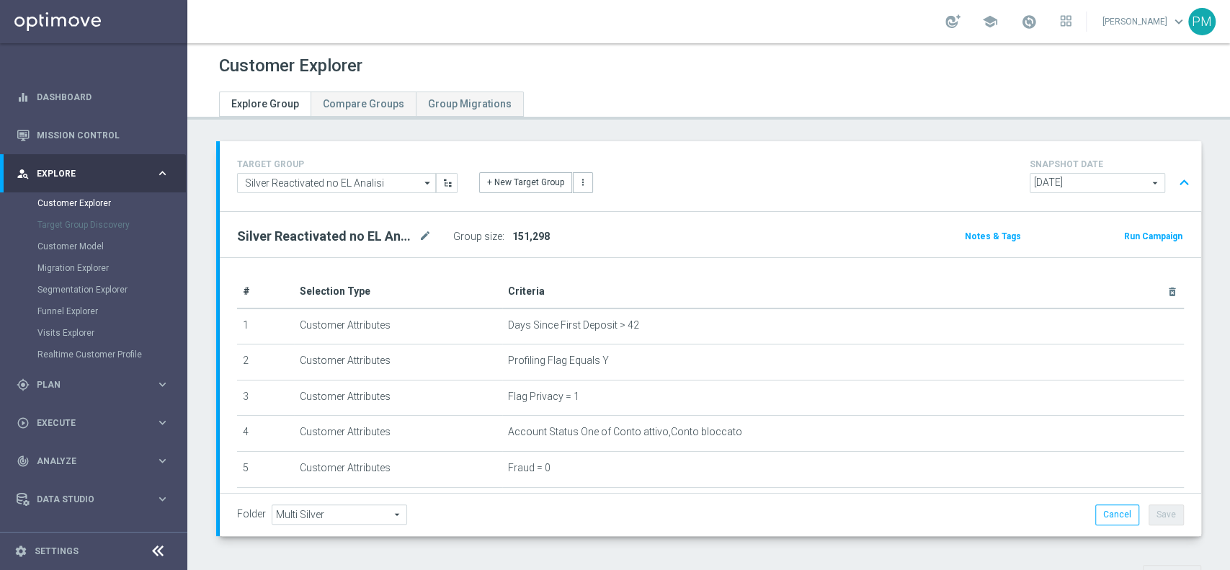
click at [1174, 180] on button "expand_less" at bounding box center [1184, 182] width 21 height 27
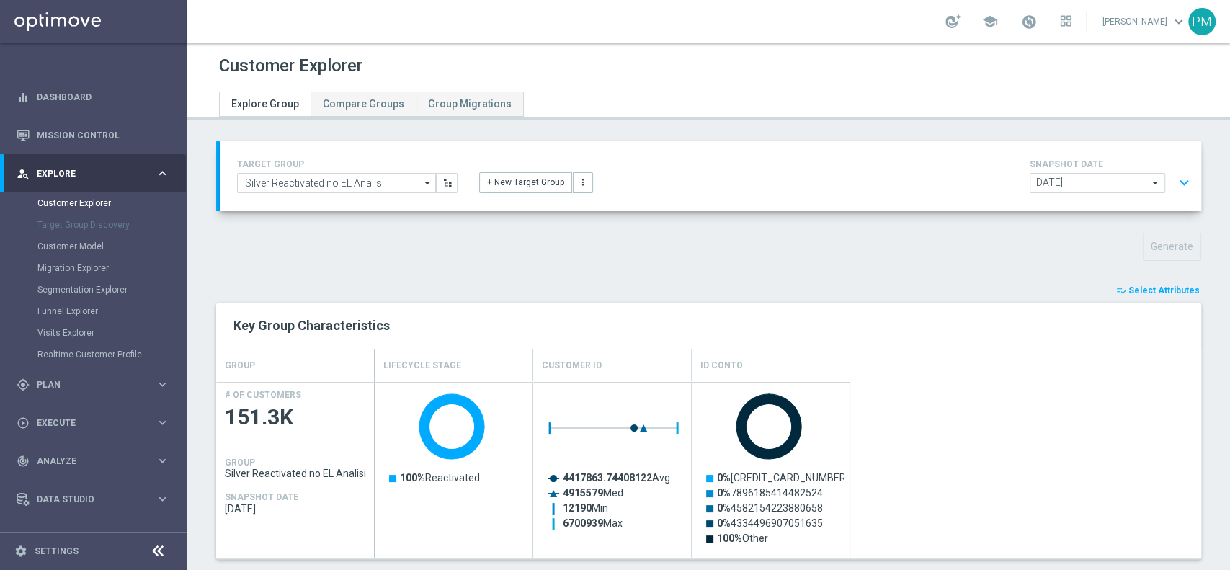
scroll to position [444, 0]
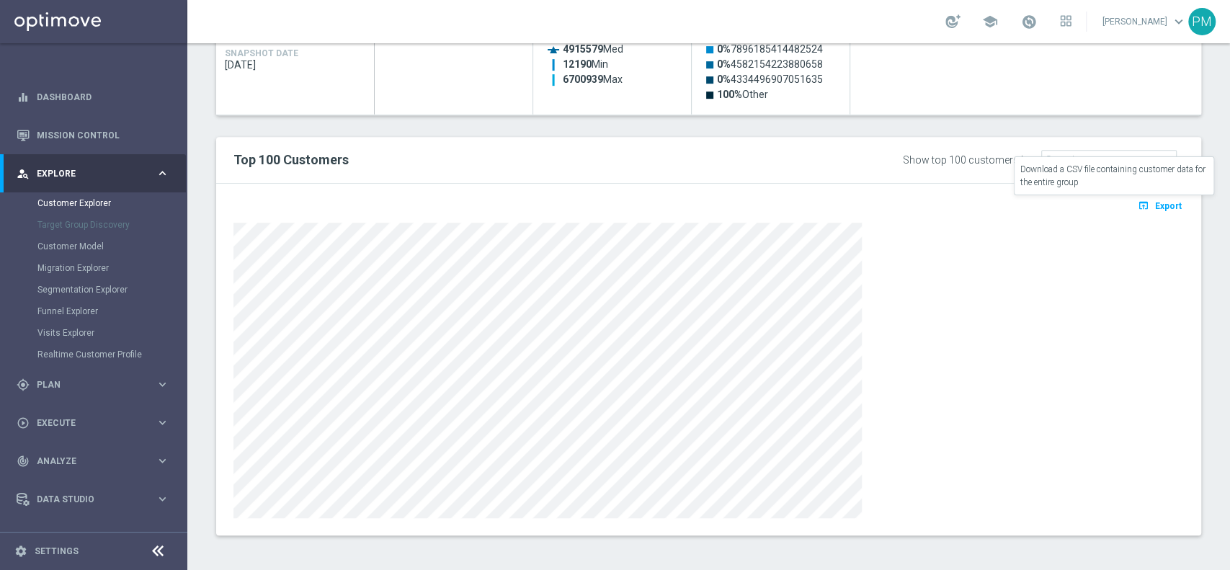
click at [1155, 205] on span "Export" at bounding box center [1168, 206] width 27 height 10
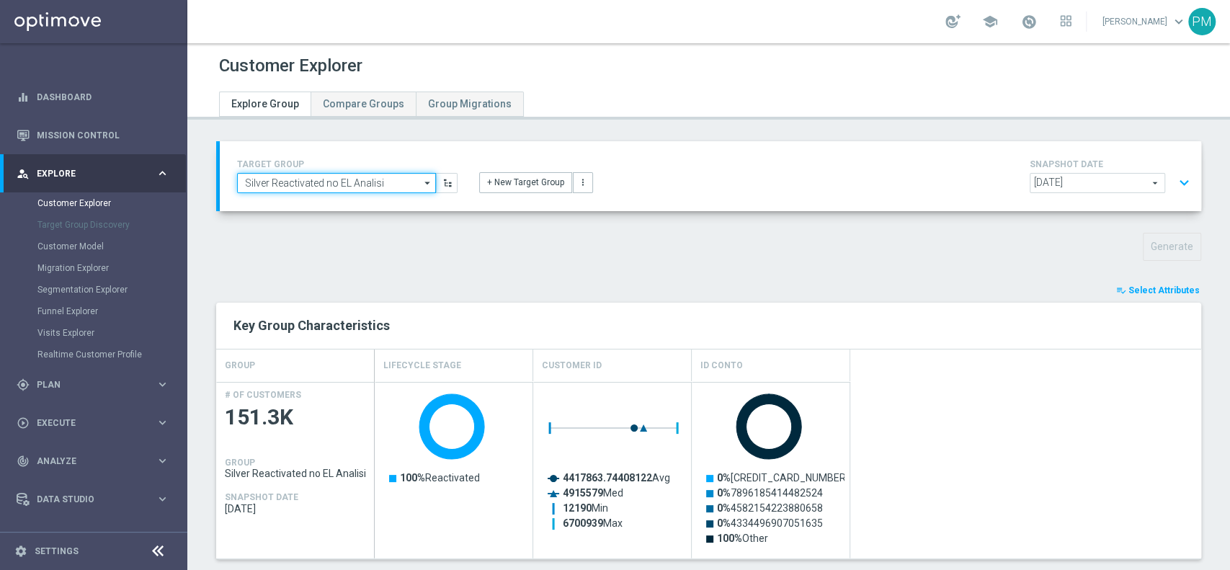
click at [342, 174] on input "Silver Reactivated no EL Analisi" at bounding box center [336, 183] width 199 height 20
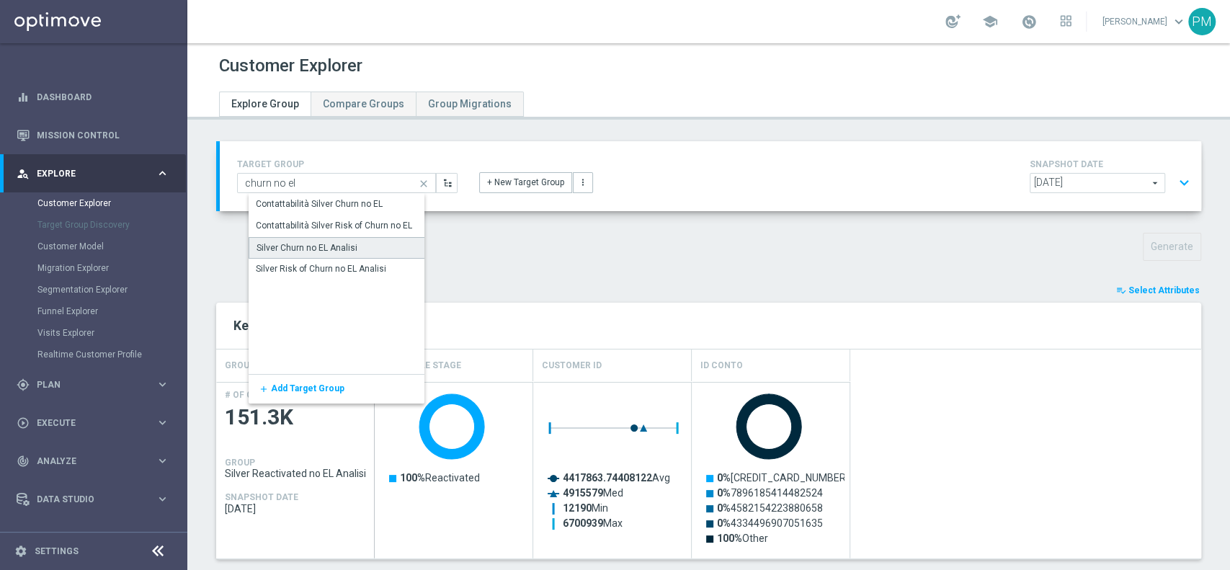
click at [322, 249] on div "Silver Churn no EL Analisi" at bounding box center [307, 247] width 101 height 13
type input "Silver Churn no EL Analisi"
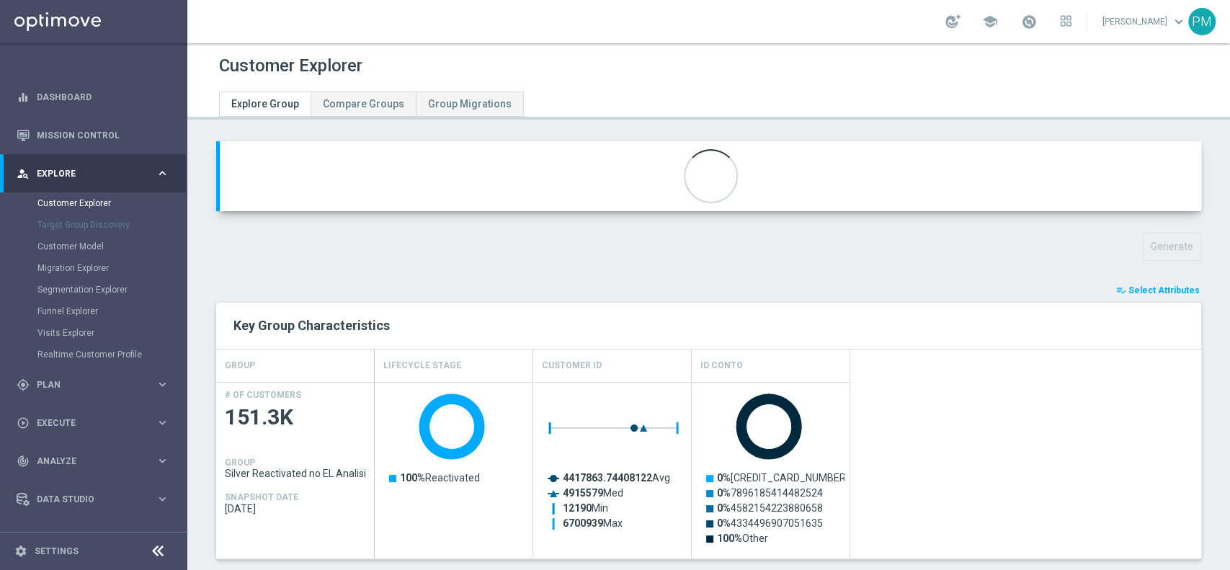
type input "Customer Target Groups"
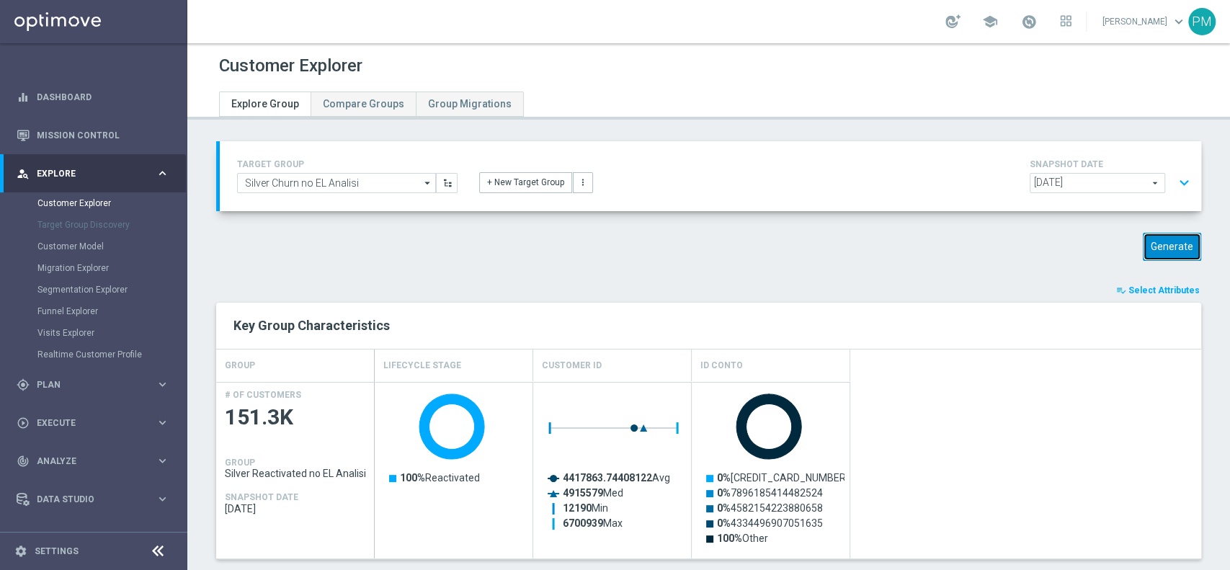
click at [1183, 249] on button "Generate" at bounding box center [1172, 247] width 58 height 28
click at [1174, 182] on button "expand_more" at bounding box center [1184, 182] width 21 height 27
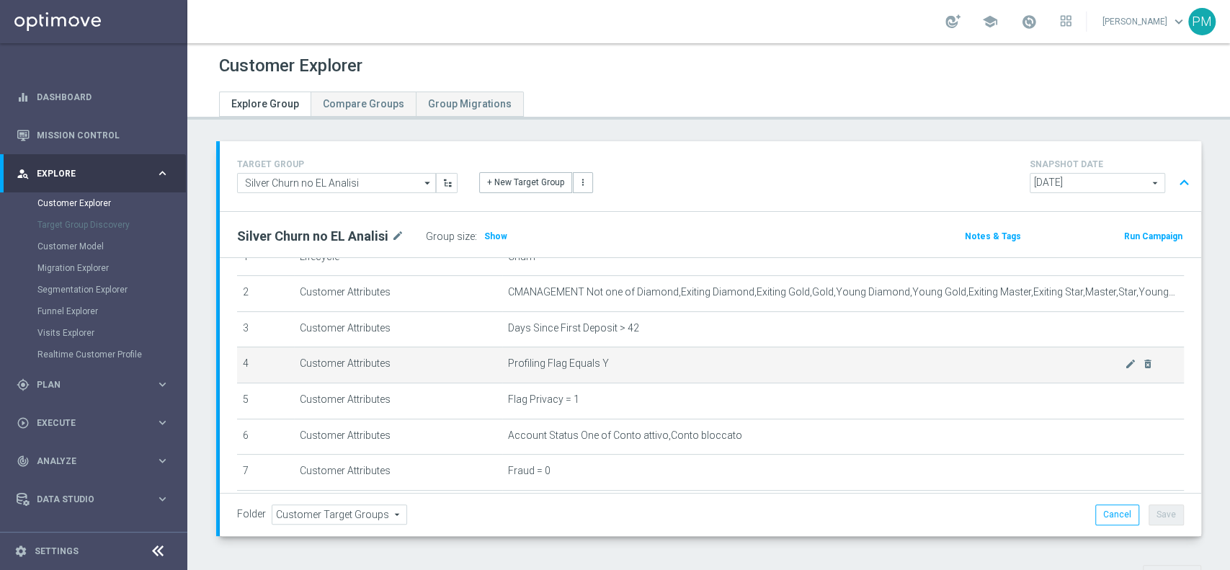
scroll to position [69, 0]
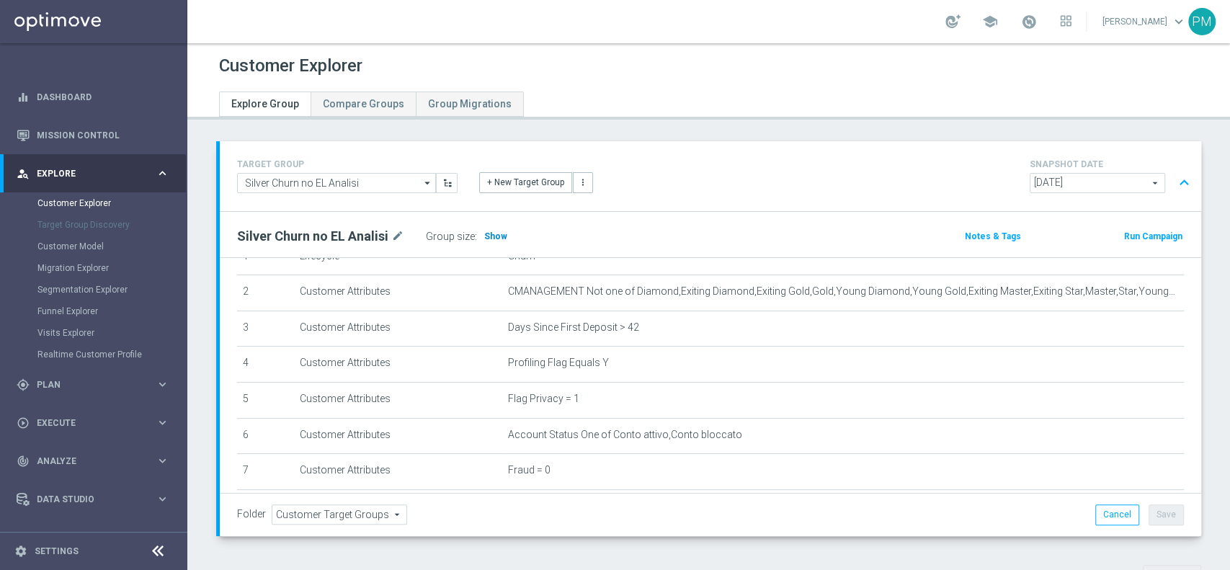
click at [493, 228] on h3 "Show" at bounding box center [496, 236] width 26 height 16
click at [1174, 179] on button "expand_less" at bounding box center [1184, 182] width 21 height 27
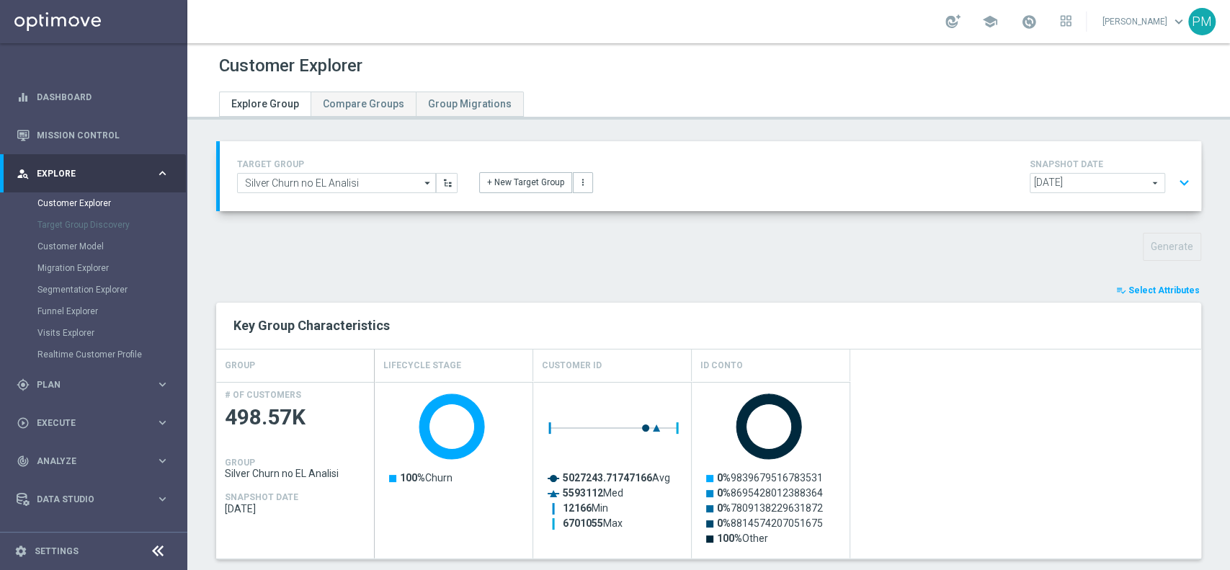
scroll to position [444, 0]
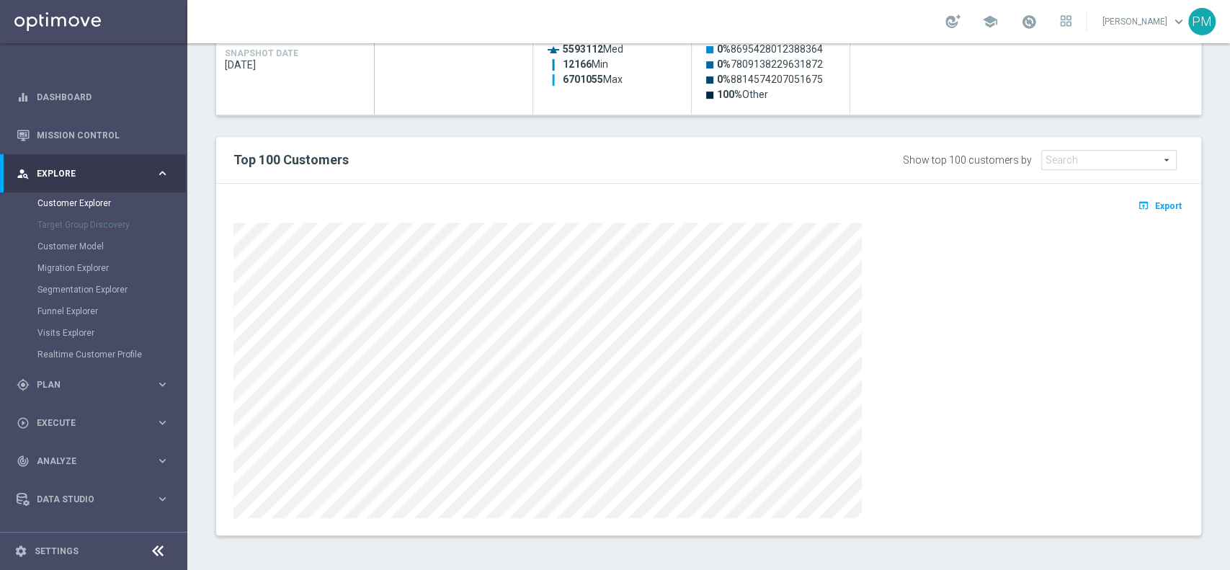
click at [1157, 197] on button "open_in_browser Export" at bounding box center [1160, 205] width 48 height 19
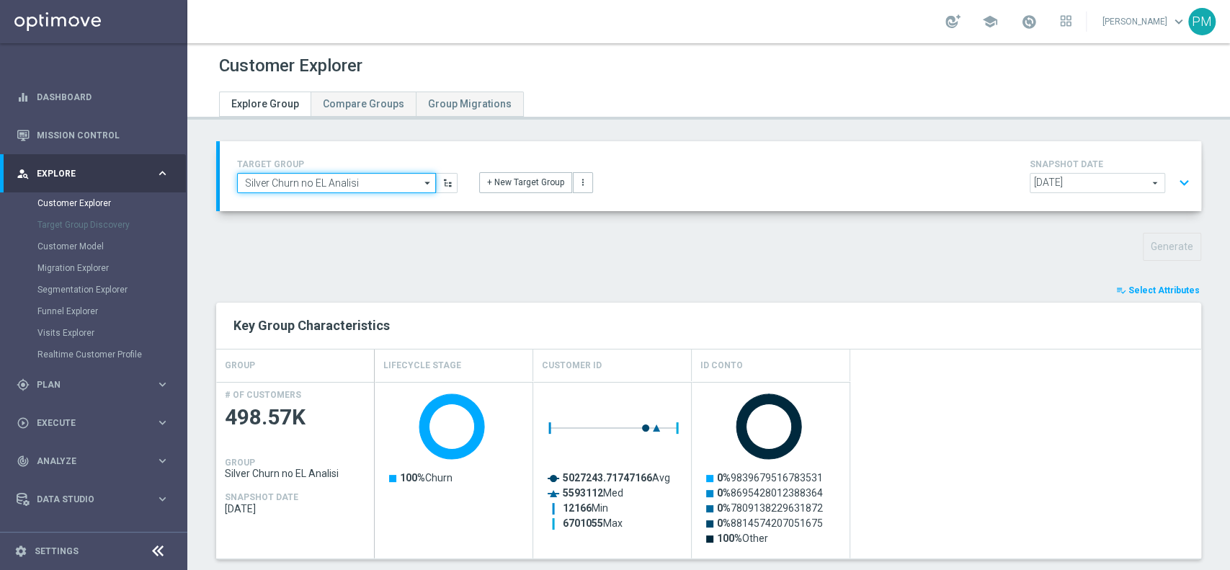
click at [296, 182] on input "Silver Churn no EL Analisi" at bounding box center [336, 183] width 199 height 20
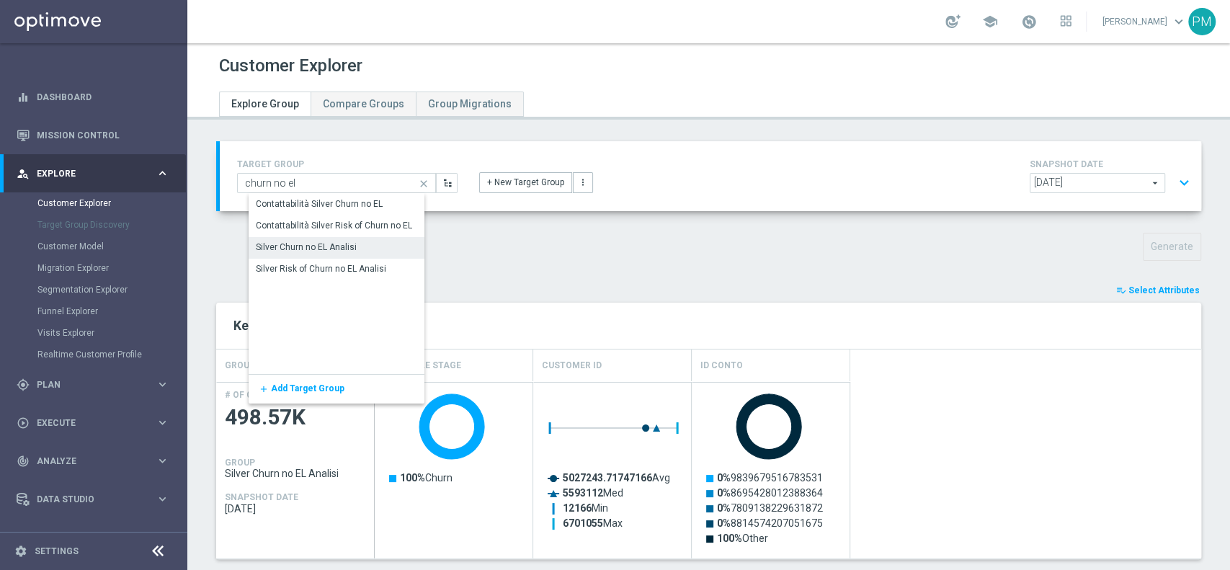
click at [300, 265] on div "Silver Risk of Churn no EL Analisi" at bounding box center [321, 268] width 130 height 13
type input "Silver Risk of Churn no EL Analisi"
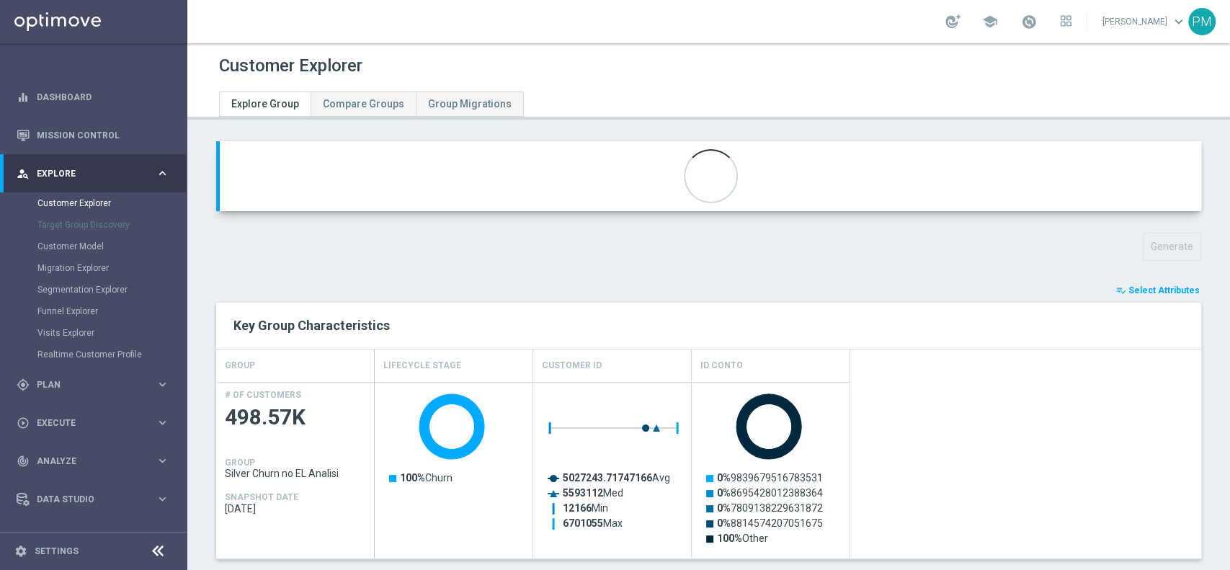
type input "Active Multi Riattivati cont"
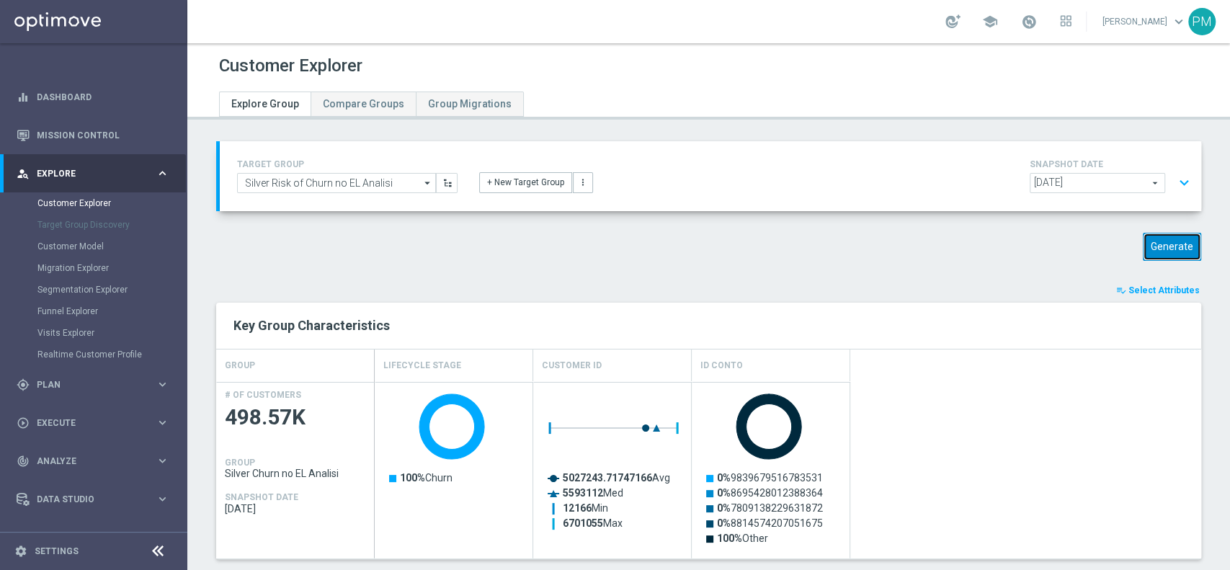
click at [1158, 244] on button "Generate" at bounding box center [1172, 247] width 58 height 28
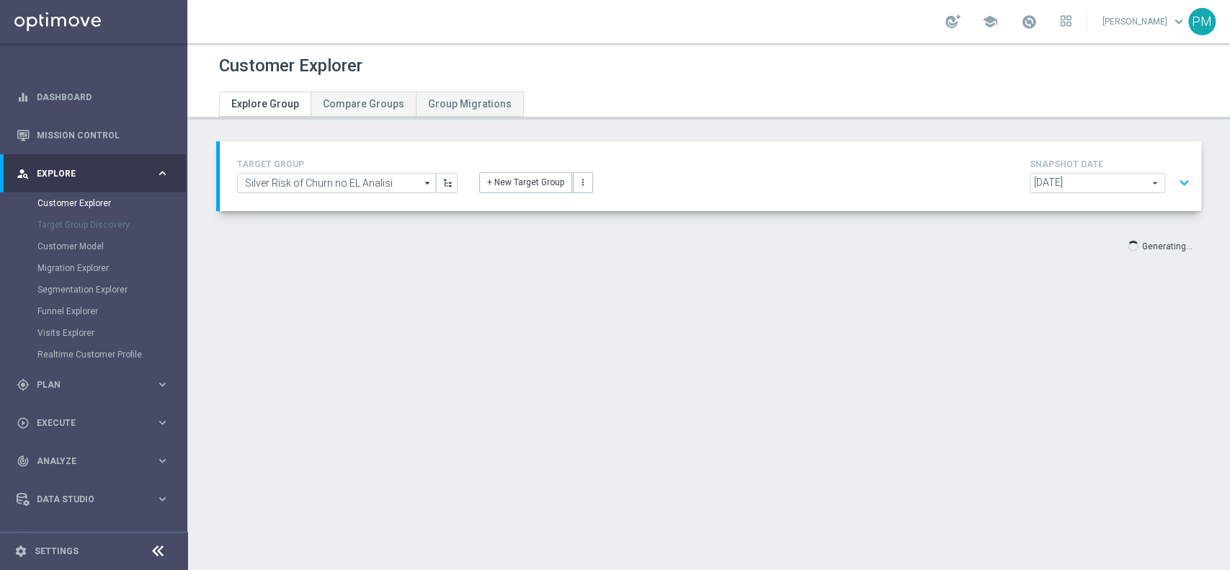
click at [1174, 182] on button "expand_more" at bounding box center [1184, 182] width 21 height 27
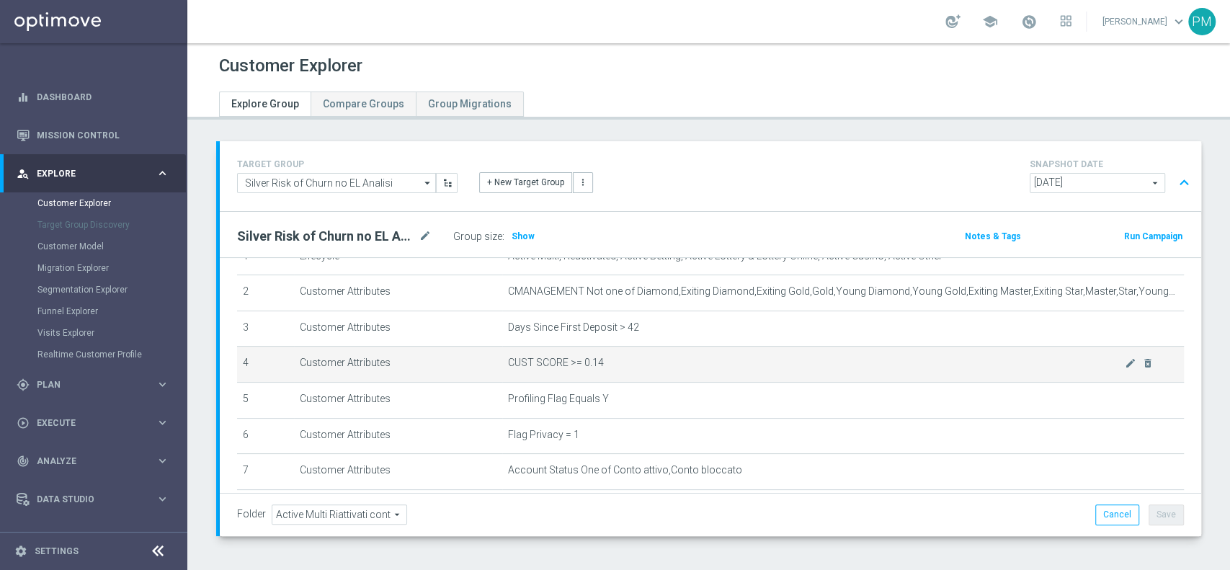
scroll to position [70, 0]
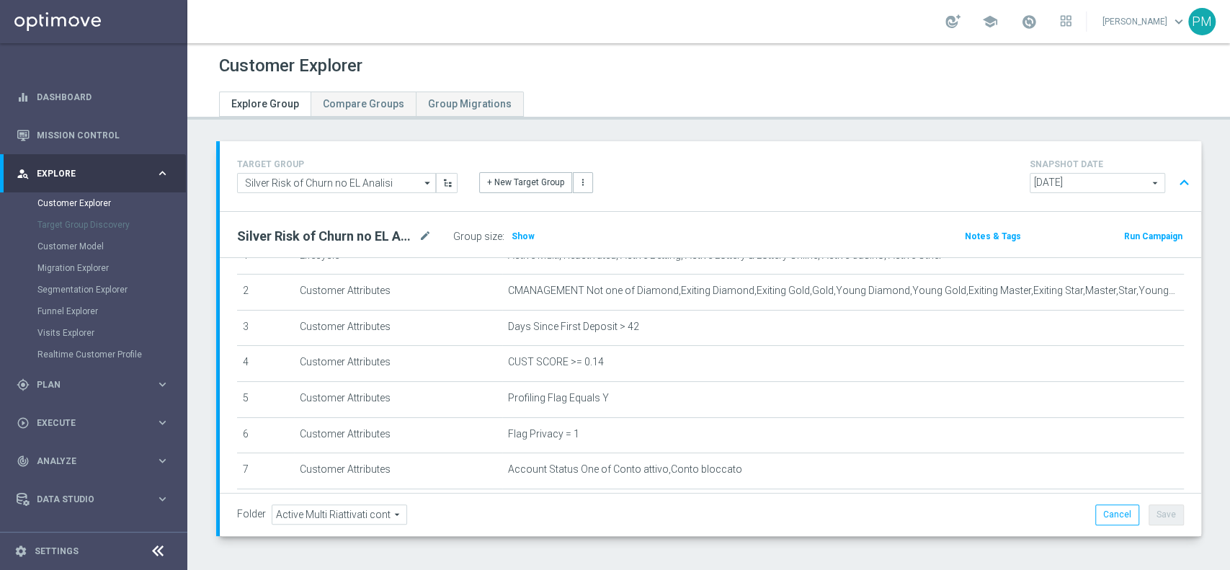
click at [1174, 179] on button "expand_less" at bounding box center [1184, 182] width 21 height 27
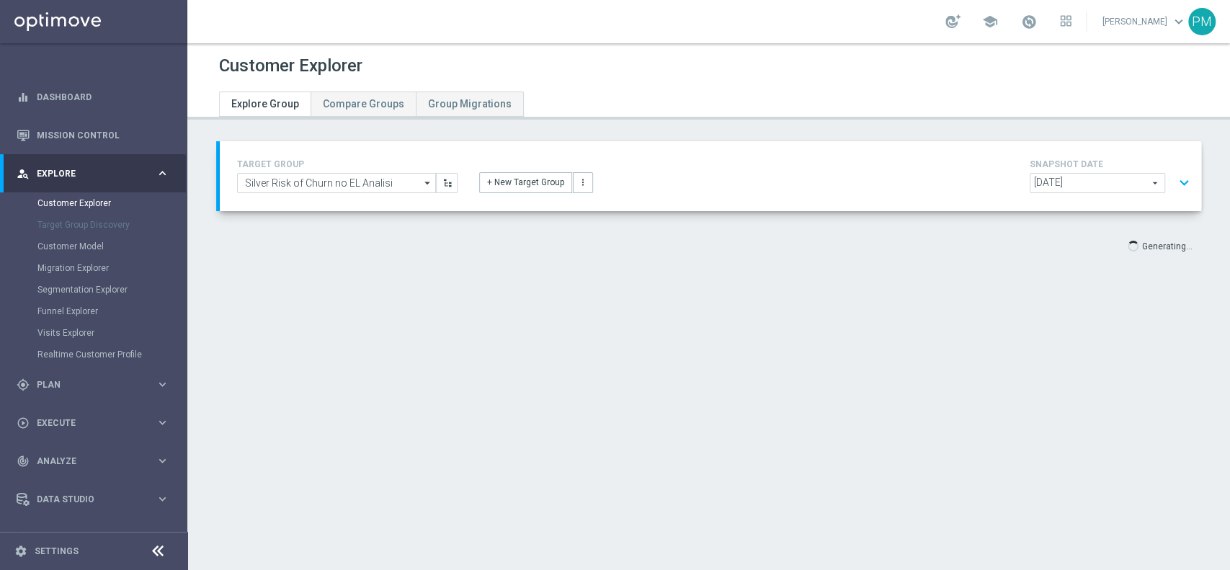
click at [1174, 182] on button "expand_more" at bounding box center [1184, 182] width 21 height 27
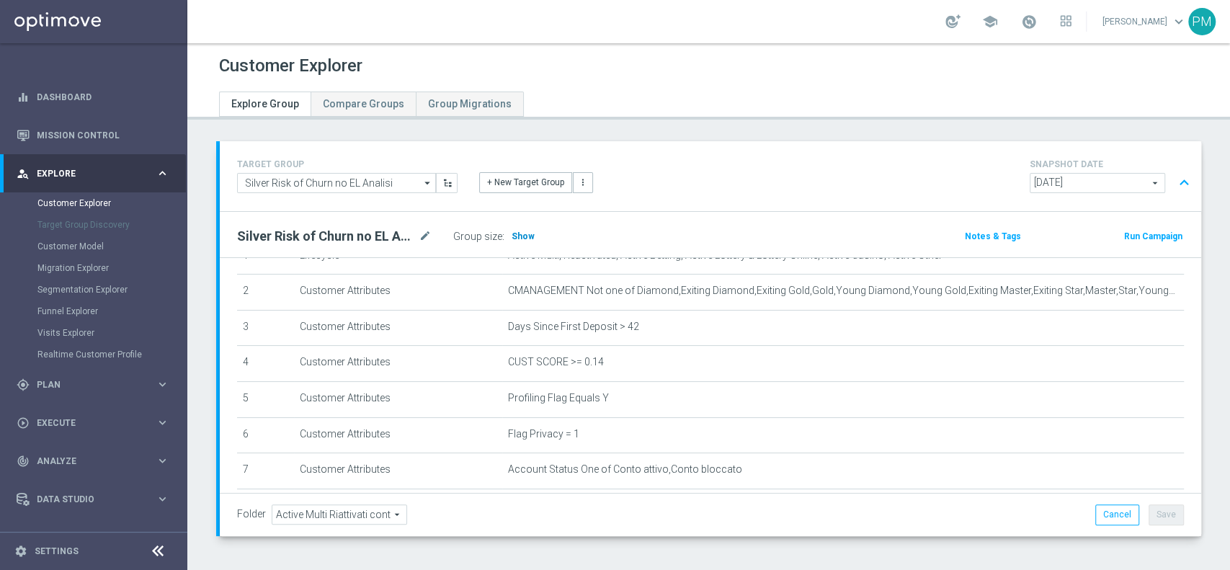
click at [519, 235] on span "Show" at bounding box center [523, 236] width 23 height 10
click at [1174, 178] on button "expand_less" at bounding box center [1184, 182] width 21 height 27
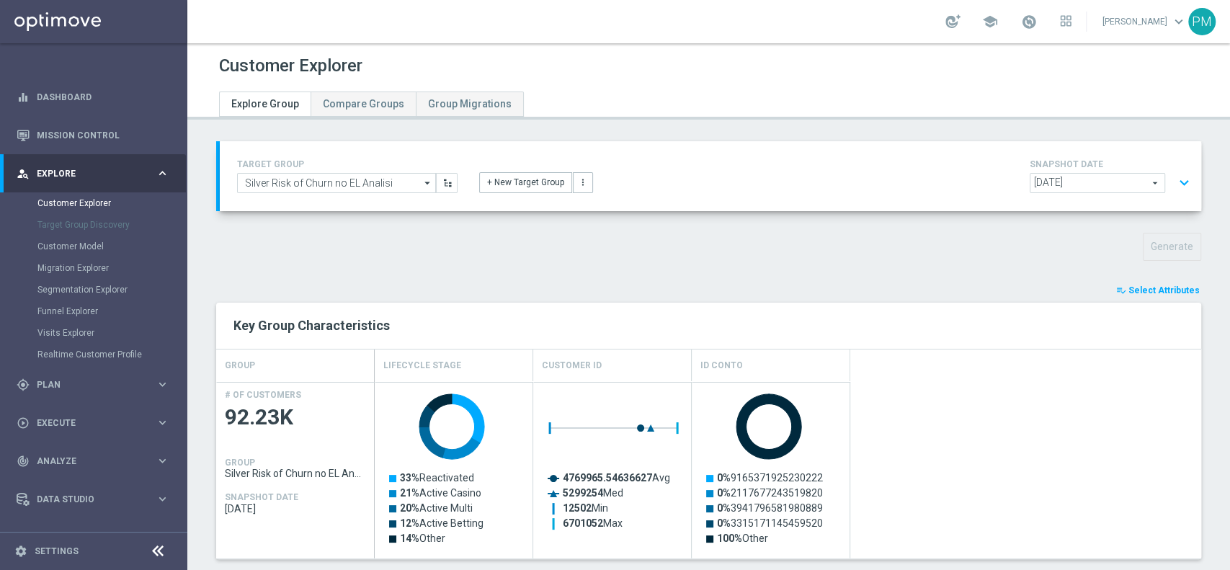
scroll to position [444, 0]
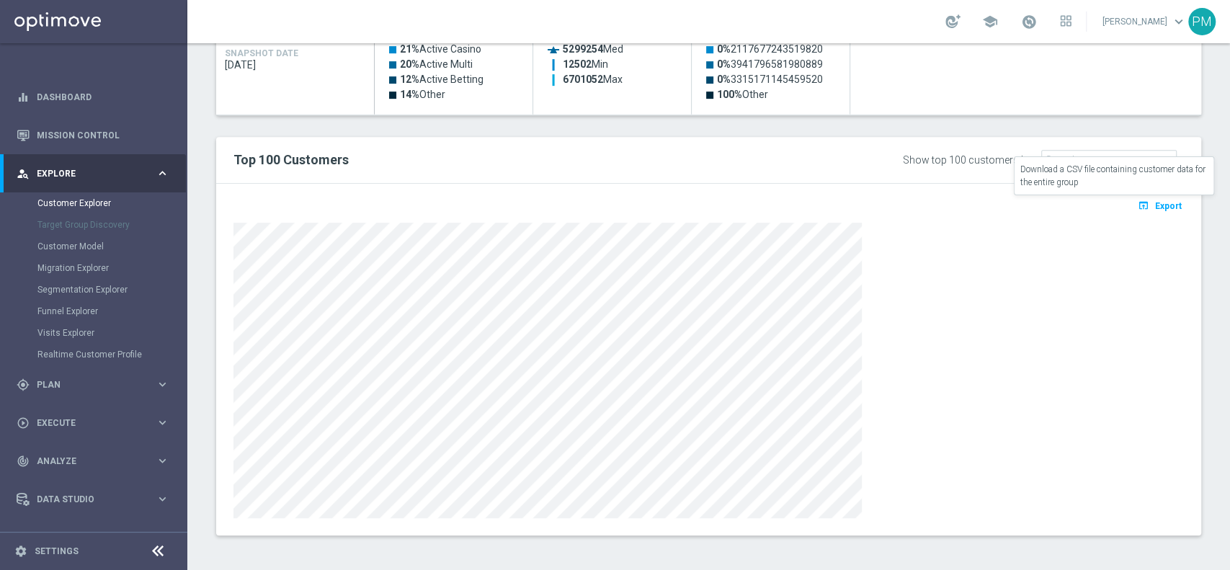
click at [1157, 201] on span "Export" at bounding box center [1168, 206] width 27 height 10
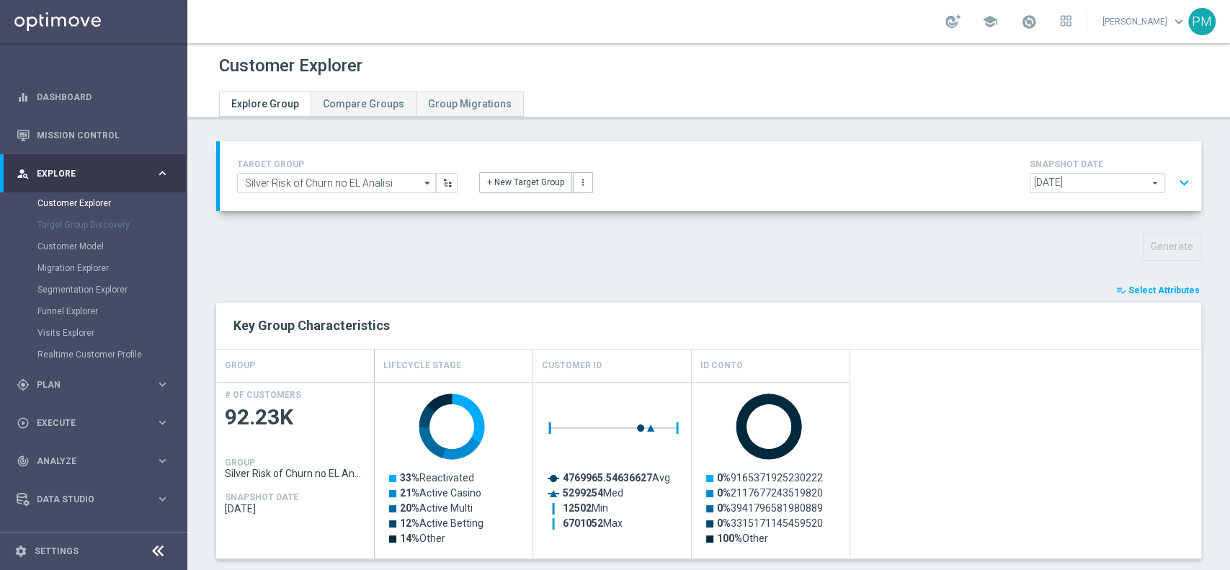
click at [1174, 182] on button "expand_more" at bounding box center [1184, 182] width 21 height 27
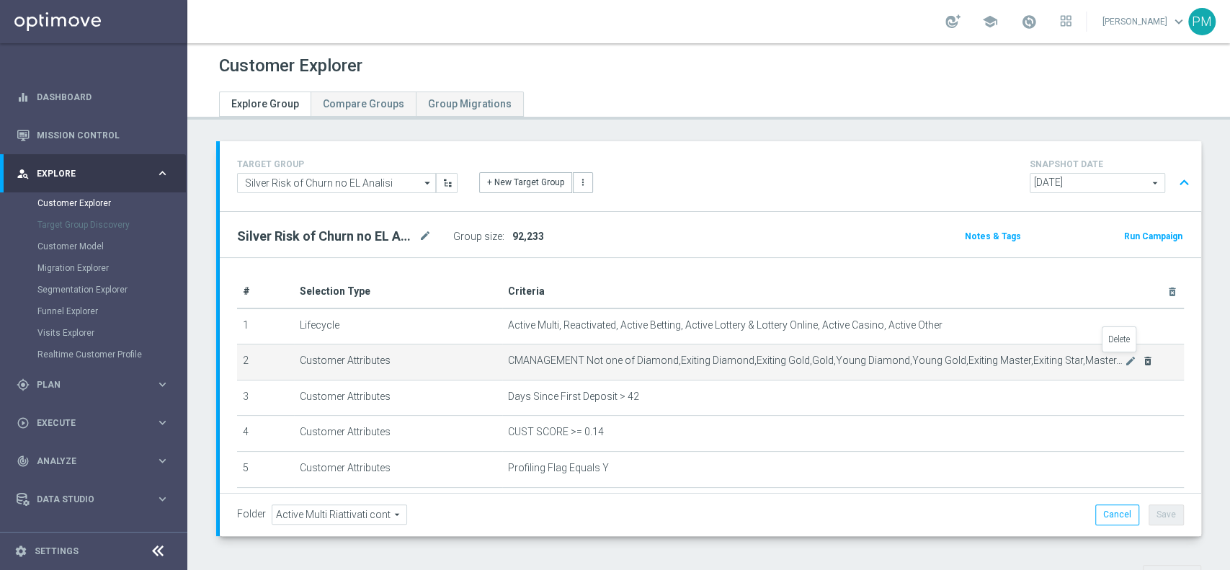
click at [1142, 362] on icon "delete_forever" at bounding box center [1148, 361] width 12 height 12
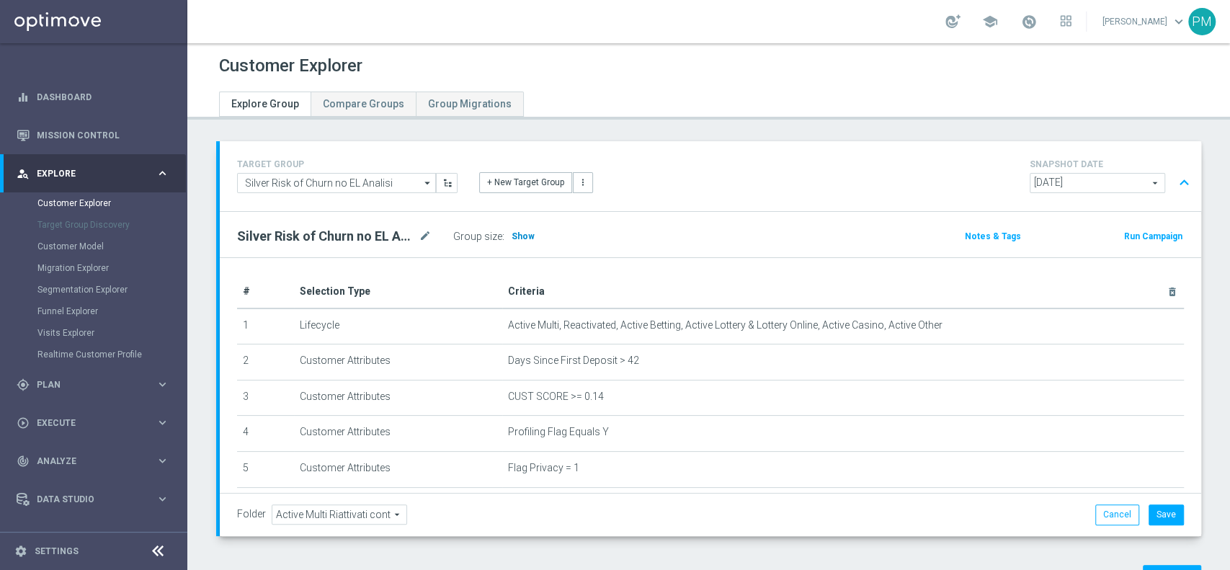
click at [529, 233] on span "Show" at bounding box center [523, 236] width 23 height 10
click at [87, 384] on span "Plan" at bounding box center [96, 384] width 119 height 9
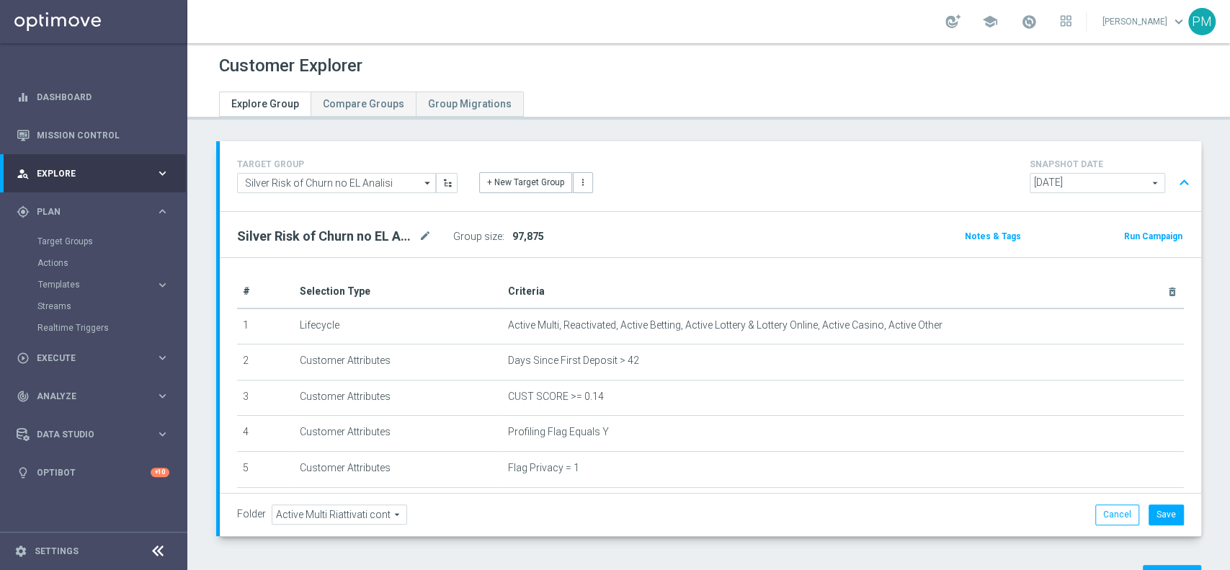
click at [71, 232] on div "Target Groups" at bounding box center [111, 242] width 148 height 22
click at [71, 240] on link "Target Groups" at bounding box center [93, 242] width 112 height 12
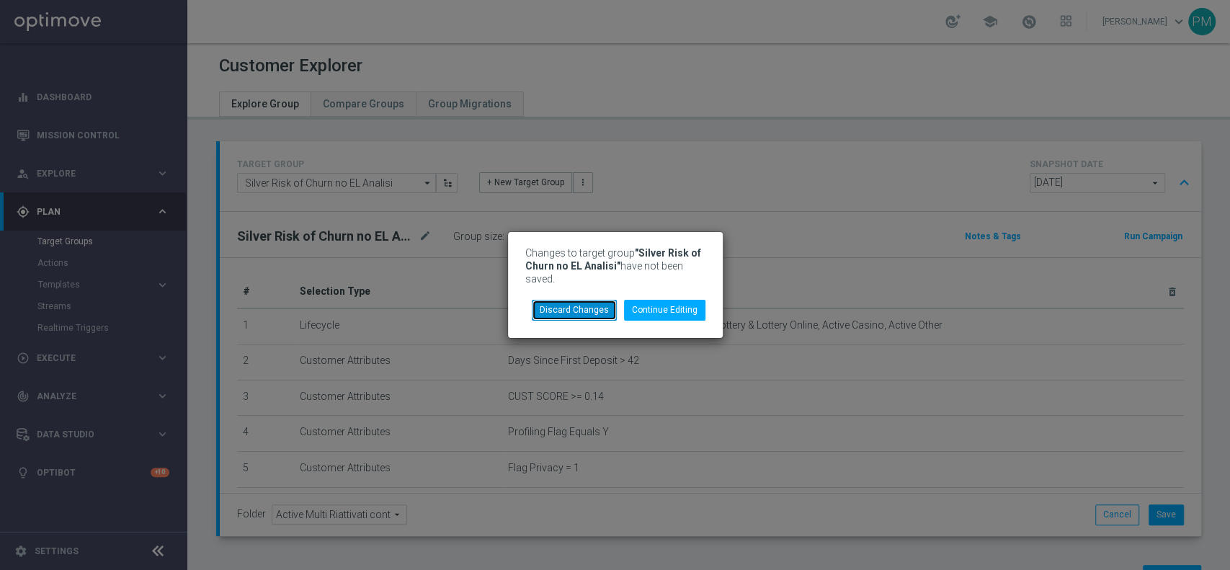
click at [546, 300] on button "Discard Changes" at bounding box center [574, 310] width 85 height 20
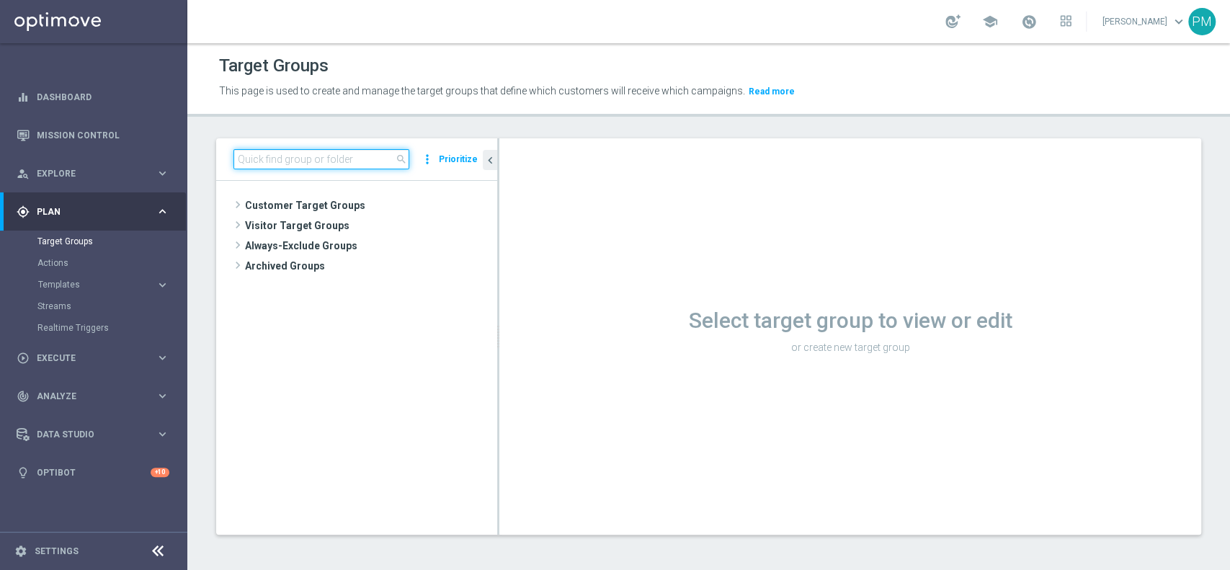
click at [352, 153] on input at bounding box center [321, 159] width 176 height 20
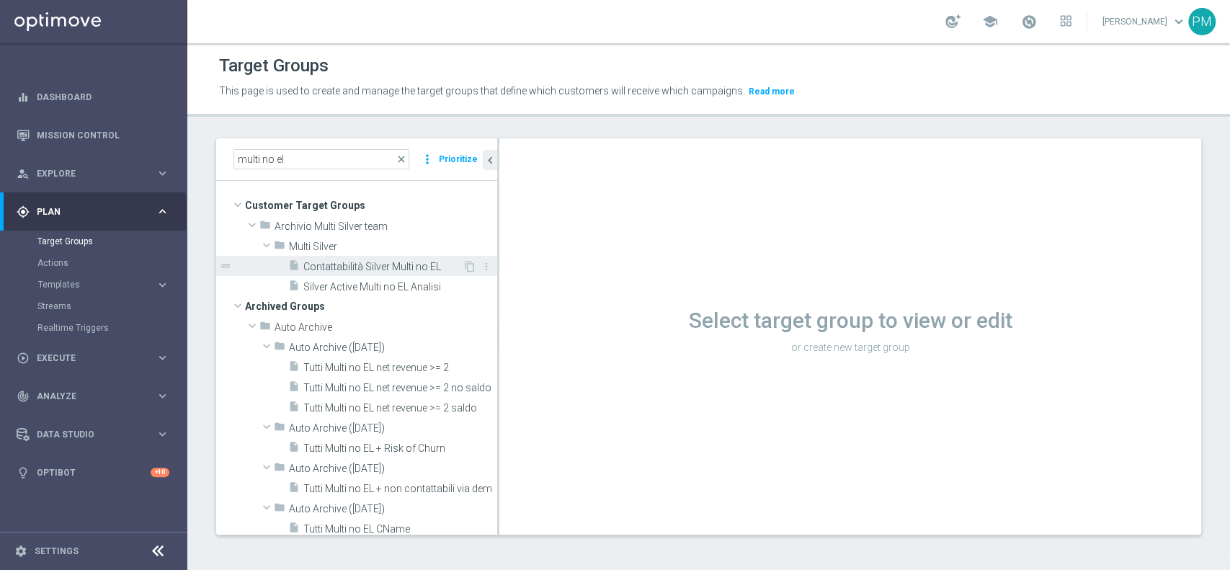
click at [347, 262] on span "Contattabilità Silver Multi no EL" at bounding box center [382, 267] width 159 height 12
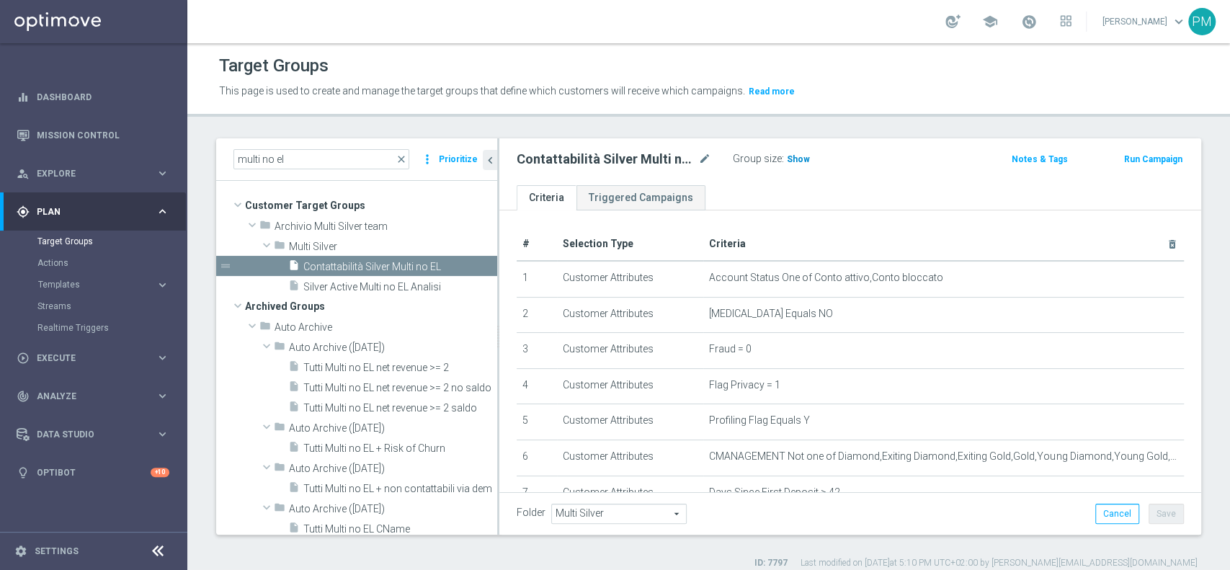
click at [794, 159] on span "Show" at bounding box center [798, 159] width 23 height 10
click at [246, 155] on input "multi no el" at bounding box center [321, 159] width 176 height 20
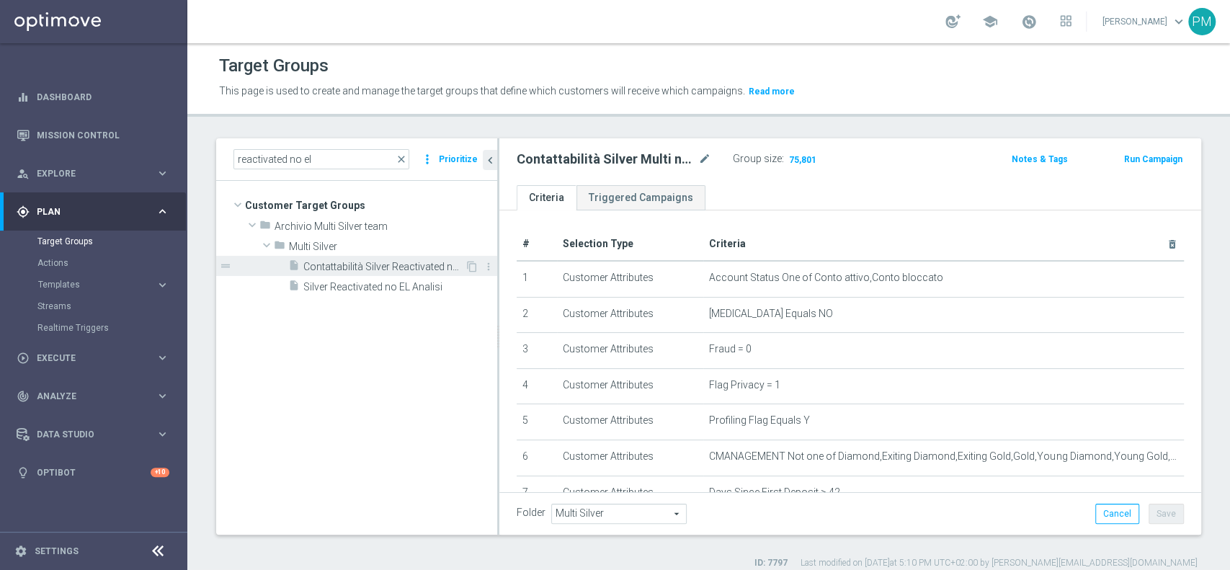
click at [352, 270] on span "Contattabilità Silver Reactivated no EL" at bounding box center [383, 267] width 161 height 12
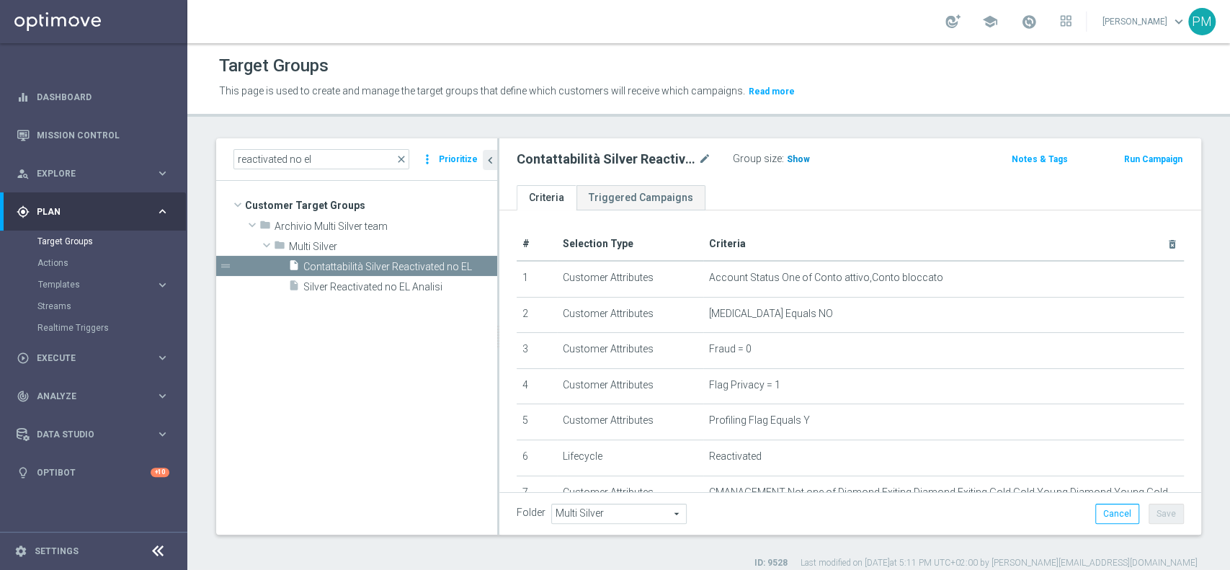
click at [796, 159] on span "Show" at bounding box center [798, 159] width 23 height 10
click at [262, 150] on input "reactivated no el" at bounding box center [321, 159] width 176 height 20
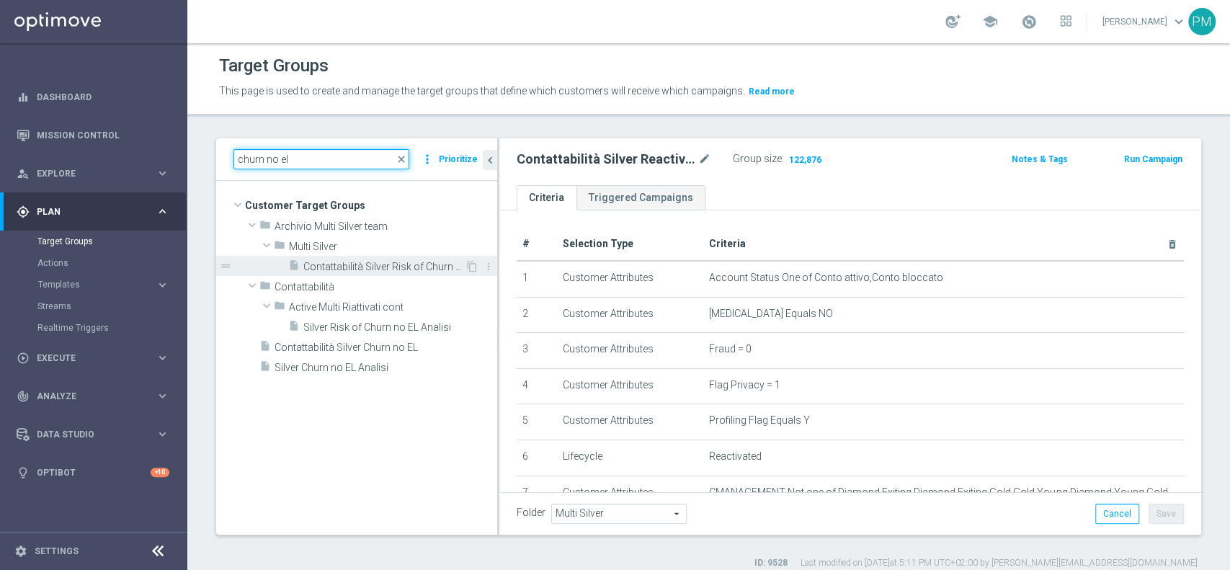
type input "churn no el"
click at [335, 263] on span "Contattabilità Silver Risk of Churn no EL" at bounding box center [383, 267] width 161 height 12
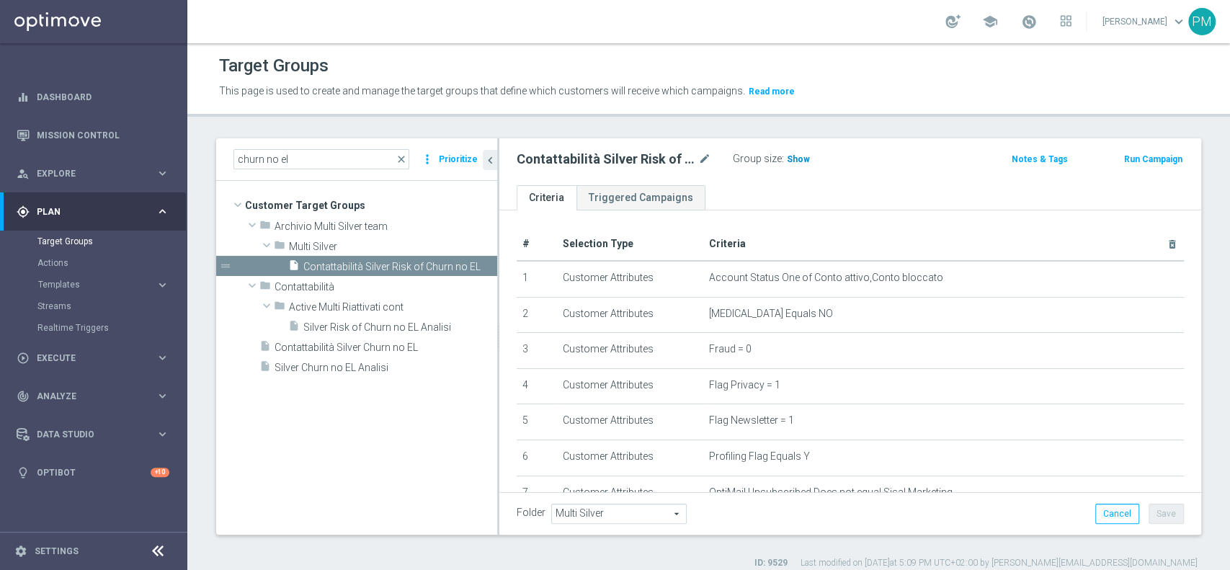
click at [803, 160] on span "Show" at bounding box center [798, 159] width 23 height 10
click at [344, 347] on span "Contattabilità Silver Churn no EL" at bounding box center [369, 348] width 188 height 12
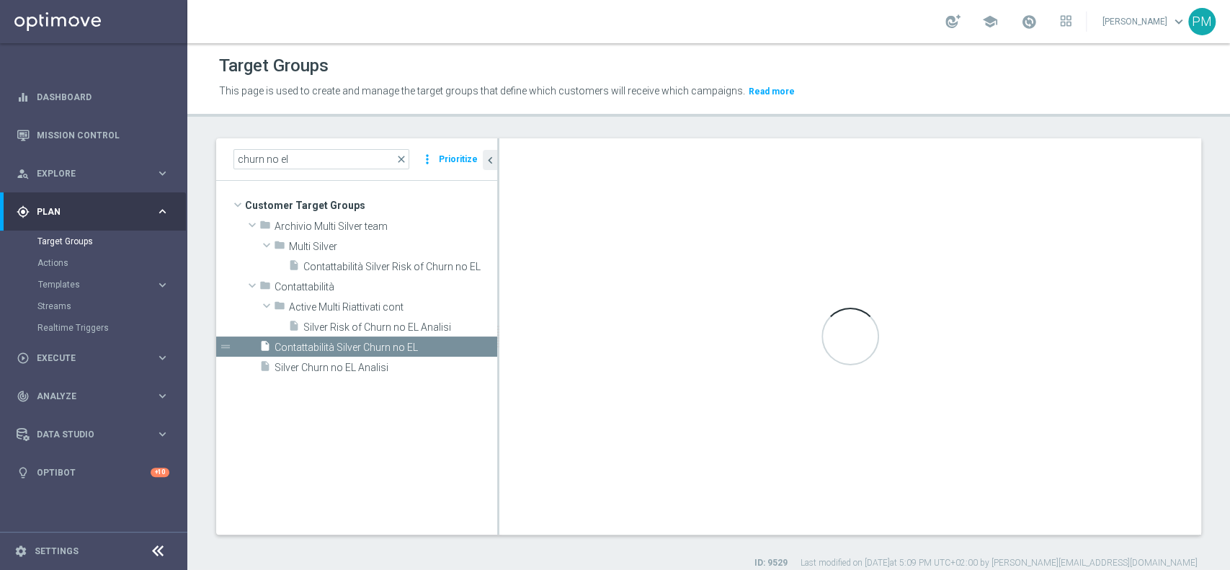
type input "Customer Target Groups"
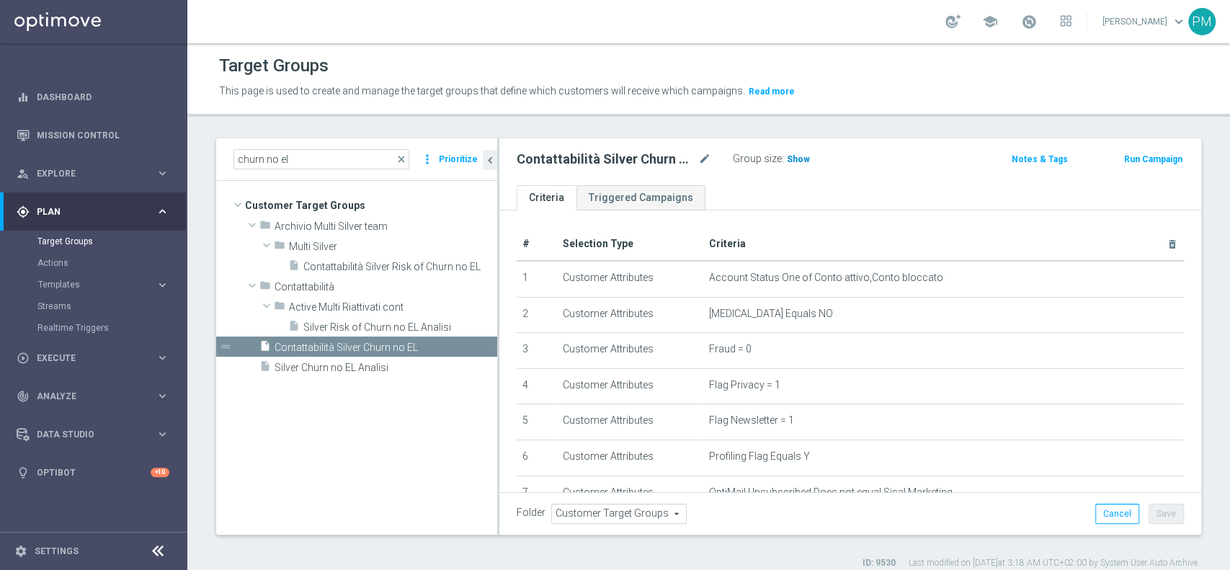
click at [794, 157] on span "Show" at bounding box center [798, 159] width 23 height 10
click at [87, 167] on div "person_search Explore" at bounding box center [86, 173] width 139 height 13
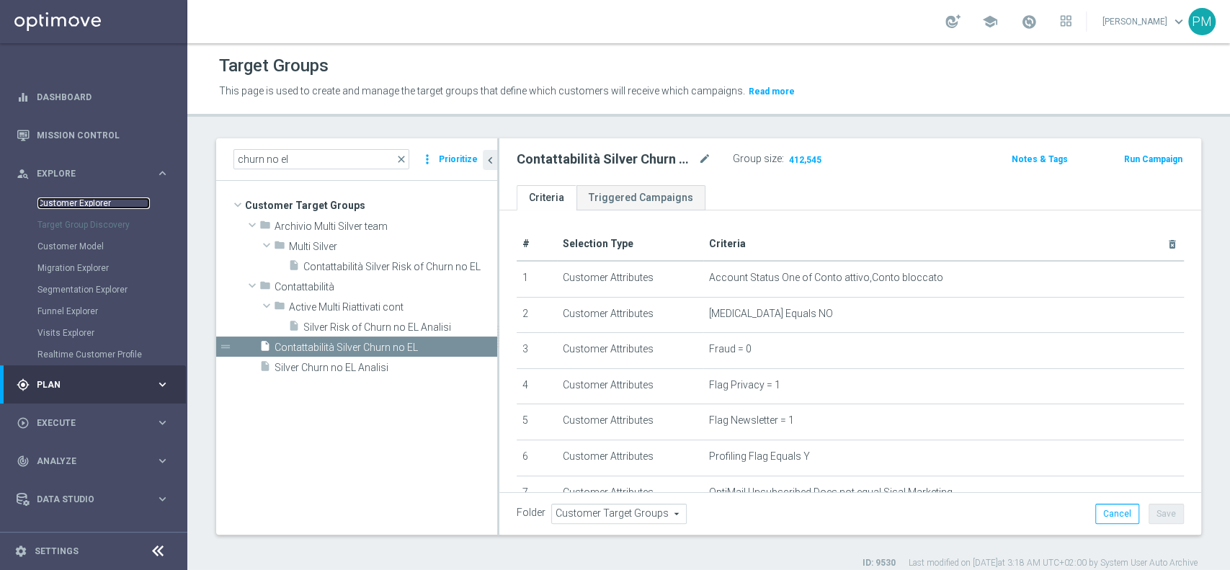
click at [84, 199] on link "Customer Explorer" at bounding box center [93, 203] width 112 height 12
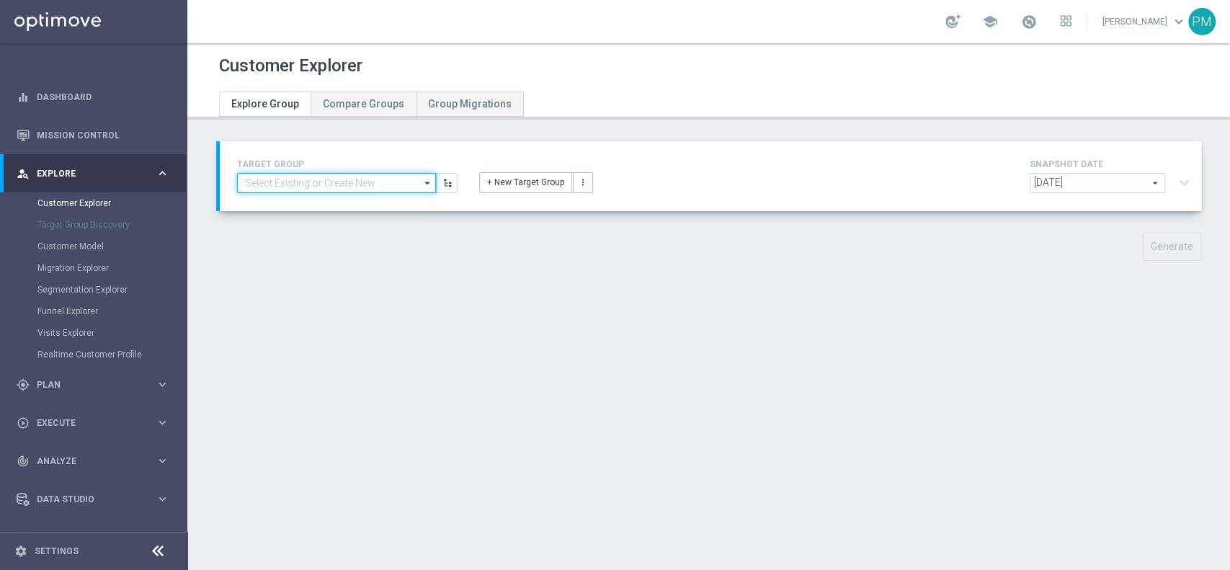
click at [369, 180] on input at bounding box center [336, 183] width 199 height 20
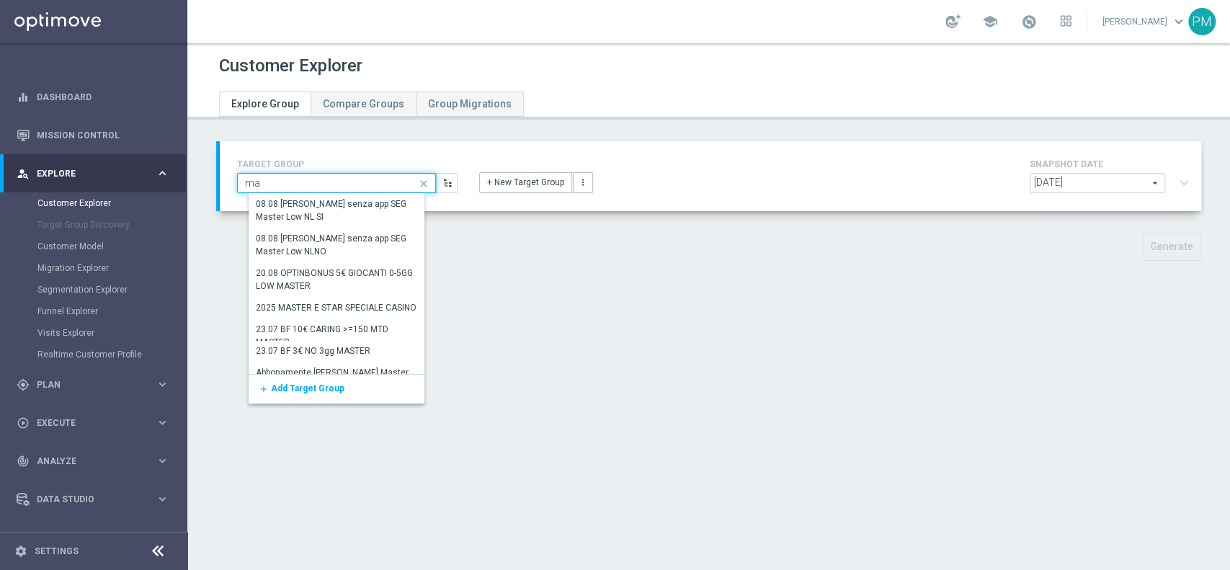
type input "m"
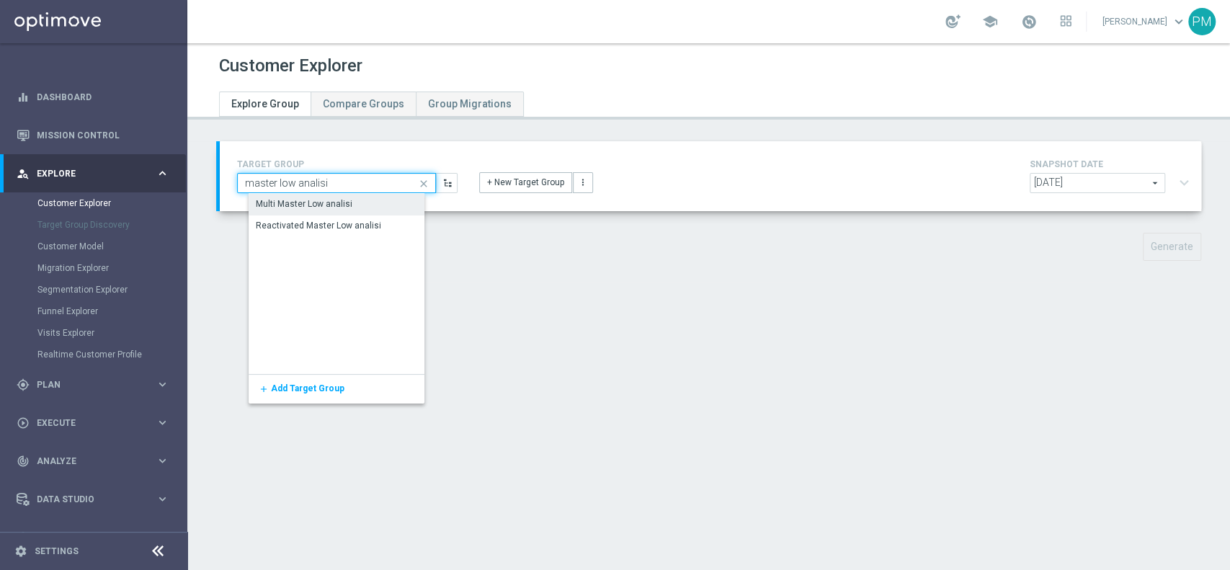
type input "master low analisi"
click at [346, 205] on div "Multi Master Low analisi" at bounding box center [304, 203] width 97 height 13
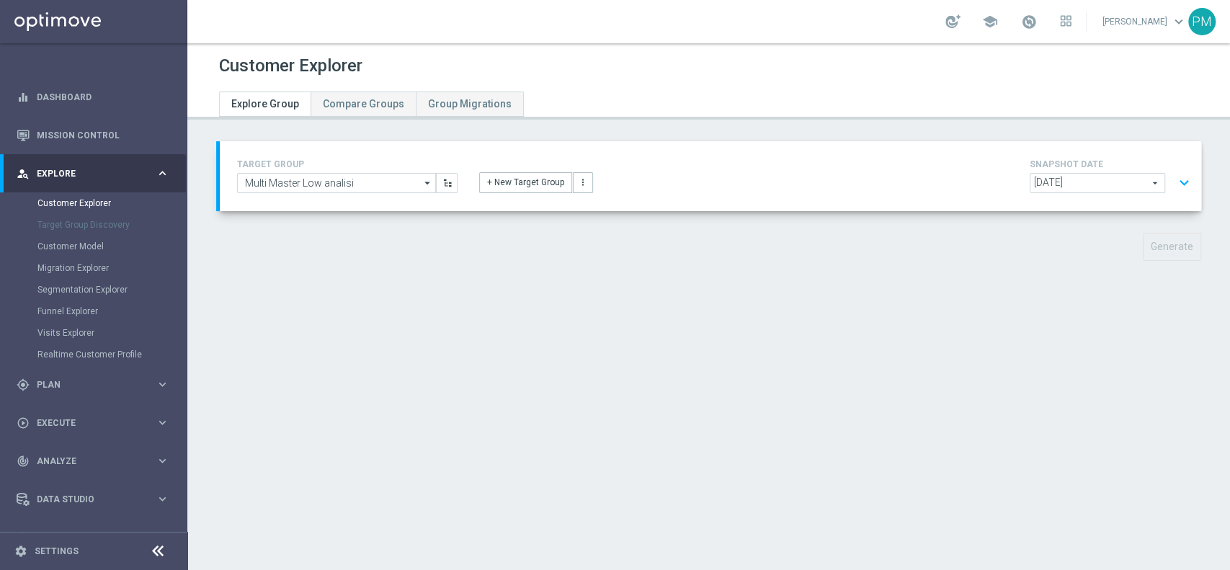
click at [1174, 187] on button "expand_more" at bounding box center [1184, 182] width 21 height 27
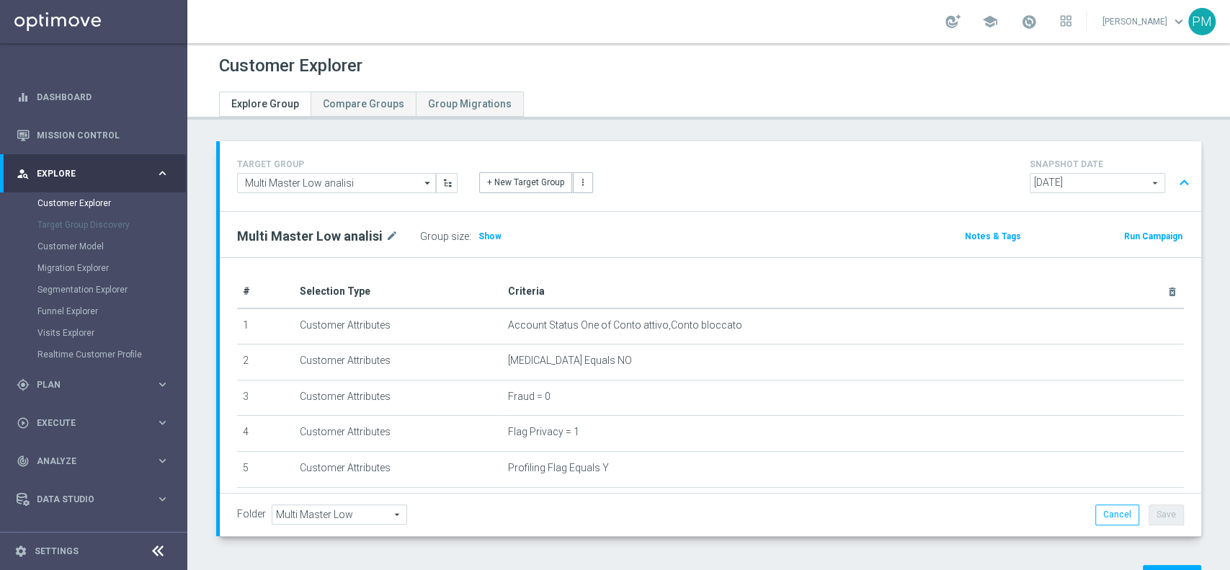
click at [1174, 182] on button "expand_less" at bounding box center [1184, 182] width 21 height 27
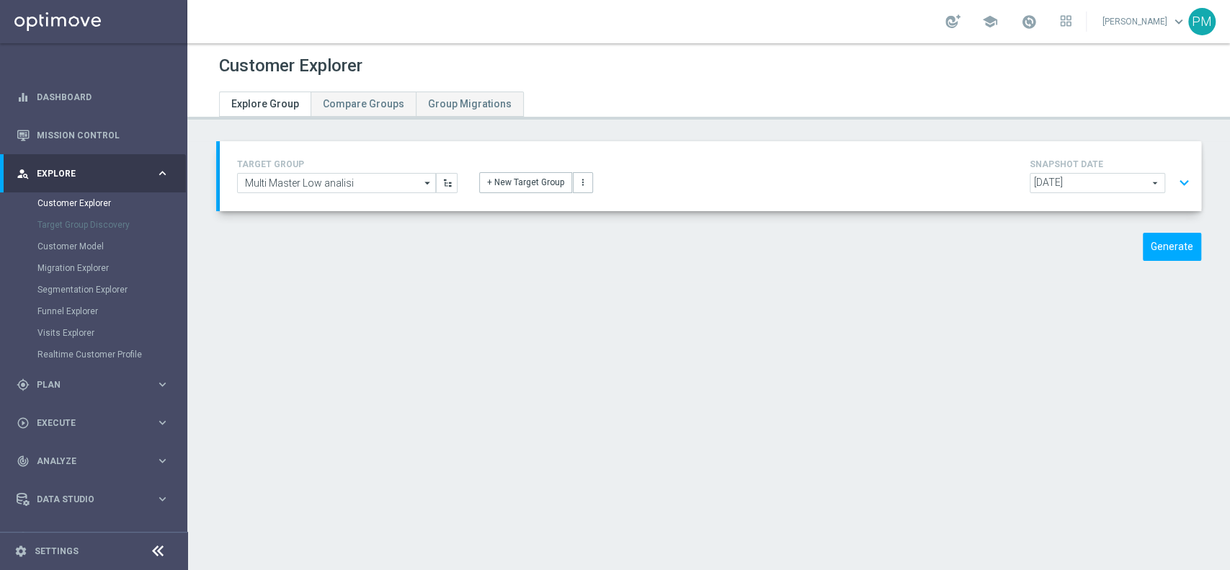
click at [1174, 182] on button "expand_more" at bounding box center [1184, 182] width 21 height 27
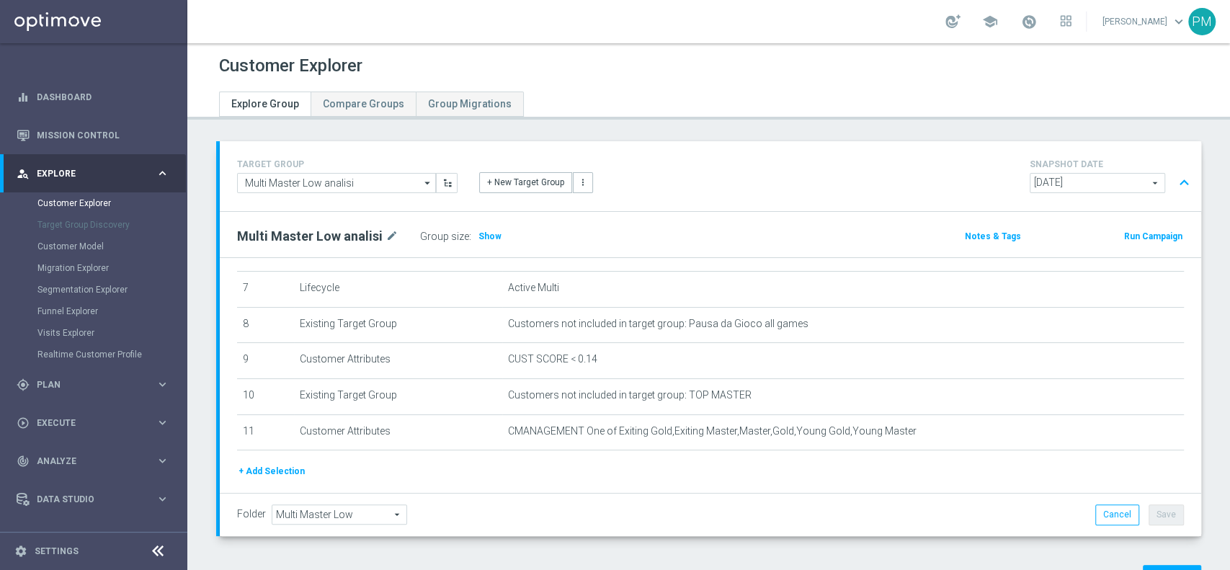
scroll to position [257, 0]
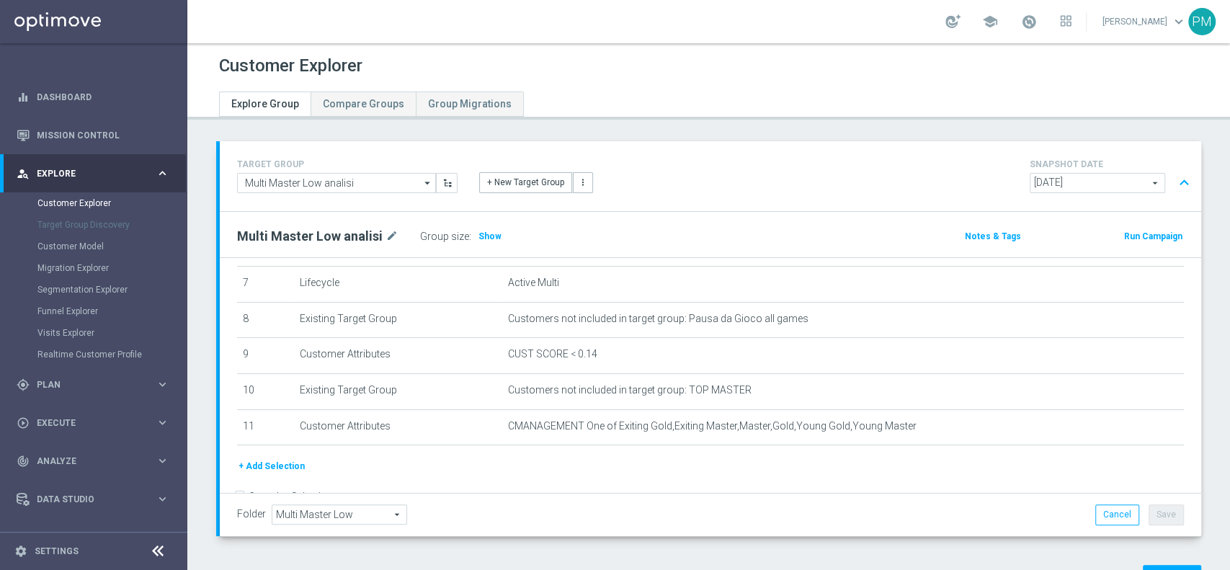
click at [1178, 174] on button "expand_less" at bounding box center [1184, 182] width 21 height 27
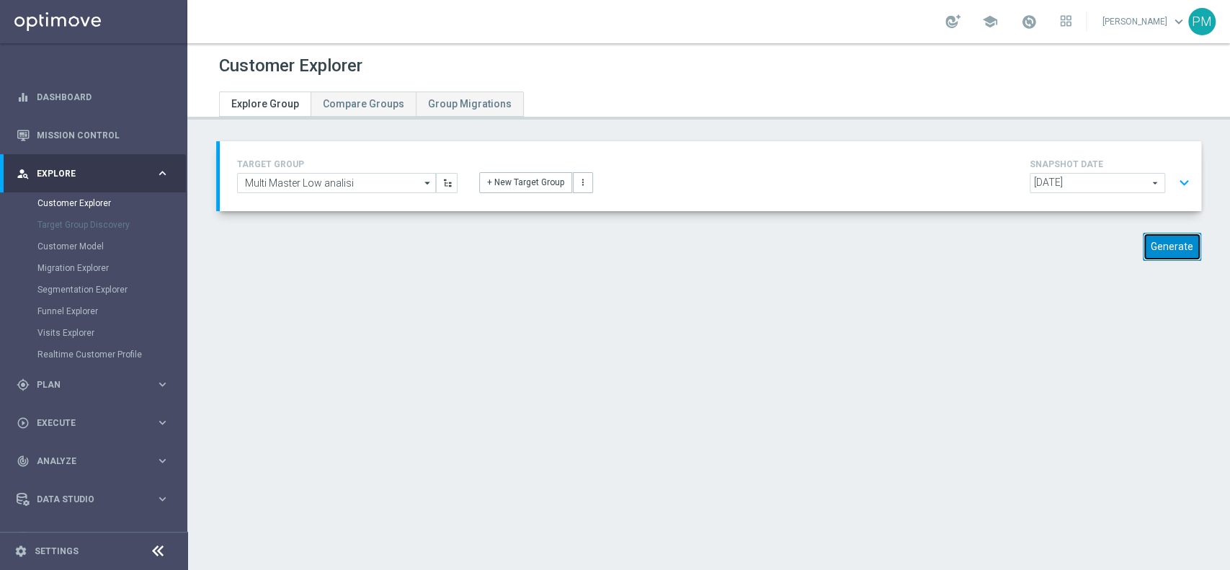
click at [1157, 248] on button "Generate" at bounding box center [1172, 247] width 58 height 28
click at [1174, 184] on button "expand_more" at bounding box center [1184, 182] width 21 height 27
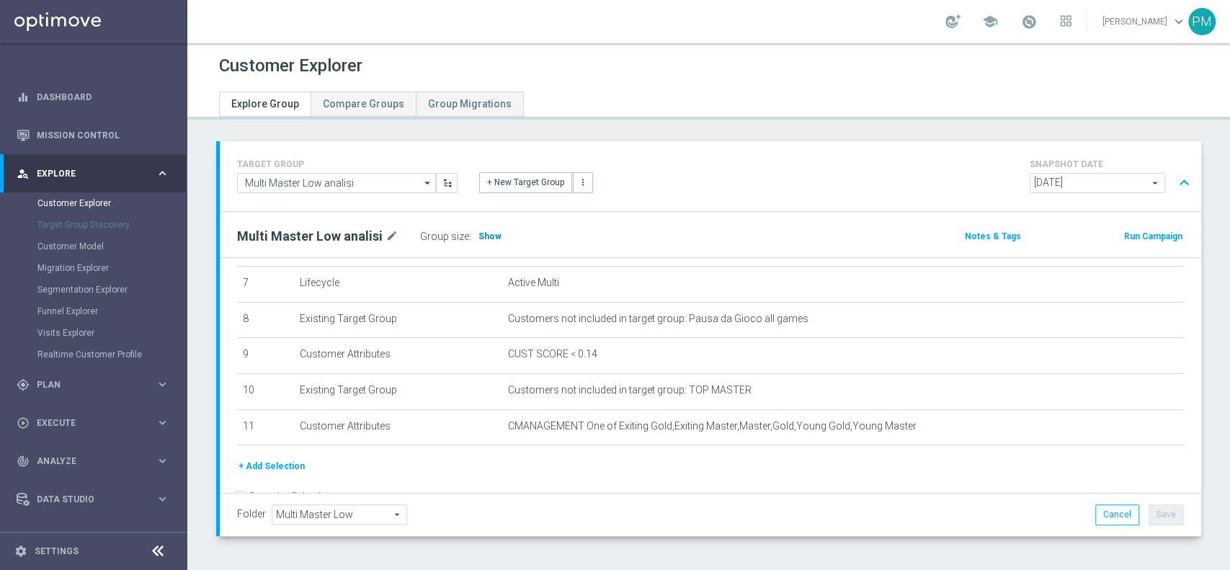
click at [485, 234] on span "Show" at bounding box center [489, 236] width 23 height 10
click at [1174, 182] on button "expand_less" at bounding box center [1184, 182] width 21 height 27
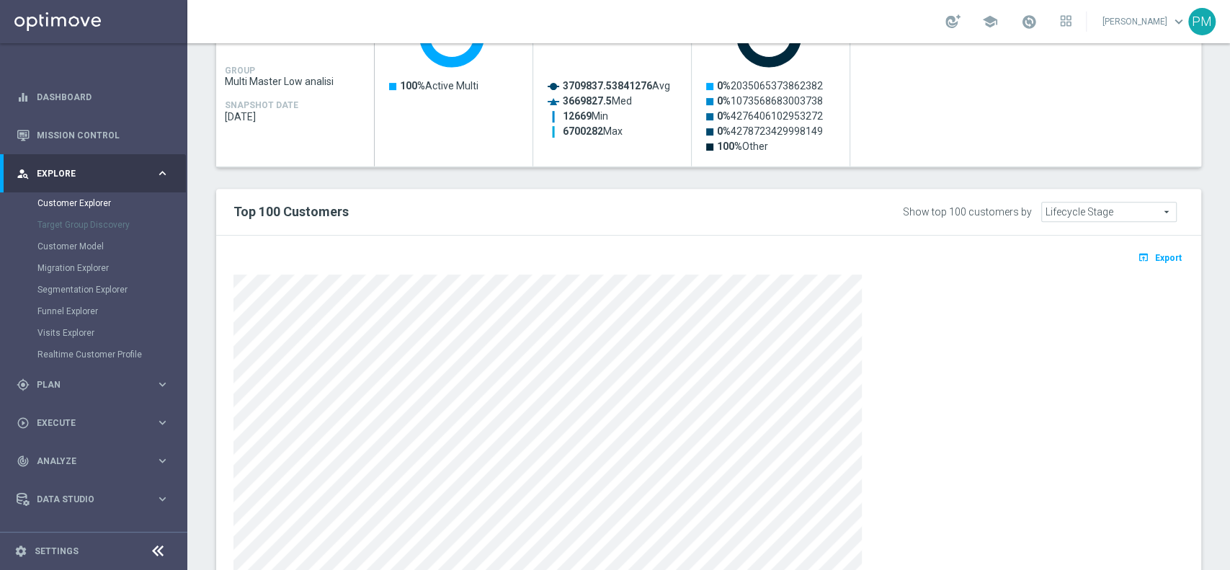
scroll to position [444, 0]
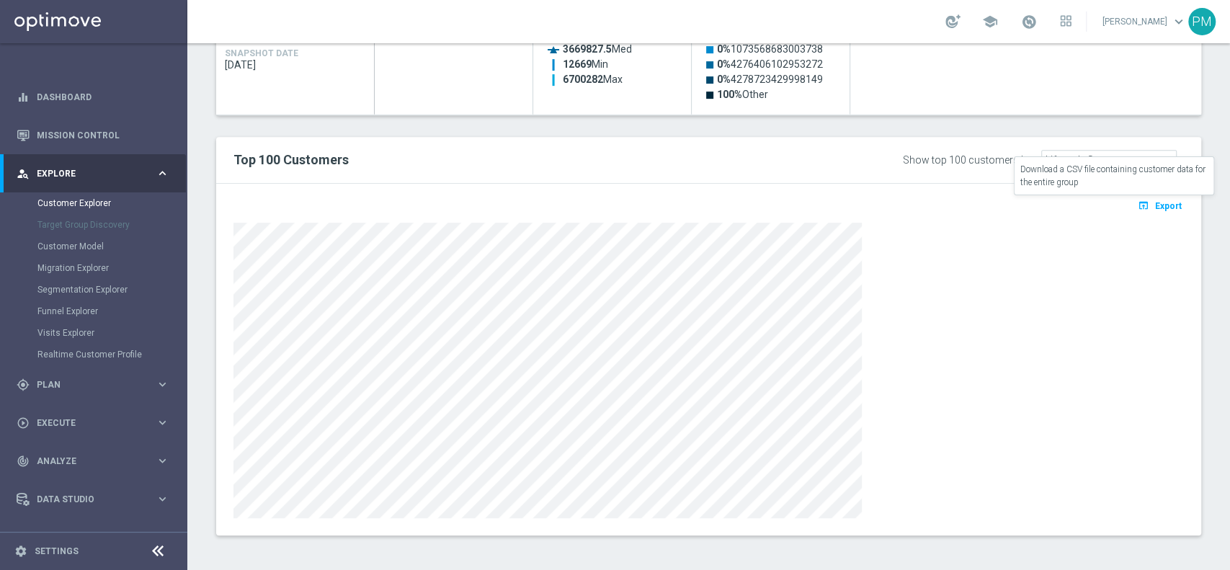
click at [1155, 204] on span "Export" at bounding box center [1168, 206] width 27 height 10
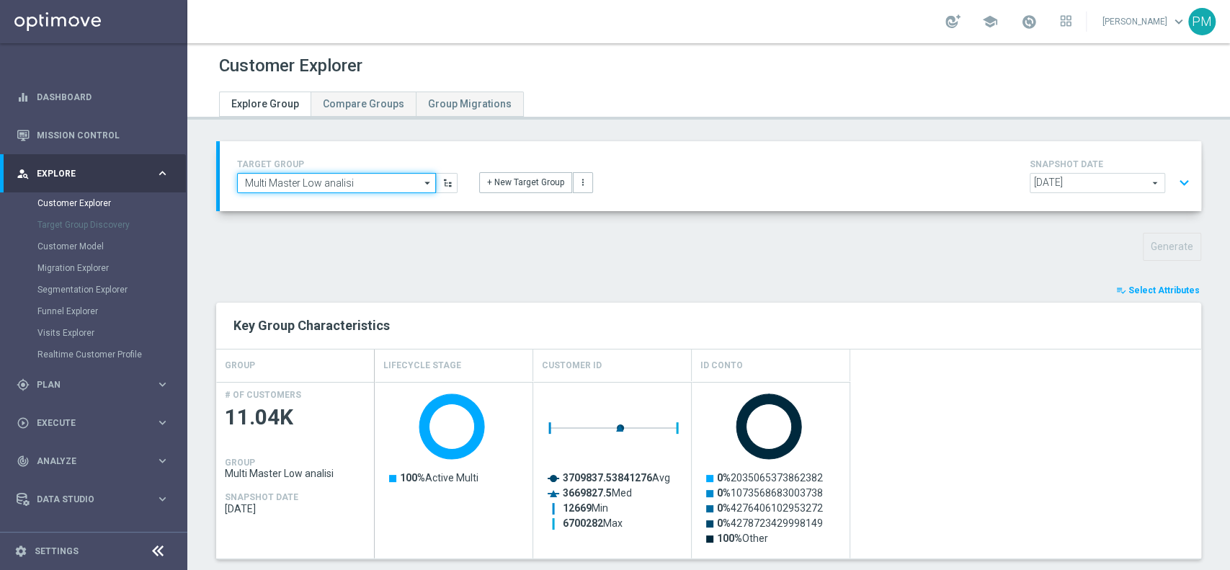
click at [307, 177] on input "Multi Master Low analisi" at bounding box center [336, 183] width 199 height 20
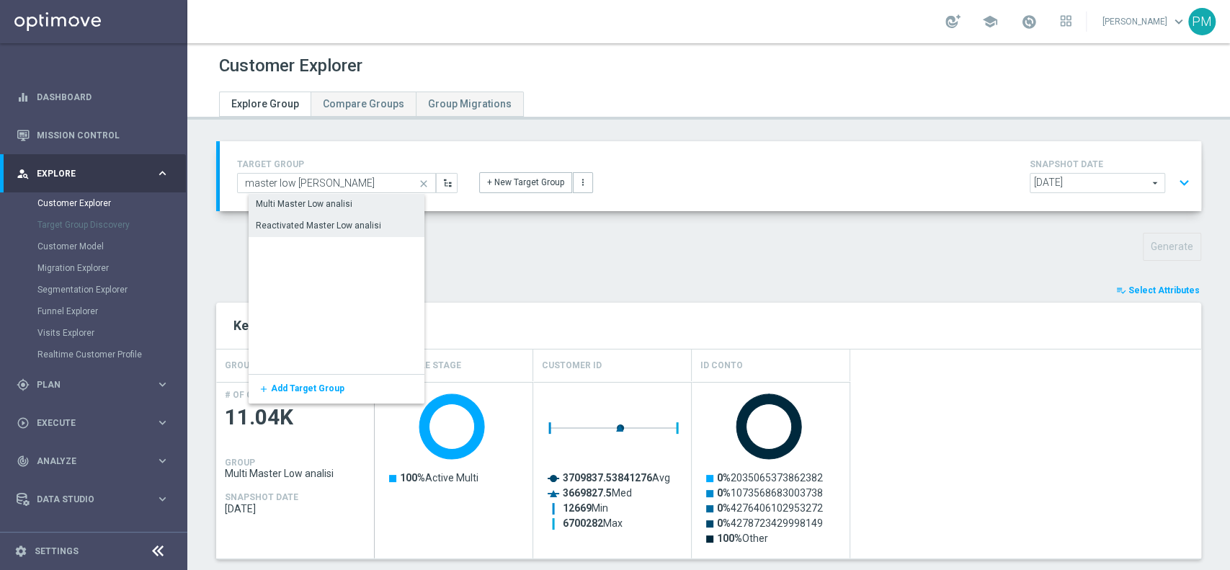
click at [313, 222] on div "Reactivated Master Low analisi" at bounding box center [318, 225] width 125 height 13
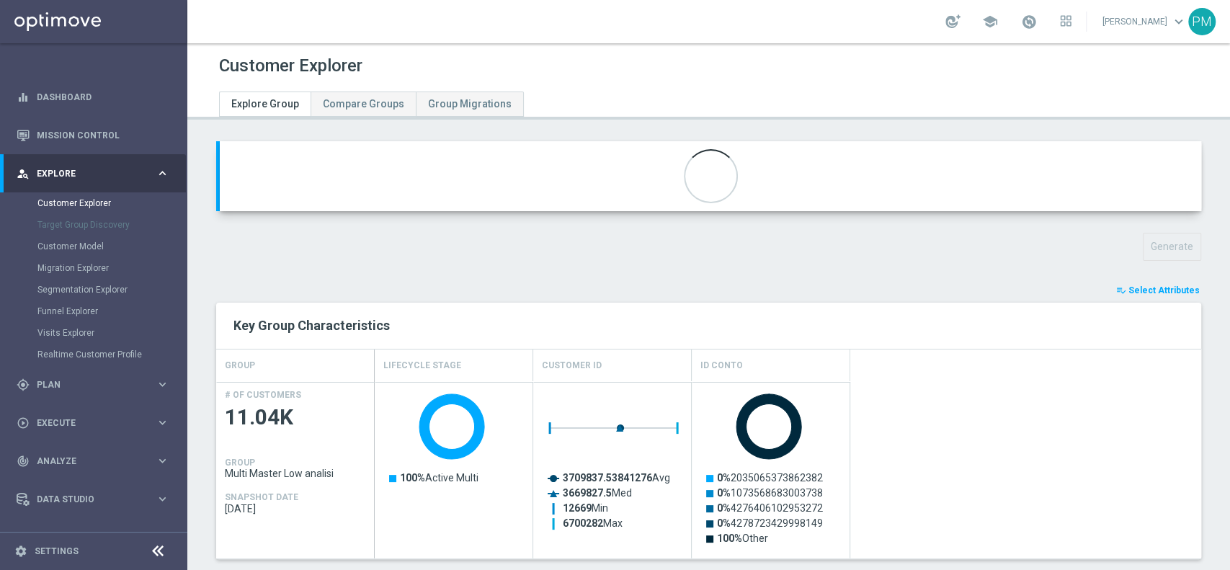
type input "Reactivated Master Low analisi"
type input "Reactivated Master Low"
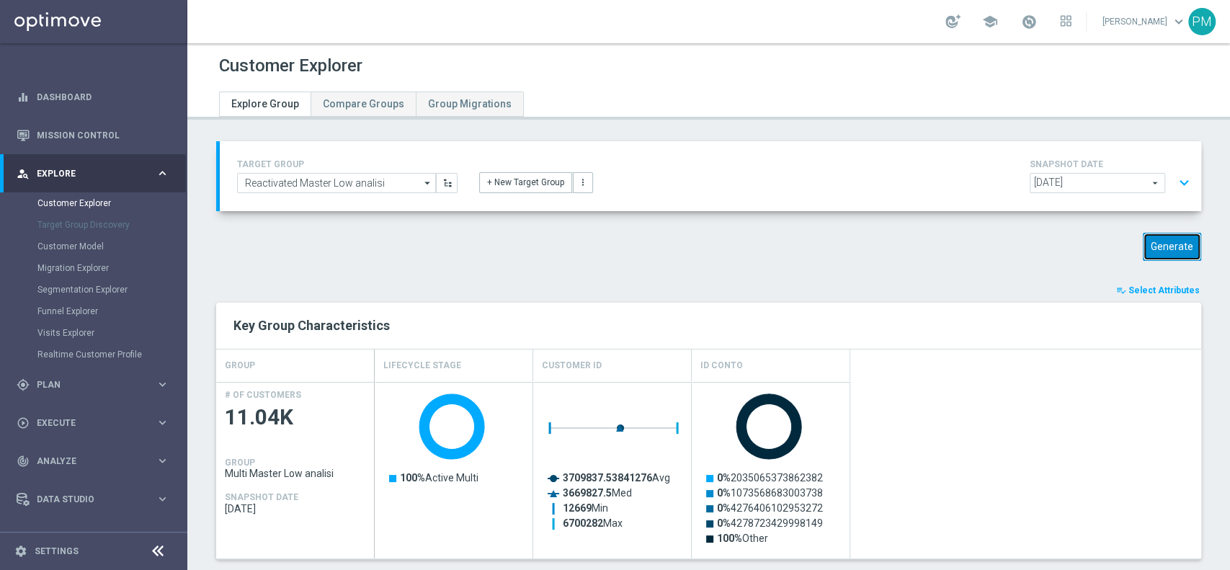
click at [1153, 241] on button "Generate" at bounding box center [1172, 247] width 58 height 28
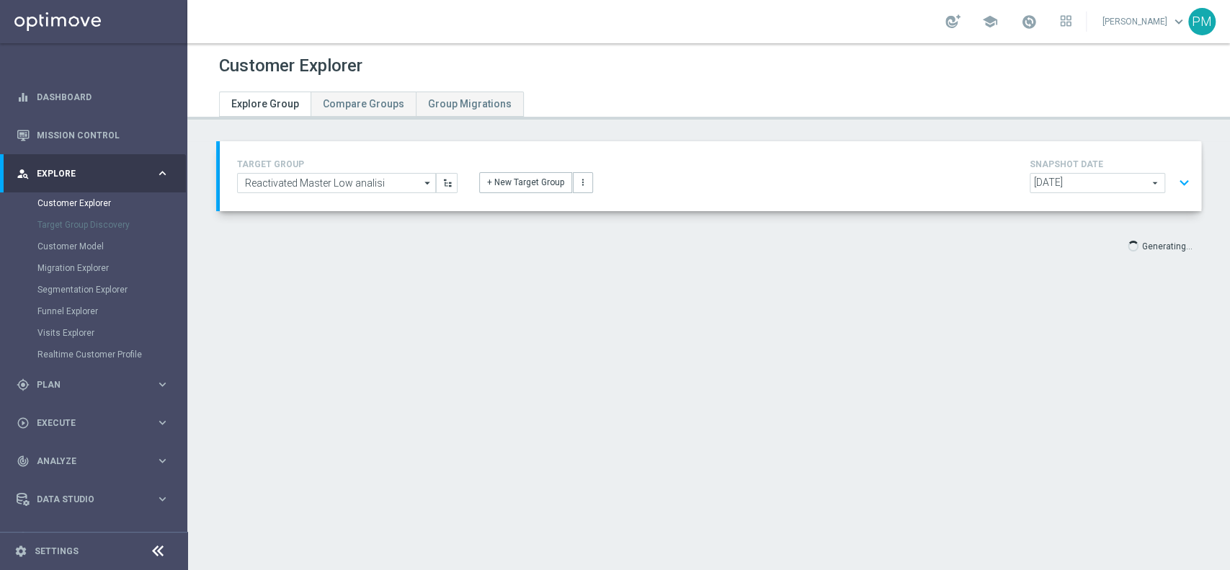
click at [1174, 182] on button "expand_more" at bounding box center [1184, 182] width 21 height 27
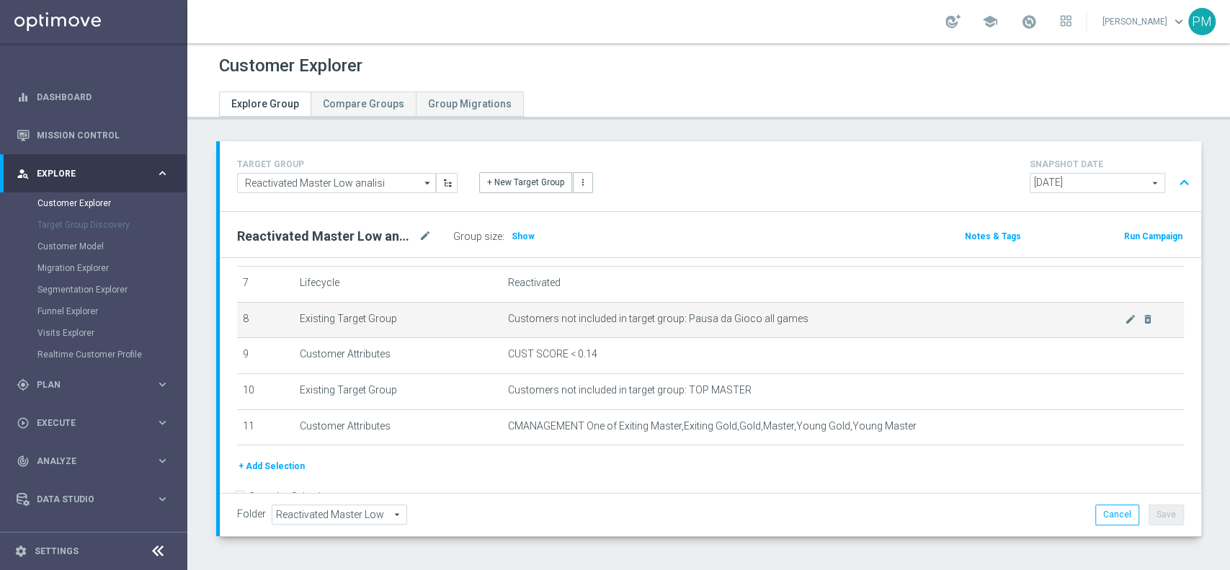
scroll to position [289, 0]
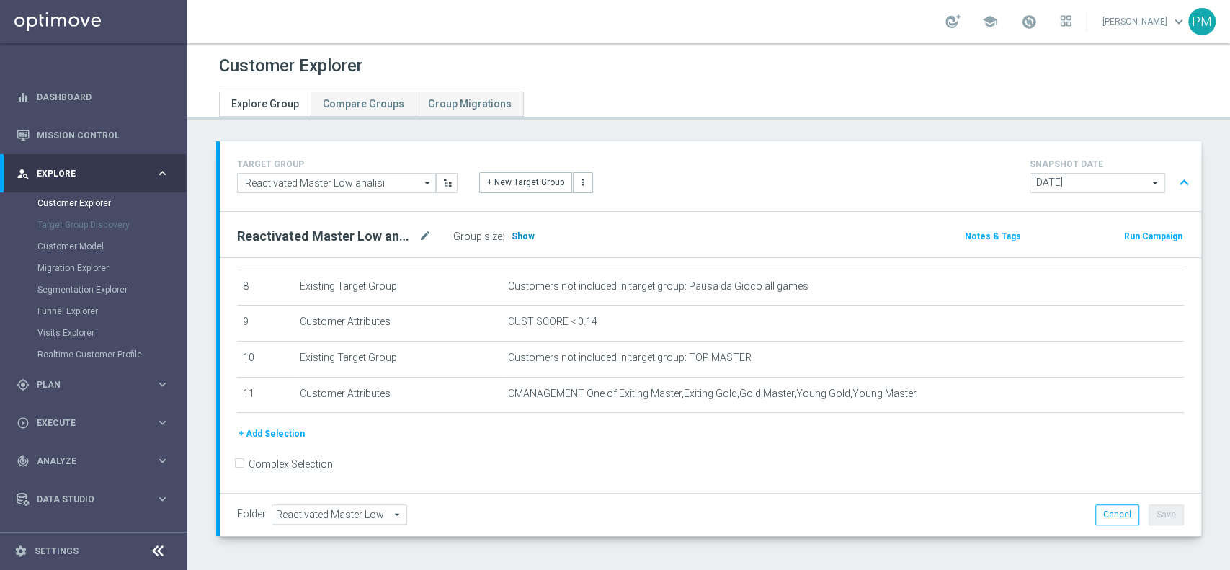
click at [520, 231] on span "Show" at bounding box center [523, 236] width 23 height 10
click at [1175, 179] on button "expand_less" at bounding box center [1184, 182] width 21 height 27
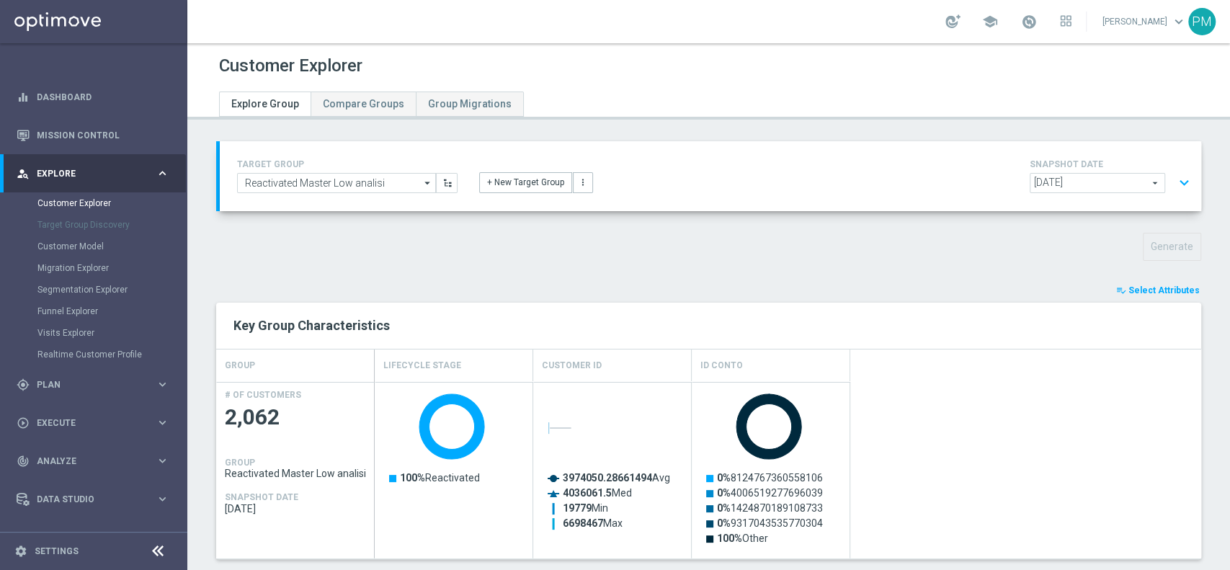
scroll to position [444, 0]
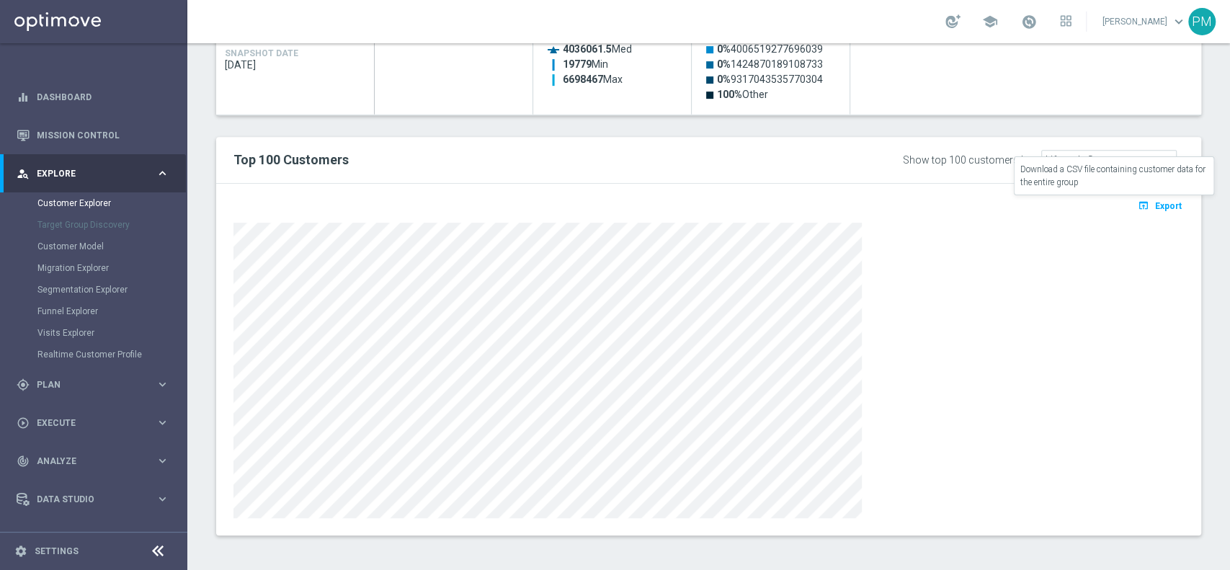
click at [1155, 205] on span "Export" at bounding box center [1168, 206] width 27 height 10
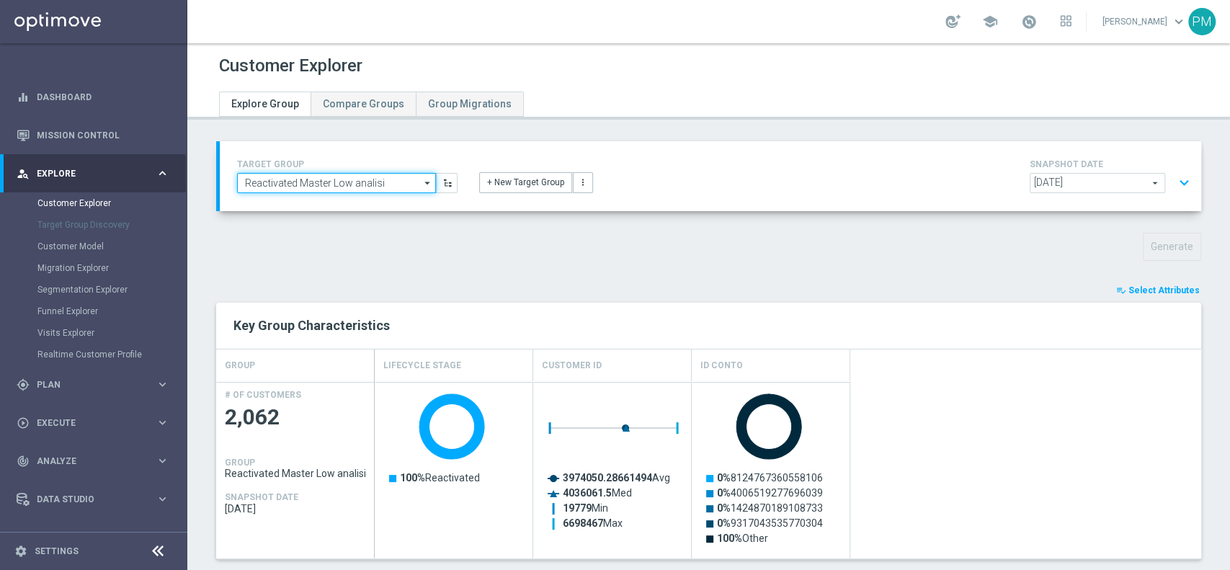
click at [309, 179] on input "Reactivated Master Low analisi" at bounding box center [336, 183] width 199 height 20
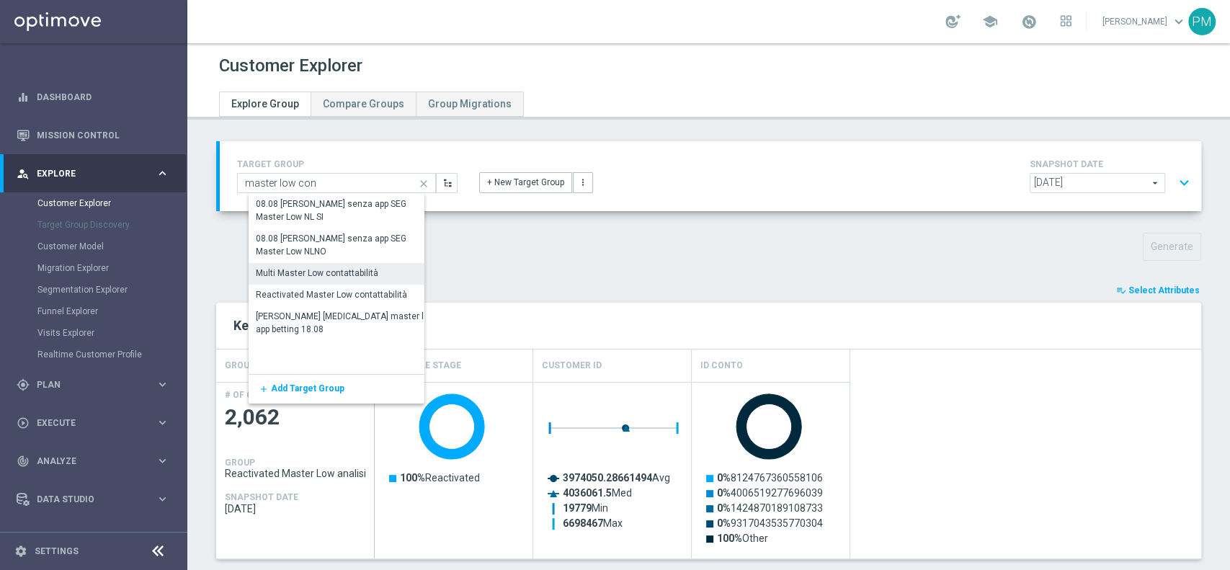
click at [321, 275] on div "Multi Master Low contattabilità" at bounding box center [317, 273] width 123 height 13
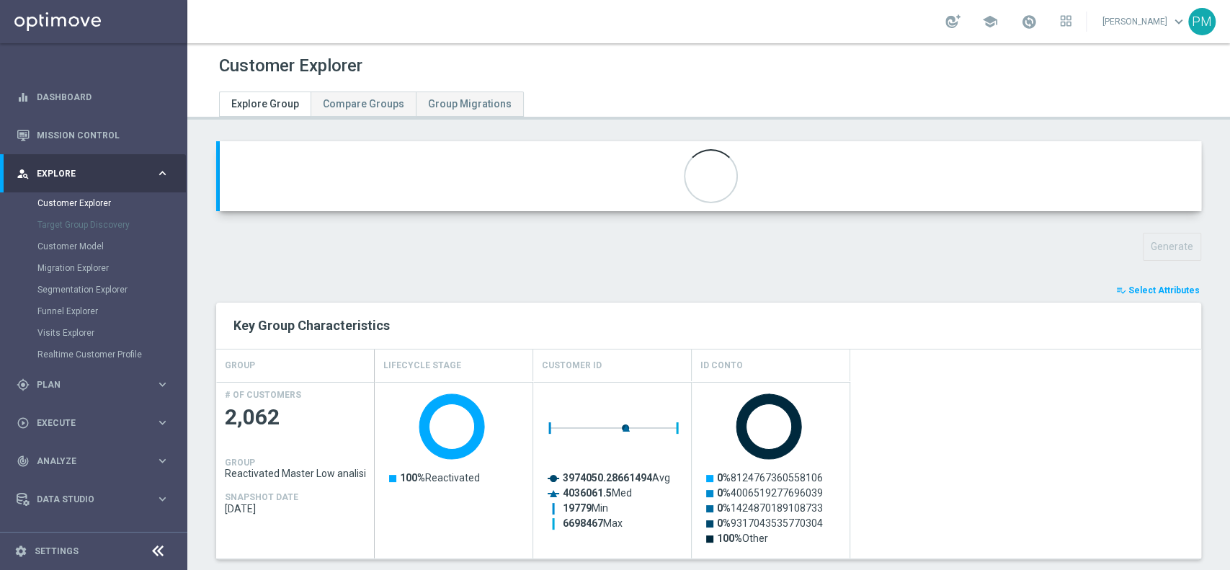
type input "Multi Master Low contattabilità"
type input "Multi Master Low"
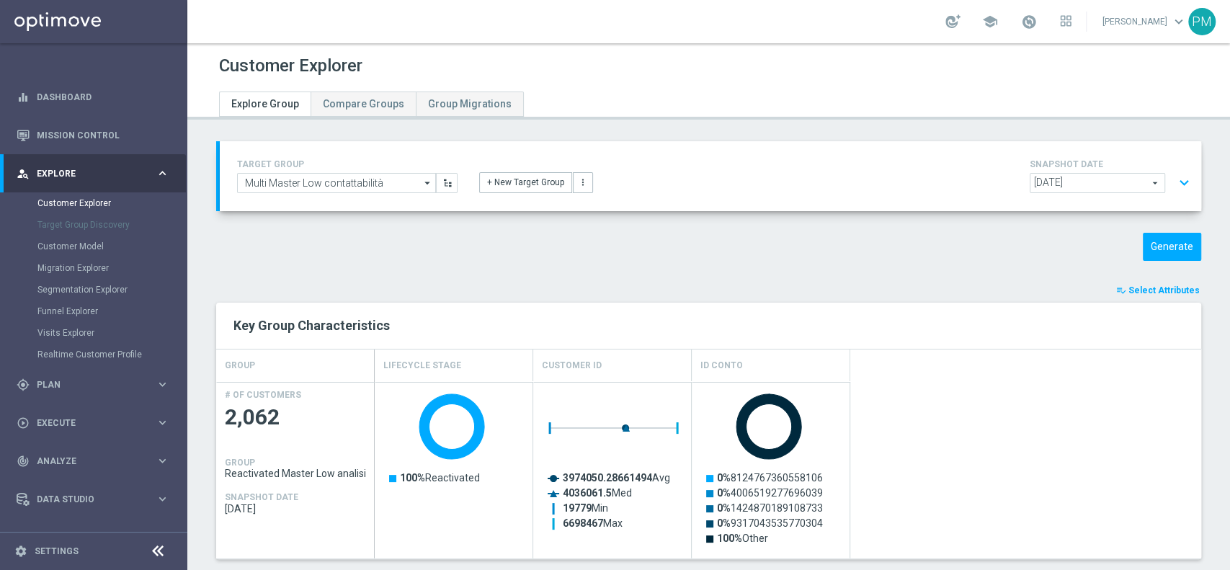
click at [1174, 178] on button "expand_more" at bounding box center [1184, 182] width 21 height 27
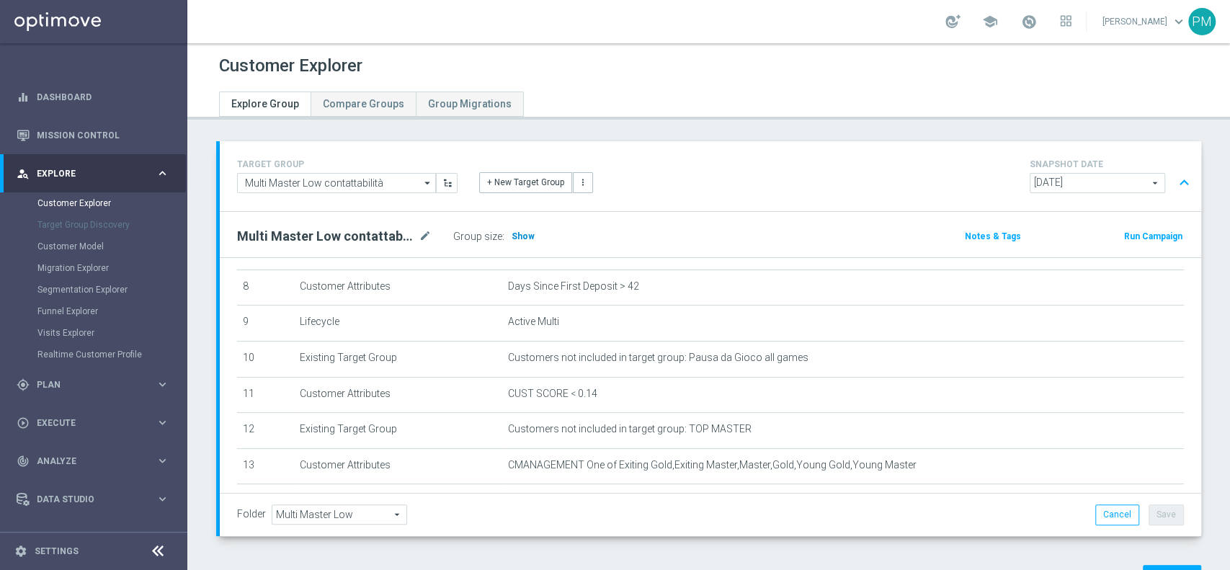
click at [517, 233] on span "Show" at bounding box center [523, 236] width 23 height 10
click at [1174, 179] on button "expand_less" at bounding box center [1184, 182] width 21 height 27
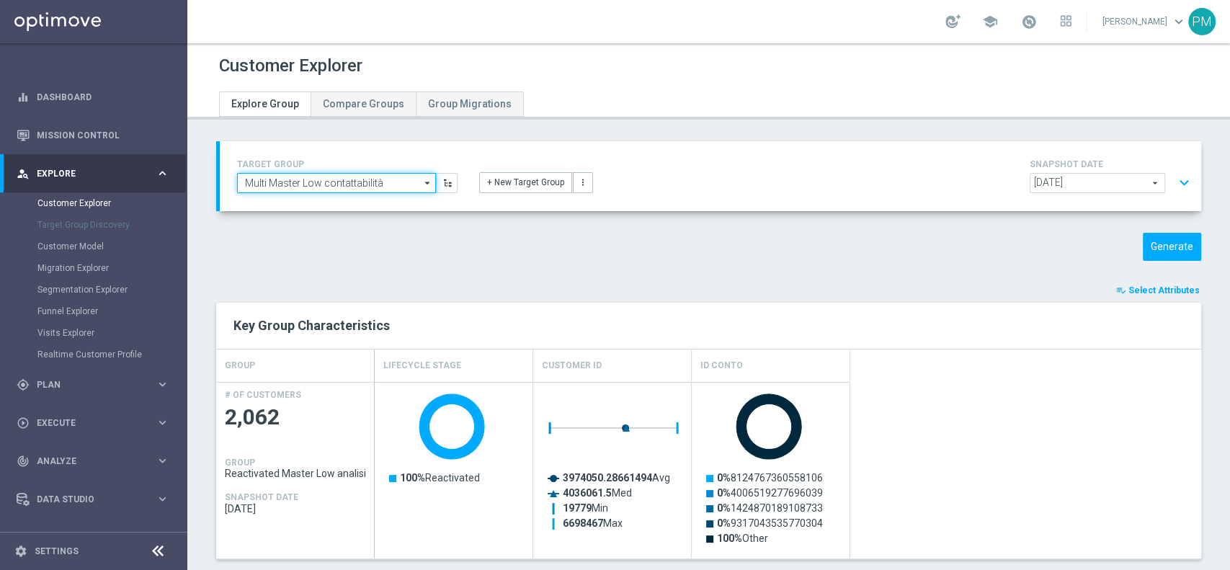
click at [357, 179] on input "Multi Master Low contattabilità" at bounding box center [336, 183] width 199 height 20
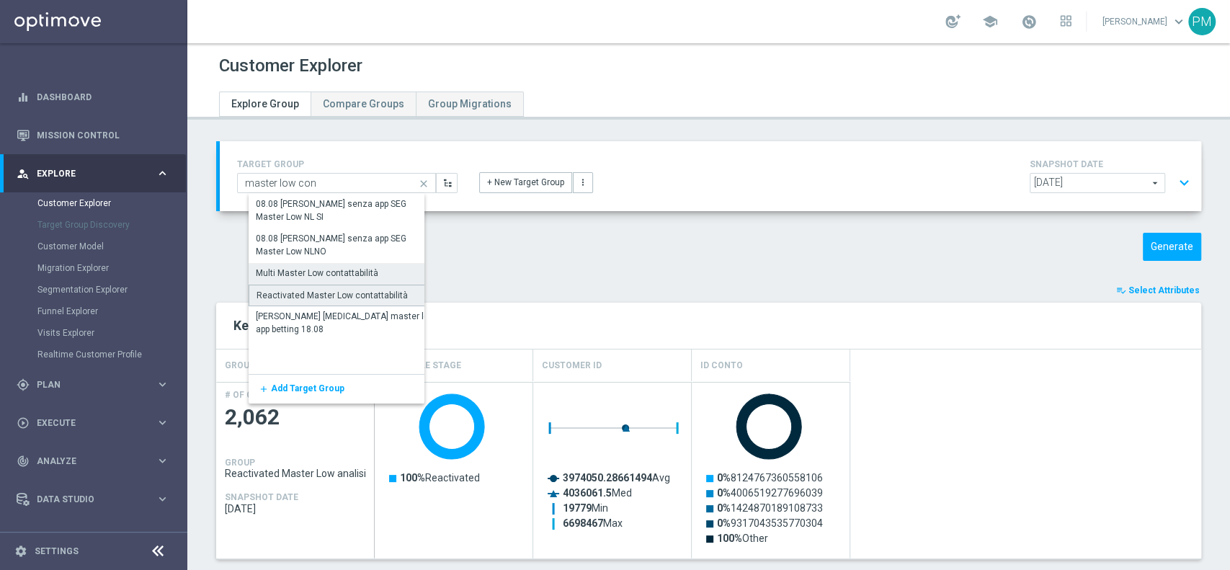
click at [323, 296] on div "Reactivated Master Low contattabilità" at bounding box center [332, 295] width 151 height 13
type input "Reactivated Master Low contattabilità"
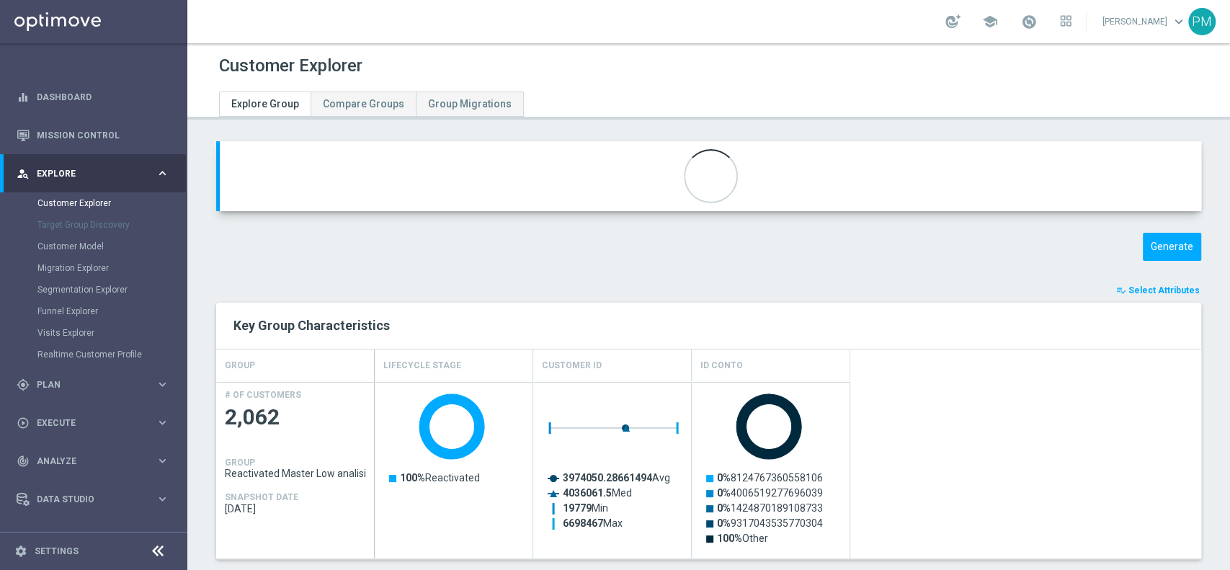
type input "Reactivated Master Low"
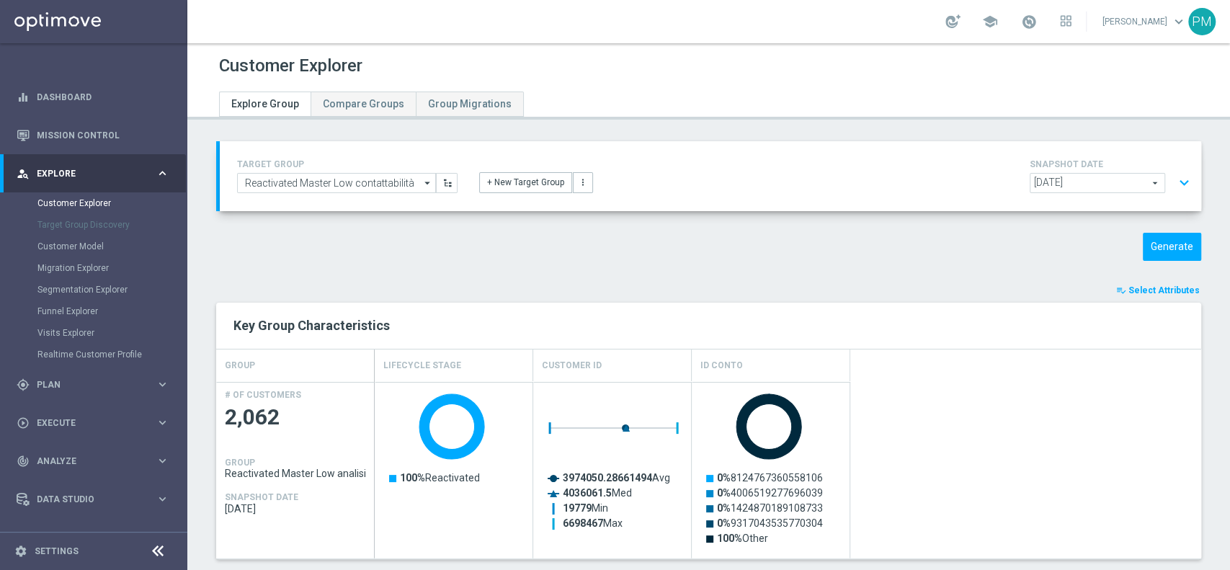
click at [1177, 179] on button "expand_more" at bounding box center [1184, 182] width 21 height 27
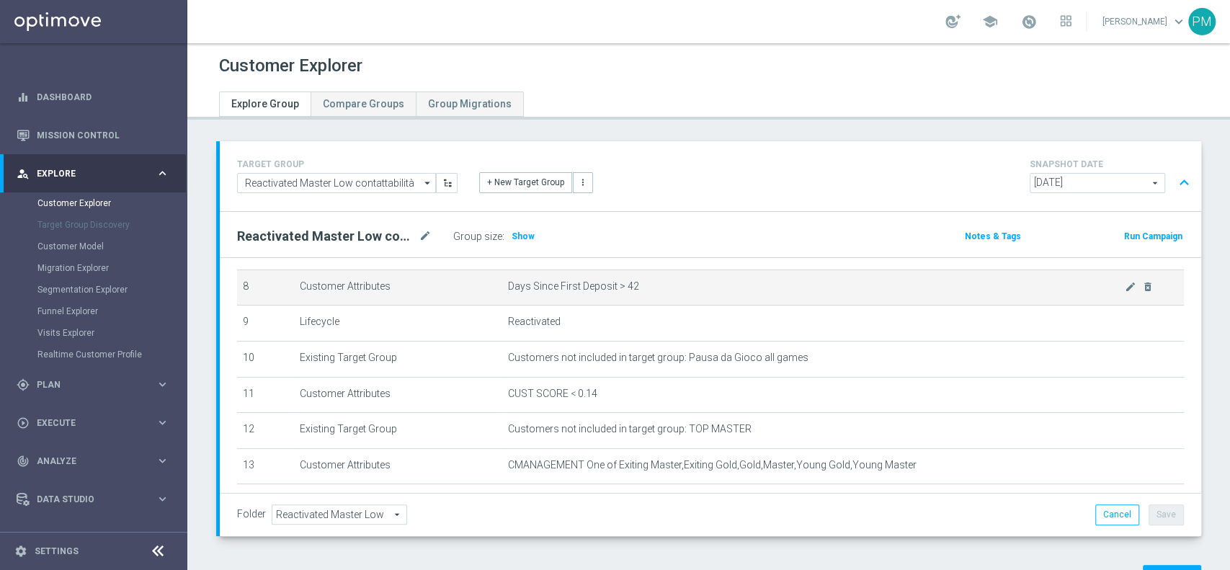
drag, startPoint x: 526, startPoint y: 233, endPoint x: 569, endPoint y: 302, distance: 81.0
click at [525, 233] on span "Show" at bounding box center [523, 236] width 23 height 10
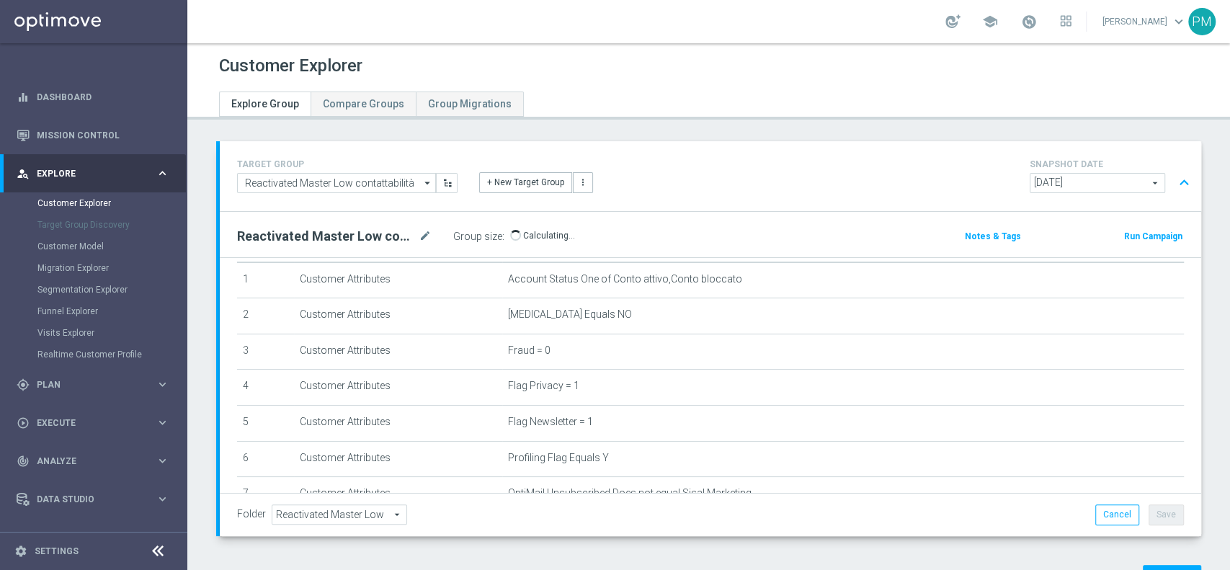
scroll to position [45, 0]
click at [87, 241] on link "Customer Model" at bounding box center [93, 247] width 112 height 12
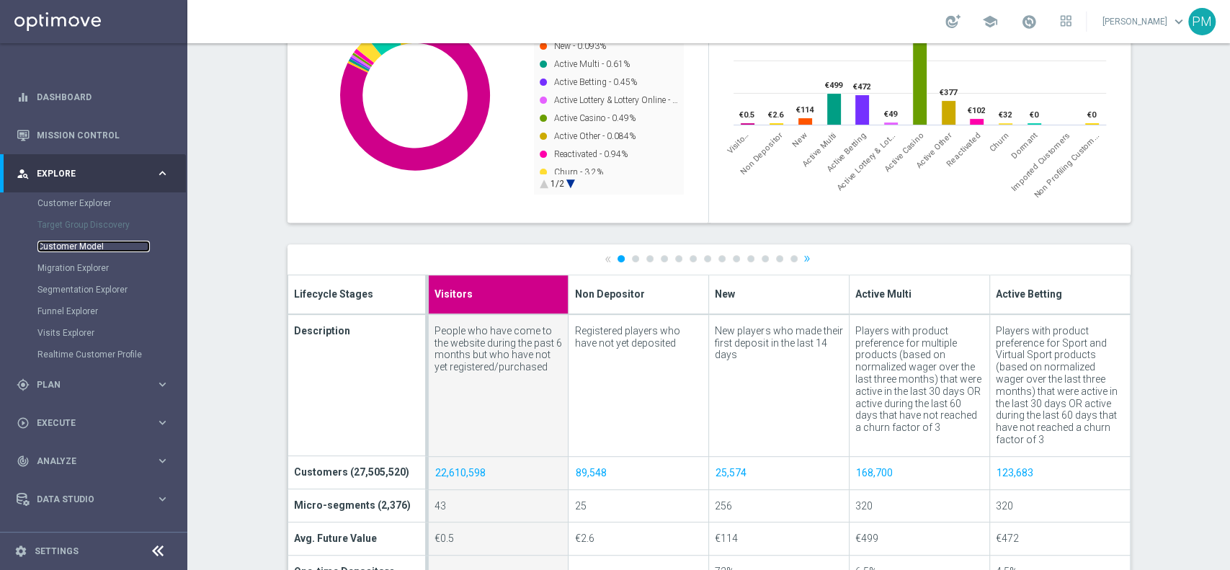
scroll to position [386, 0]
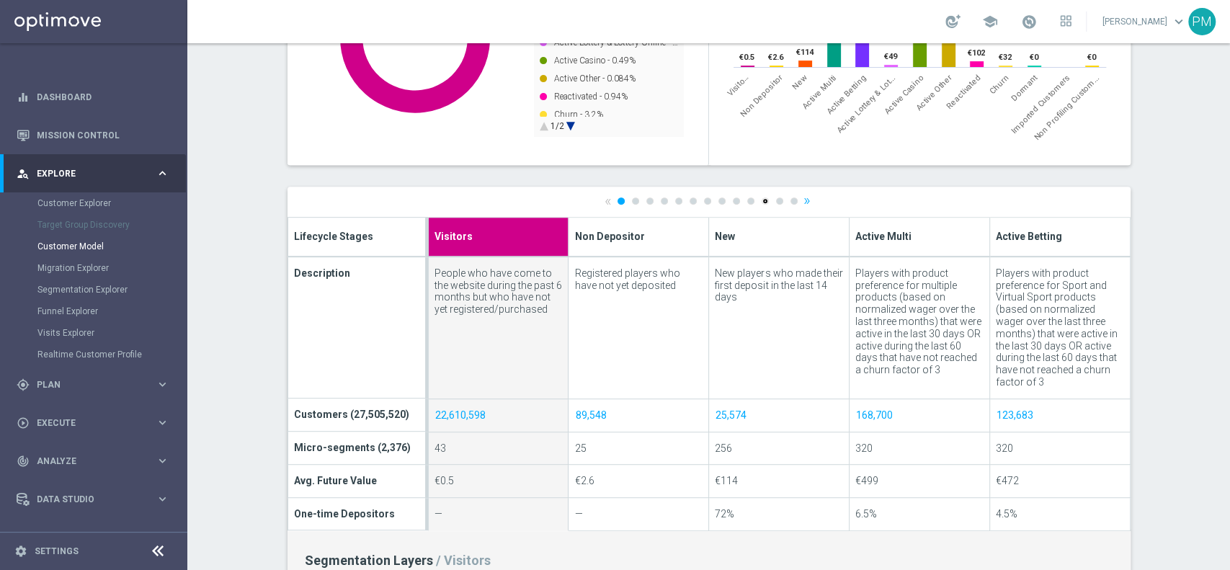
click at [762, 201] on link "11" at bounding box center [765, 200] width 7 height 7
type input "Dormant"
